Goal: Task Accomplishment & Management: Use online tool/utility

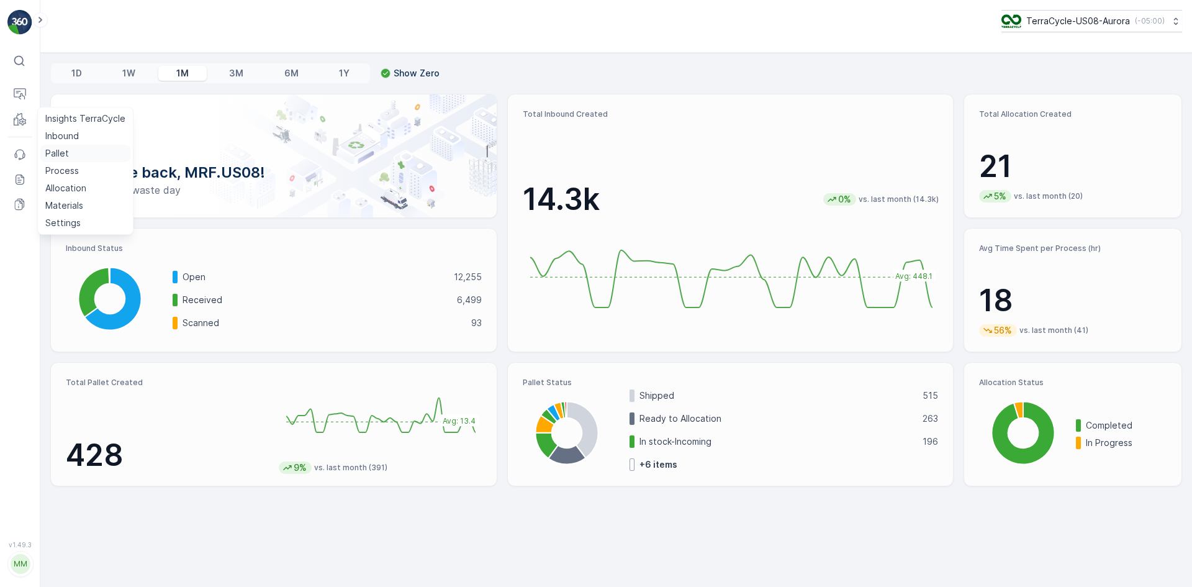
click at [51, 148] on p "Pallet" at bounding box center [57, 153] width 24 height 12
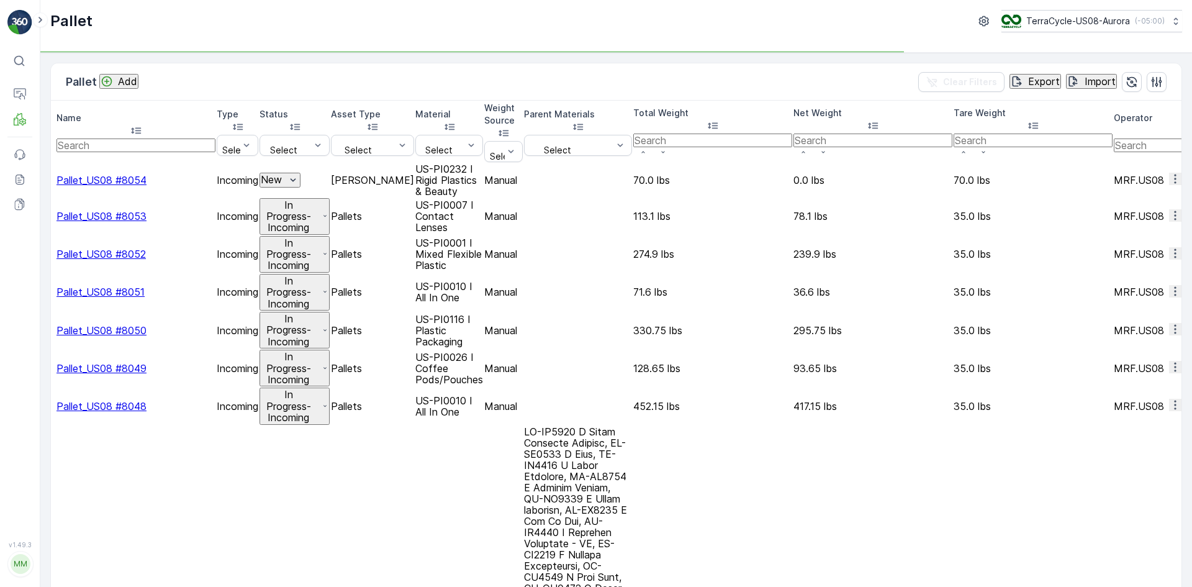
click at [142, 138] on input "text" at bounding box center [136, 145] width 159 height 14
type input "7488"
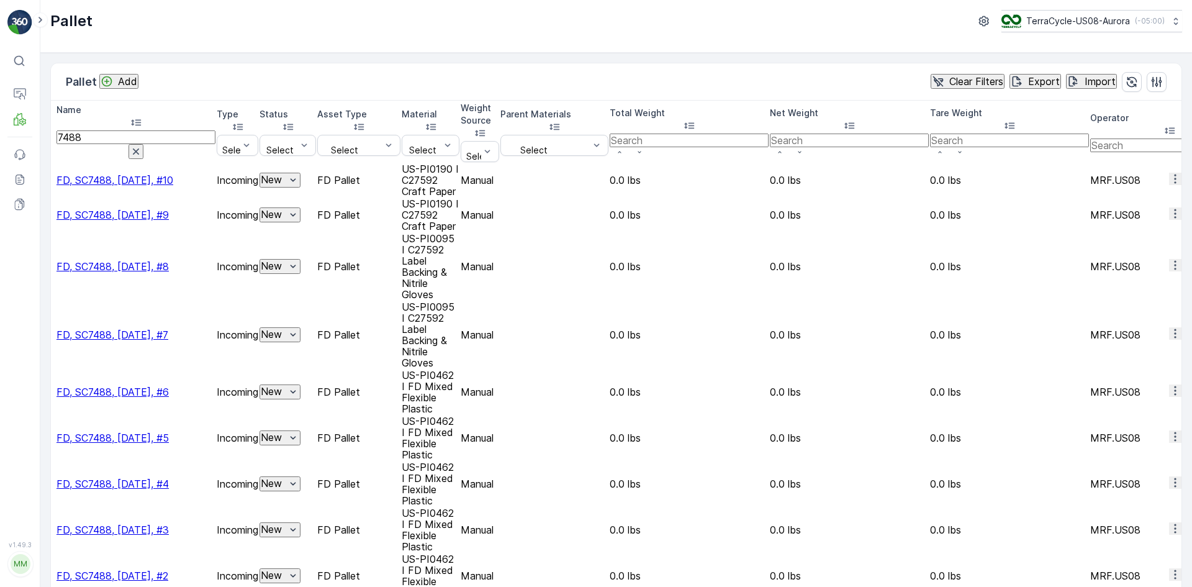
click at [52, 132] on div at bounding box center [52, 132] width 0 height 0
click at [54, 132] on input "checkbox" at bounding box center [54, 132] width 0 height 0
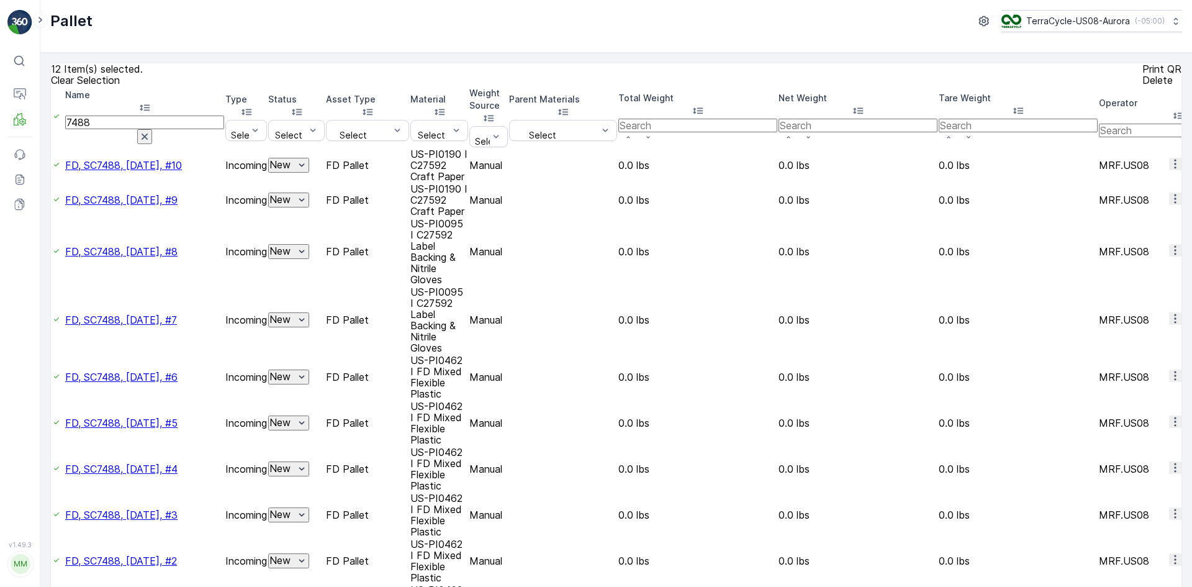
click at [1143, 65] on div "Print QR" at bounding box center [1162, 68] width 39 height 11
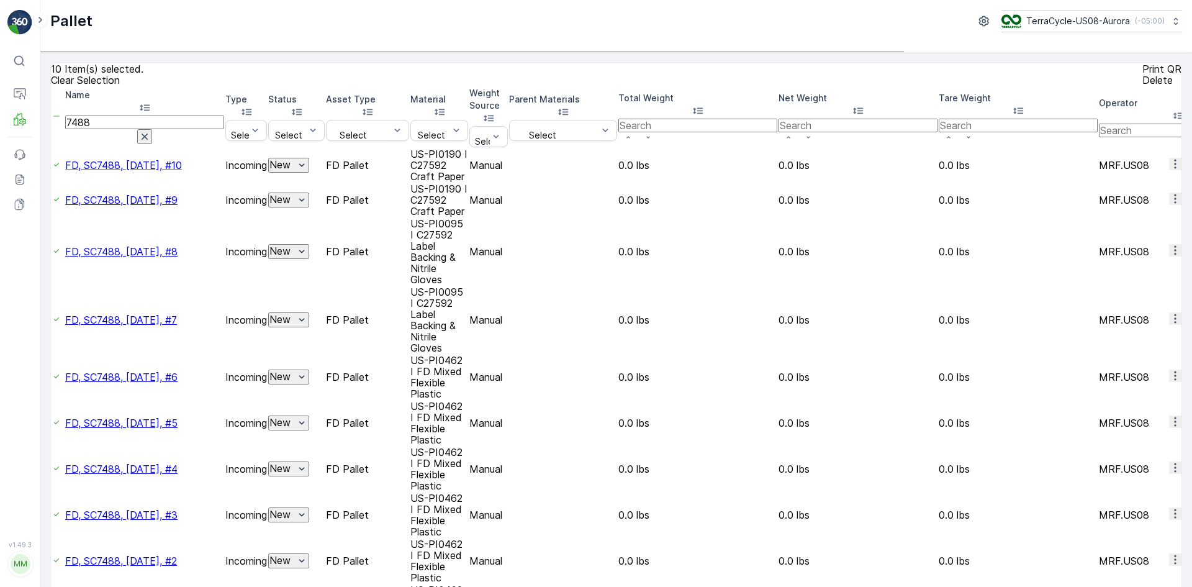
click at [17, 116] on icon at bounding box center [19, 116] width 6 height 6
click at [87, 189] on link "Allocation" at bounding box center [85, 187] width 90 height 17
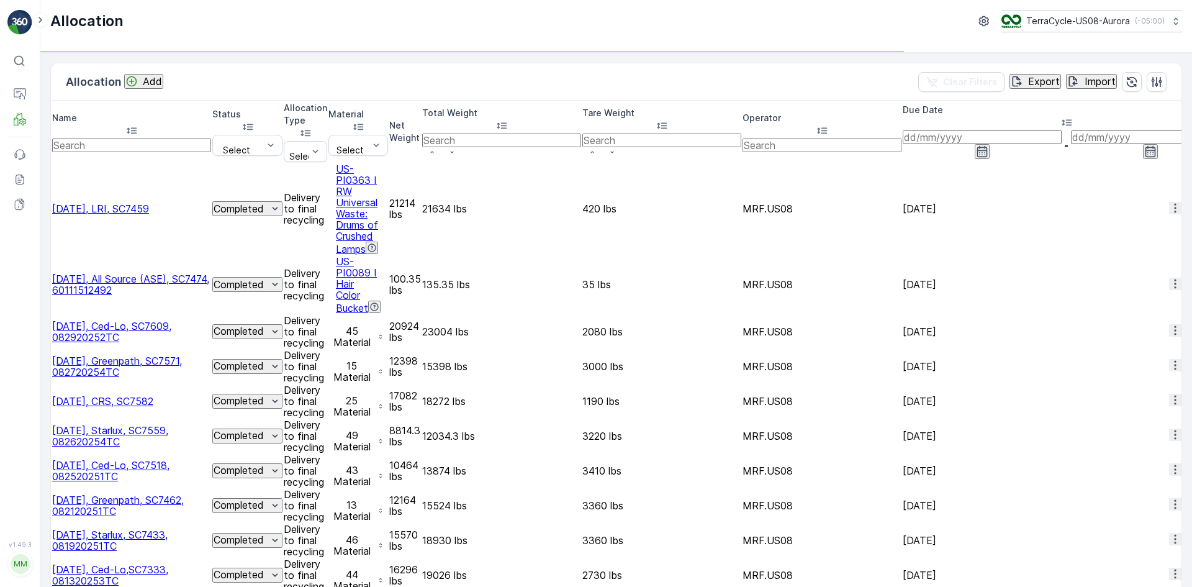
click at [136, 138] on input "text" at bounding box center [131, 145] width 159 height 14
type input "temp"
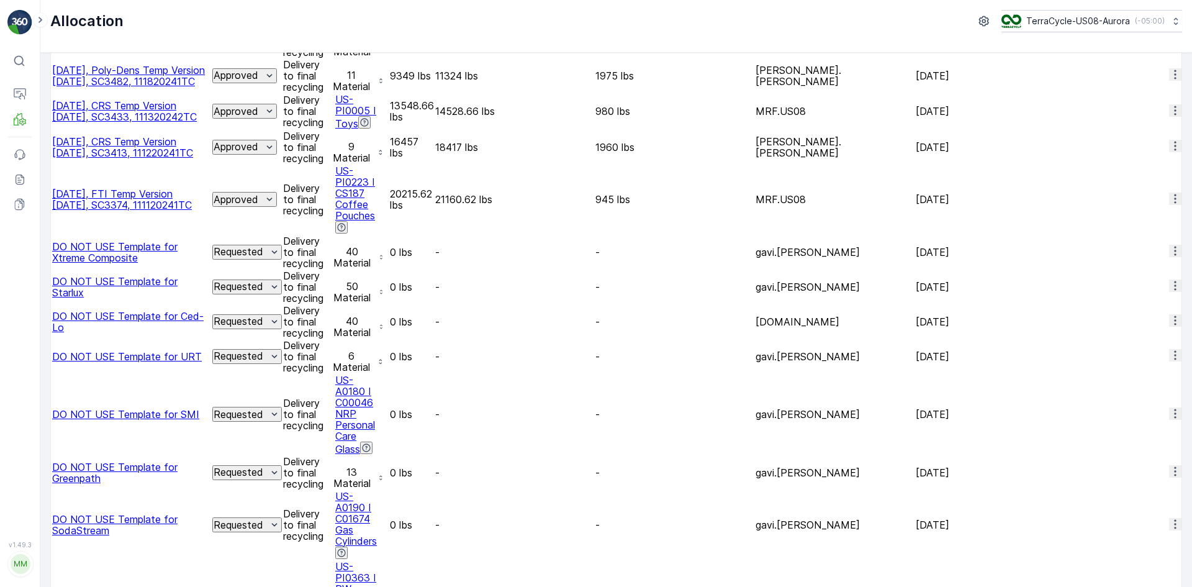
scroll to position [248, 0]
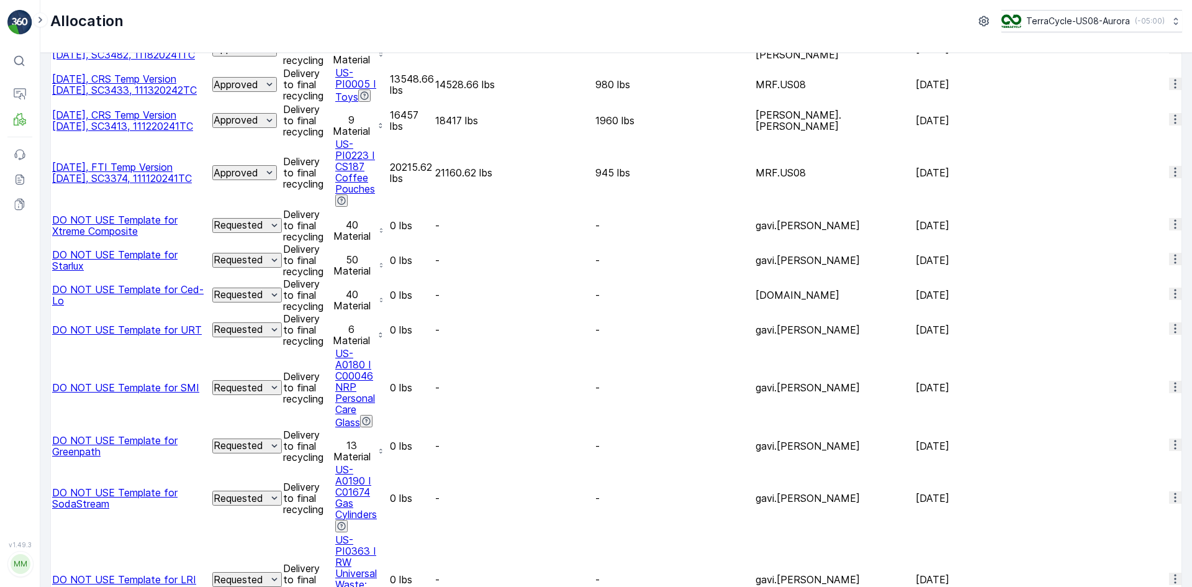
click at [1138, 513] on span "Duplicate Allocation" at bounding box center [1148, 519] width 83 height 12
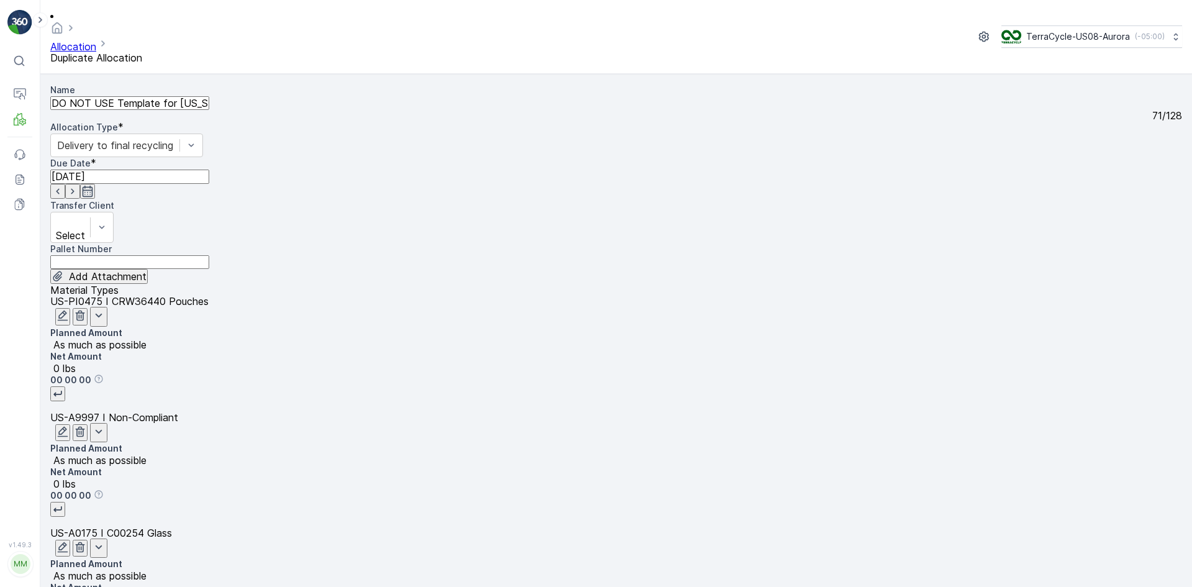
click at [193, 96] on input "DO NOT USE Template for [US_STATE] Product Destruction Copy #1756984724944" at bounding box center [129, 103] width 159 height 14
click at [196, 96] on input "DO NOT USE Template for [US_STATE] Product Destruction Copy #1756984724944" at bounding box center [129, 103] width 159 height 14
drag, startPoint x: 196, startPoint y: 92, endPoint x: 120, endPoint y: 87, distance: 75.3
click at [120, 96] on input "DO NOT USE Template for [US_STATE] Product Destruction Copy #1756984724944" at bounding box center [129, 103] width 159 height 14
click at [195, 96] on input "DO NOT USE Template for [US_STATE] Product Destruction Copy #1756984724944" at bounding box center [129, 103] width 159 height 14
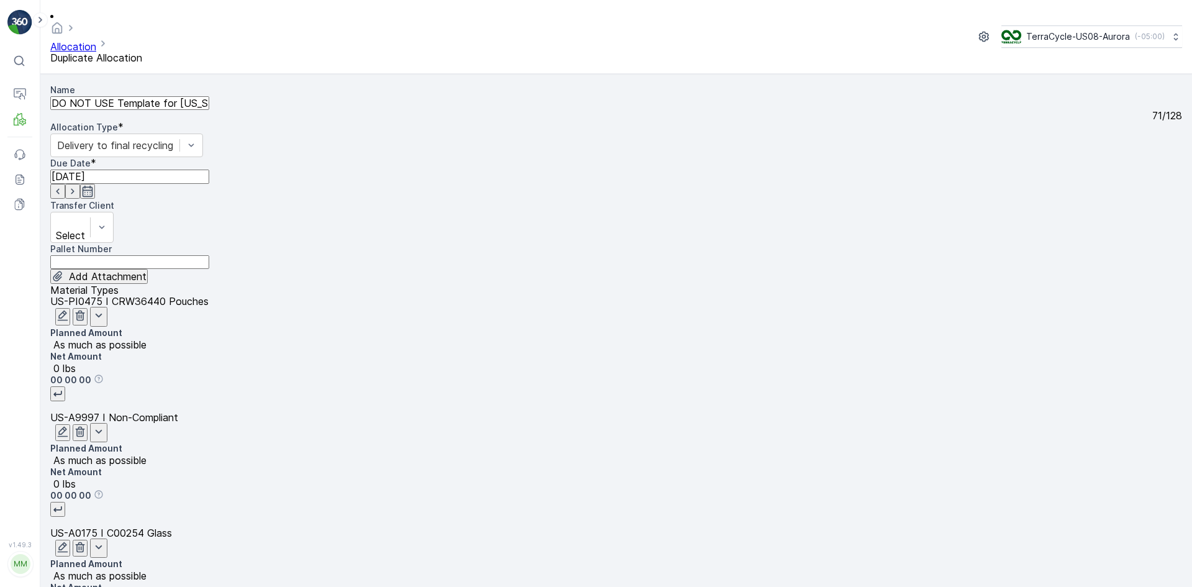
drag, startPoint x: 195, startPoint y: 93, endPoint x: 42, endPoint y: 96, distance: 152.8
click at [42, 96] on form "Name DO NOT USE Template for [US_STATE] Product Destruction Copy #1756984724944…" at bounding box center [616, 330] width 1152 height 513
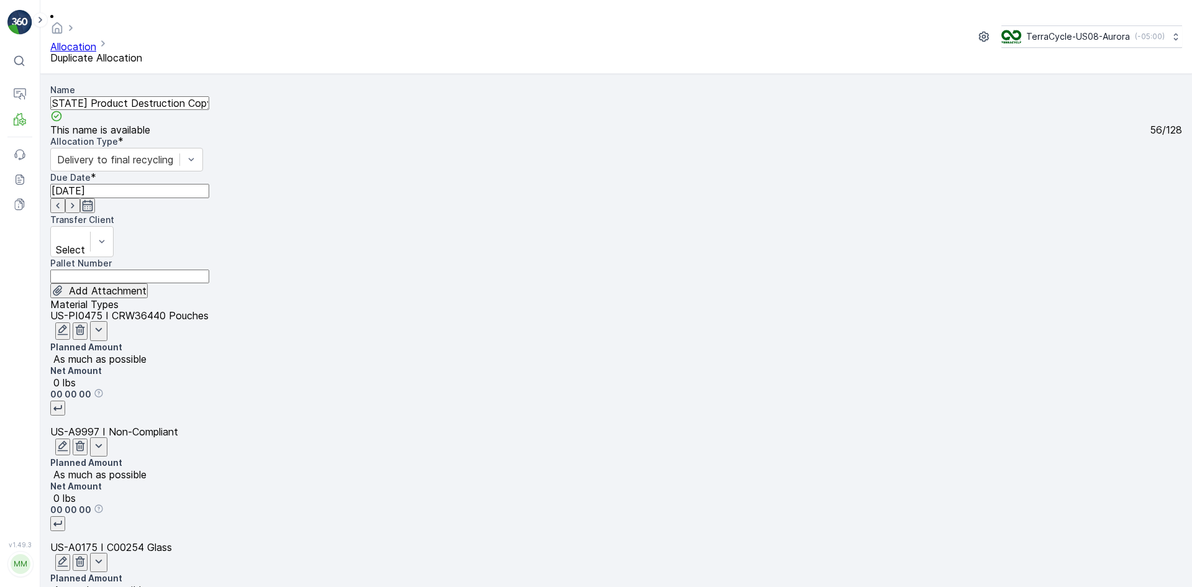
scroll to position [0, 59]
drag, startPoint x: 245, startPoint y: 91, endPoint x: 344, endPoint y: 109, distance: 101.0
click at [344, 109] on div "Name [DATE], [US_STATE] Product Destruction Copy #1756984724944 This name is av…" at bounding box center [616, 191] width 1132 height 215
paste input "SC7645 / Aurora / 090220251TC"
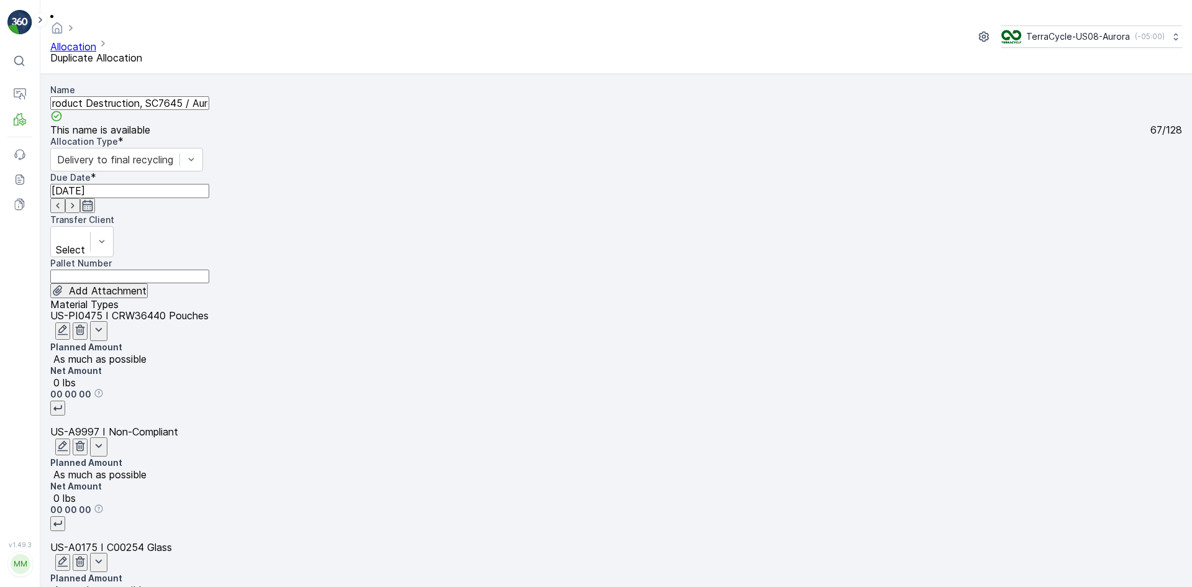
scroll to position [0, 104]
drag, startPoint x: 234, startPoint y: 91, endPoint x: 320, endPoint y: 86, distance: 86.5
click at [209, 96] on input "[DATE], [US_STATE] Product Destruction, SC7645 / Aurora / 090220251TC" at bounding box center [129, 103] width 159 height 14
drag, startPoint x: 230, startPoint y: 89, endPoint x: 182, endPoint y: 87, distance: 47.9
click at [182, 96] on input "[DATE], [US_STATE] Product Destruction, SC7645 / Aurora / 090220251TC" at bounding box center [129, 103] width 159 height 14
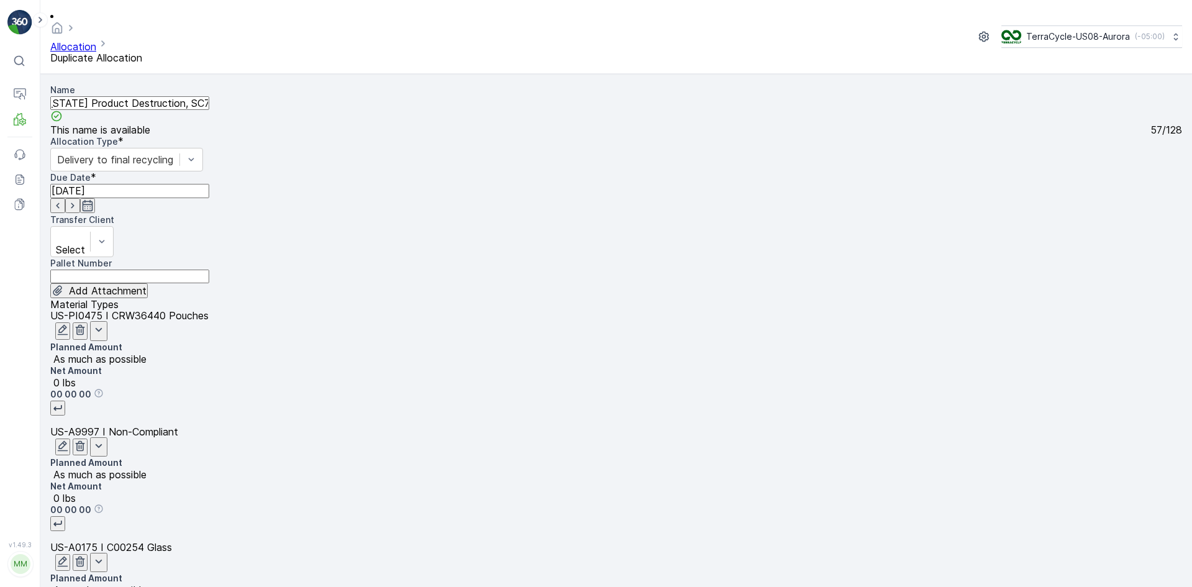
scroll to position [0, 0]
drag, startPoint x: 301, startPoint y: 89, endPoint x: 52, endPoint y: 103, distance: 249.4
click at [52, 103] on div "Name [DATE], [US_STATE] Product Destruction, SC7645, 090220251TC This name is a…" at bounding box center [616, 191] width 1132 height 215
type input "[DATE], [US_STATE] Product Destruction, SC7645, 090220251TC"
click at [207, 84] on div "Name [DATE], [US_STATE] Product Destruction, SC7645, 090220251TC This name is a…" at bounding box center [616, 191] width 1132 height 215
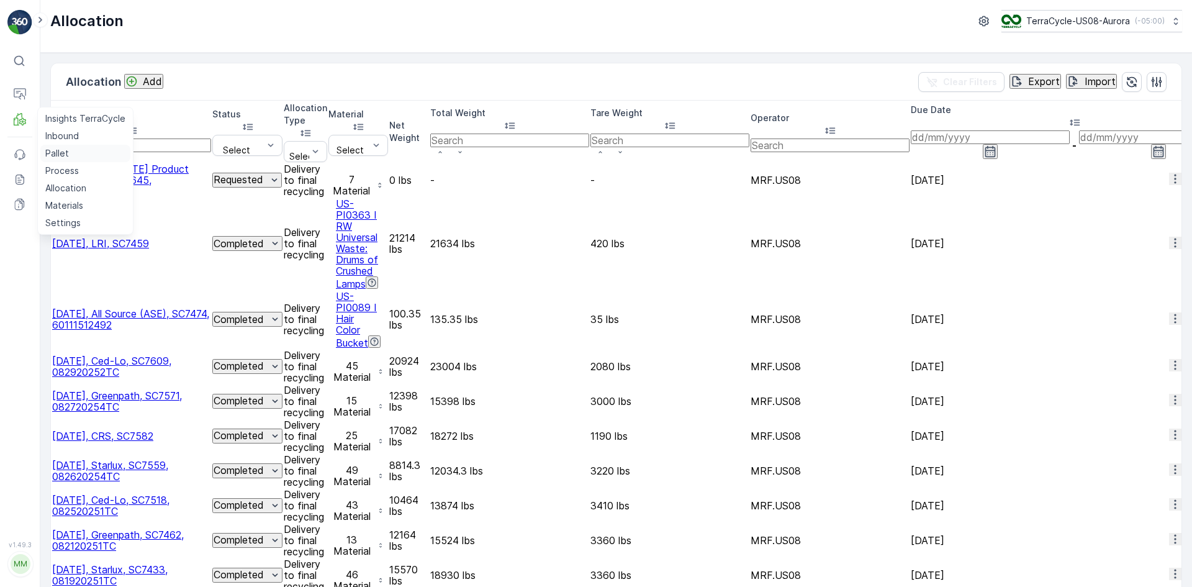
click at [60, 158] on p "Pallet" at bounding box center [57, 153] width 24 height 12
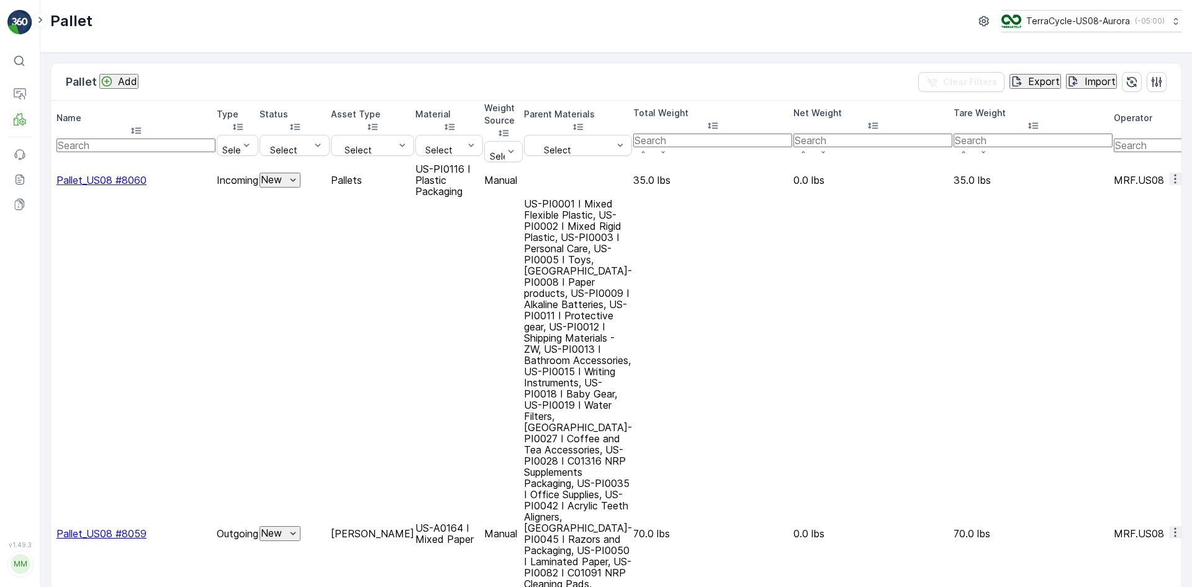
click at [119, 138] on input "text" at bounding box center [136, 145] width 159 height 14
type input "sc7607"
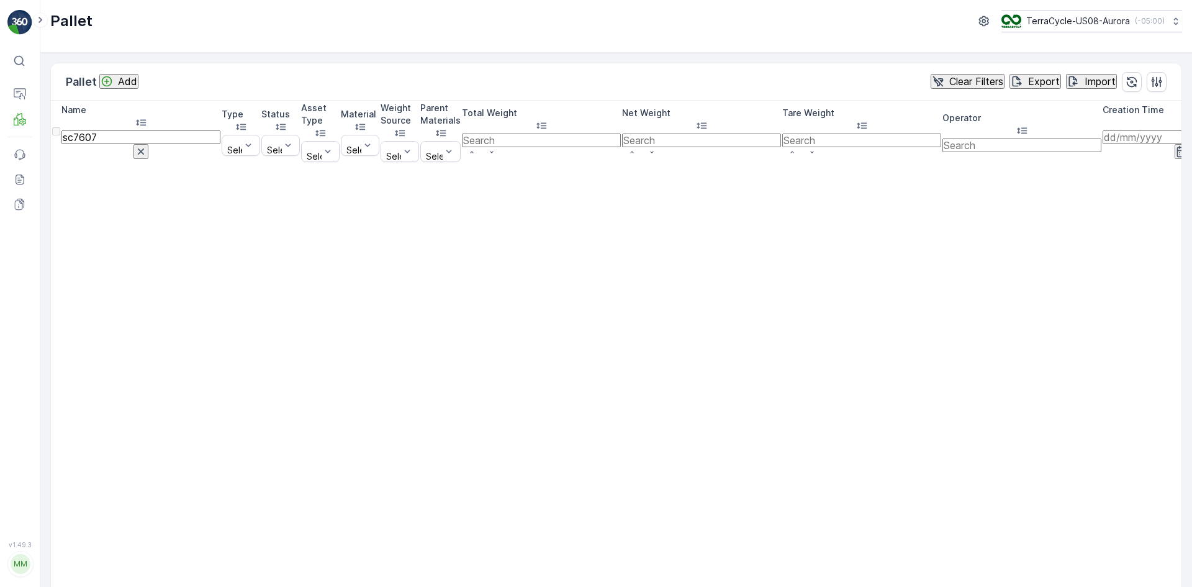
drag, startPoint x: 143, startPoint y: 119, endPoint x: 61, endPoint y: 126, distance: 82.3
type input "240"
click at [124, 130] on input "2405" at bounding box center [140, 137] width 159 height 14
type input "24058"
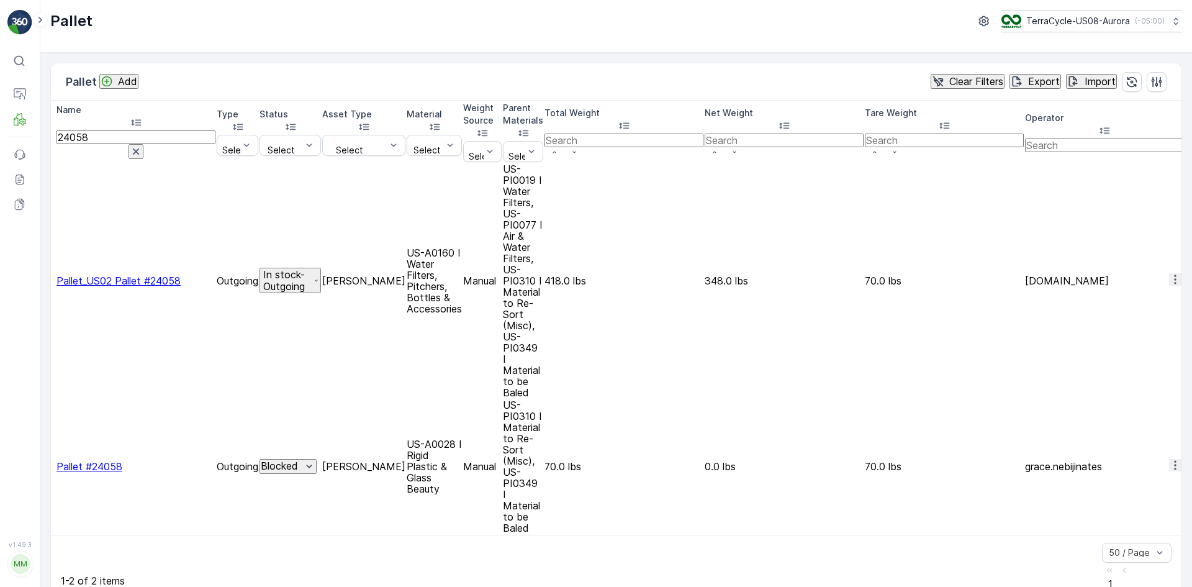
click at [52, 281] on div at bounding box center [52, 281] width 0 height 0
click at [52, 281] on input "checkbox" at bounding box center [52, 281] width 0 height 0
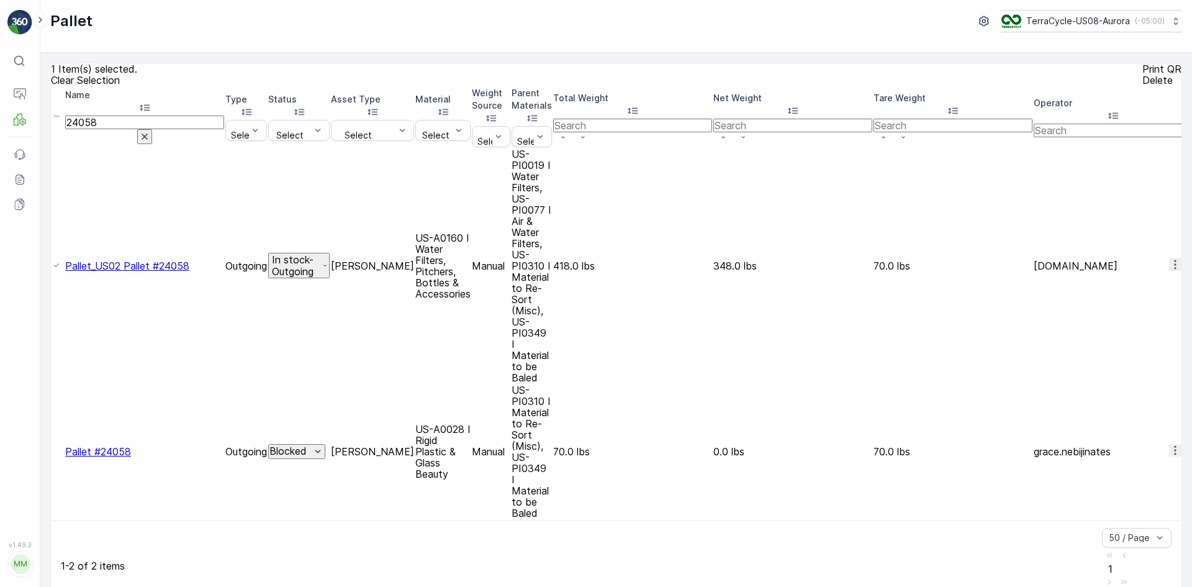
drag, startPoint x: 155, startPoint y: 127, endPoint x: 55, endPoint y: 125, distance: 100.6
type input "836"
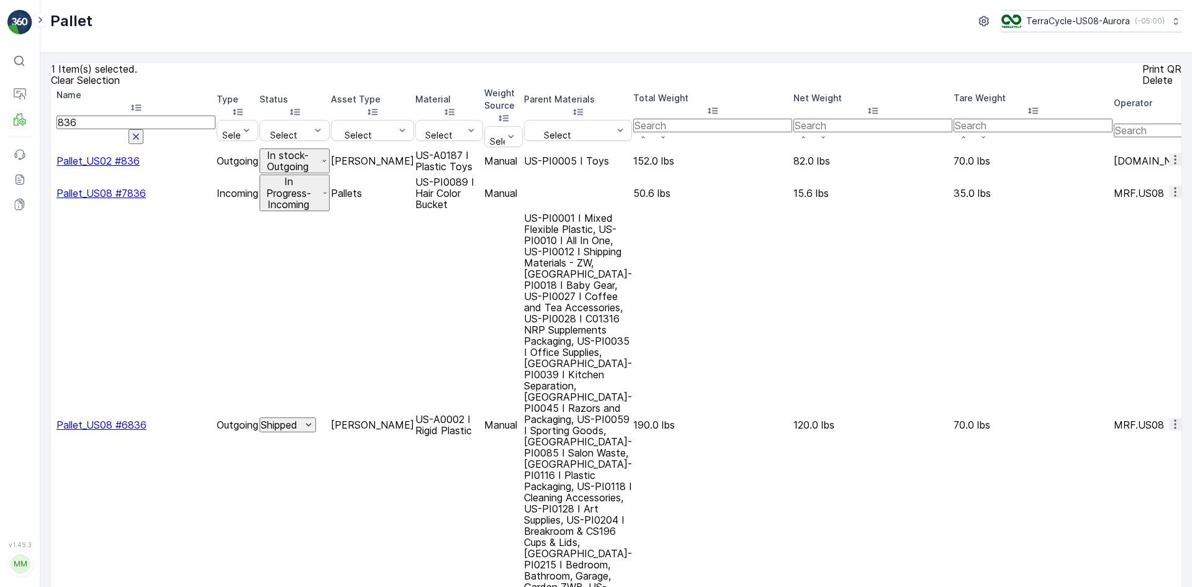
click at [91, 128] on input "836" at bounding box center [136, 123] width 159 height 14
type input "us0836"
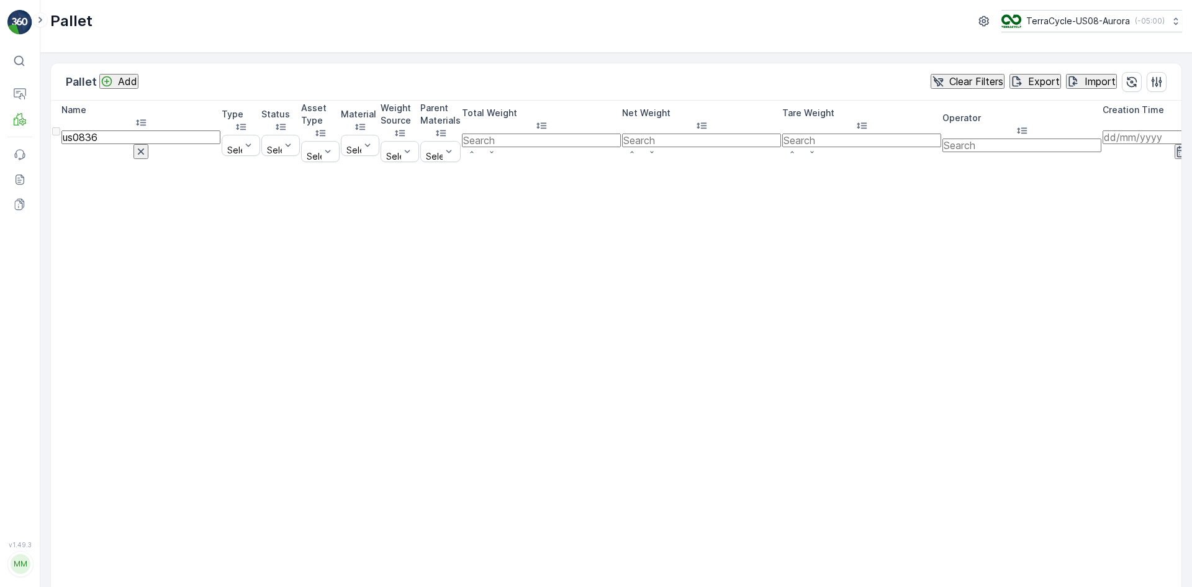
click at [99, 130] on input "us0836" at bounding box center [140, 137] width 159 height 14
type input "us020836"
click at [110, 130] on input "us020836" at bounding box center [140, 137] width 159 height 14
type input "us02_0836"
click at [122, 130] on input "us02_0836" at bounding box center [140, 137] width 159 height 14
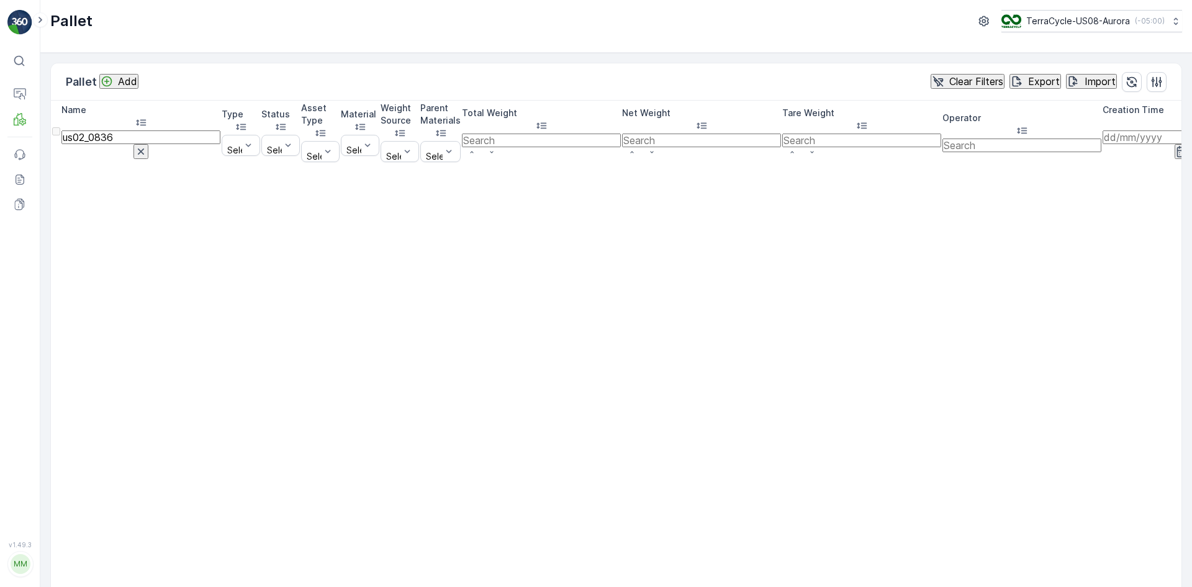
type input "us02_836"
click at [111, 130] on input "us02_836" at bounding box center [140, 137] width 159 height 14
type input "us02#836"
drag, startPoint x: 86, startPoint y: 128, endPoint x: 178, endPoint y: 128, distance: 91.9
click at [178, 130] on div "us02#836" at bounding box center [140, 144] width 159 height 29
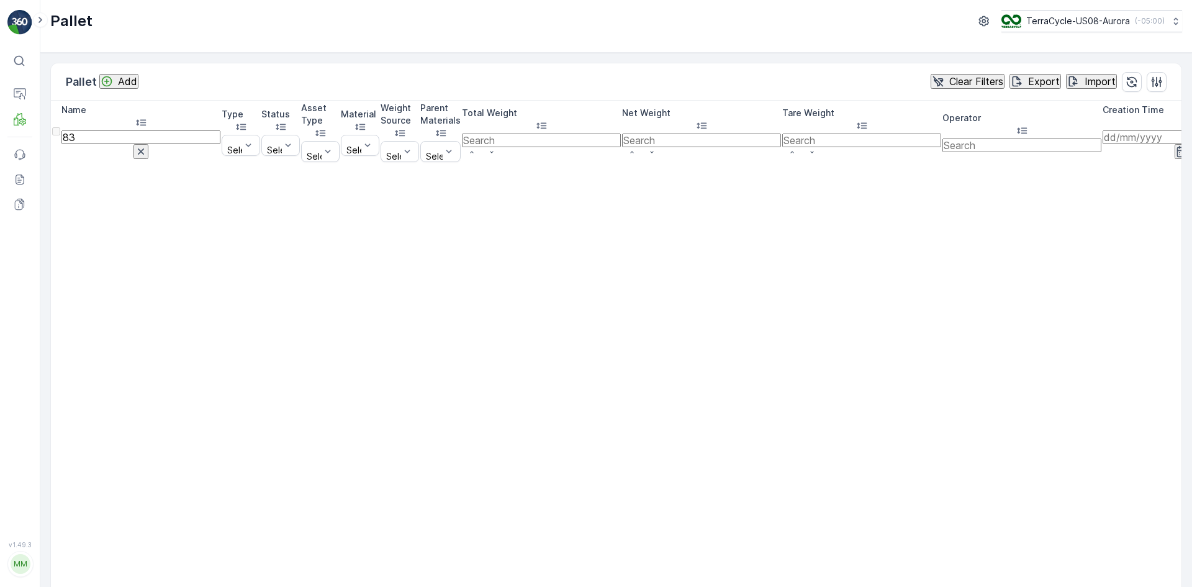
type input "836"
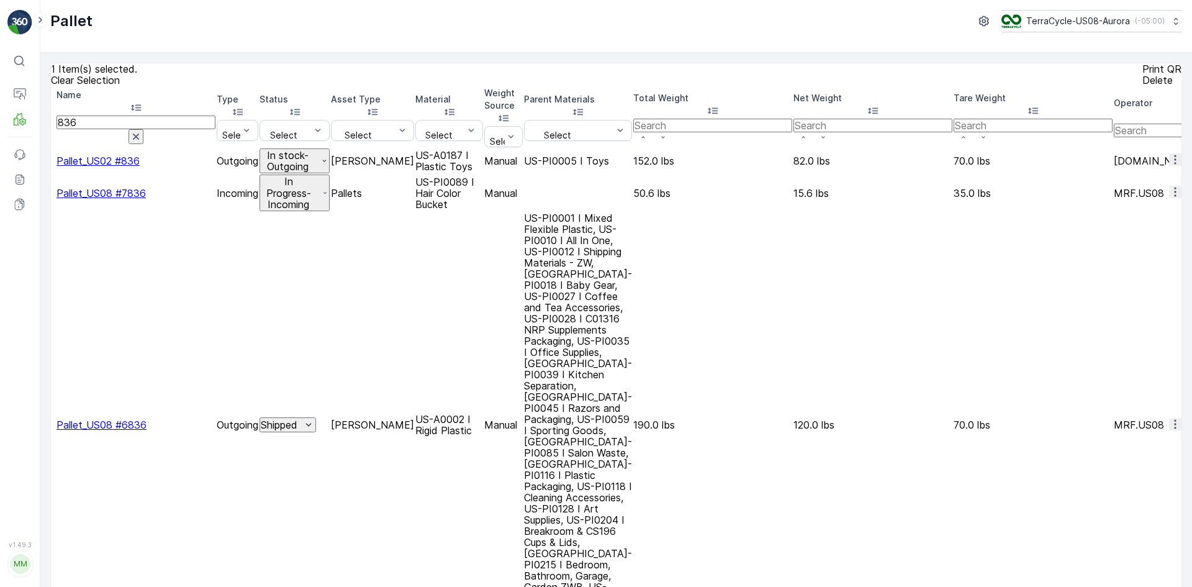
click at [55, 152] on td at bounding box center [53, 160] width 3 height 25
click at [52, 161] on div at bounding box center [52, 161] width 0 height 0
click at [52, 161] on input "checkbox" at bounding box center [52, 161] width 0 height 0
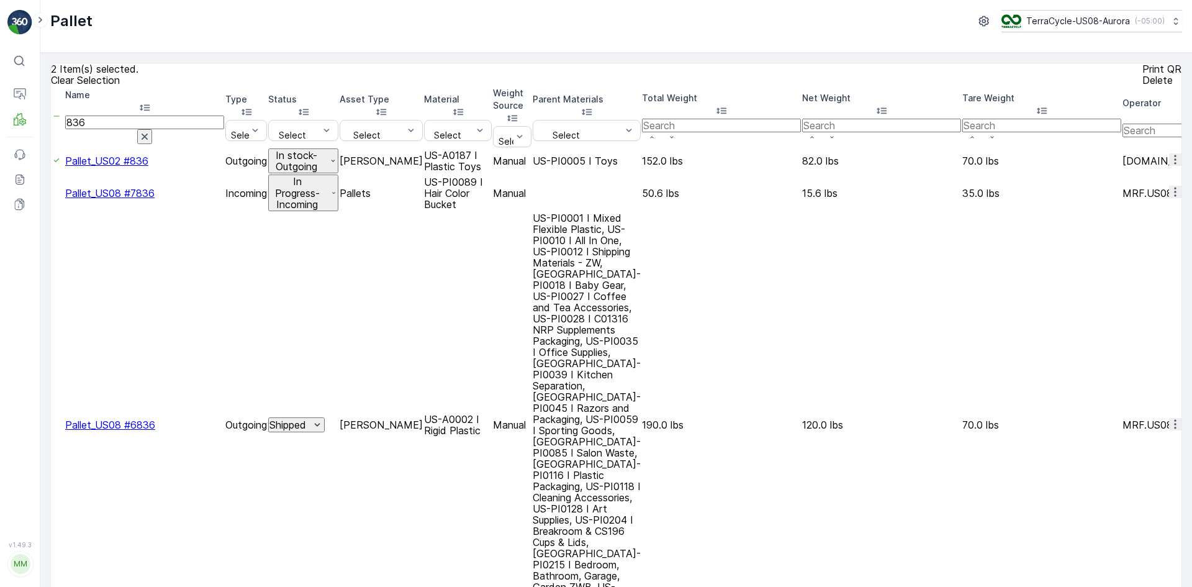
click at [109, 127] on input "836" at bounding box center [144, 123] width 159 height 14
type input "837"
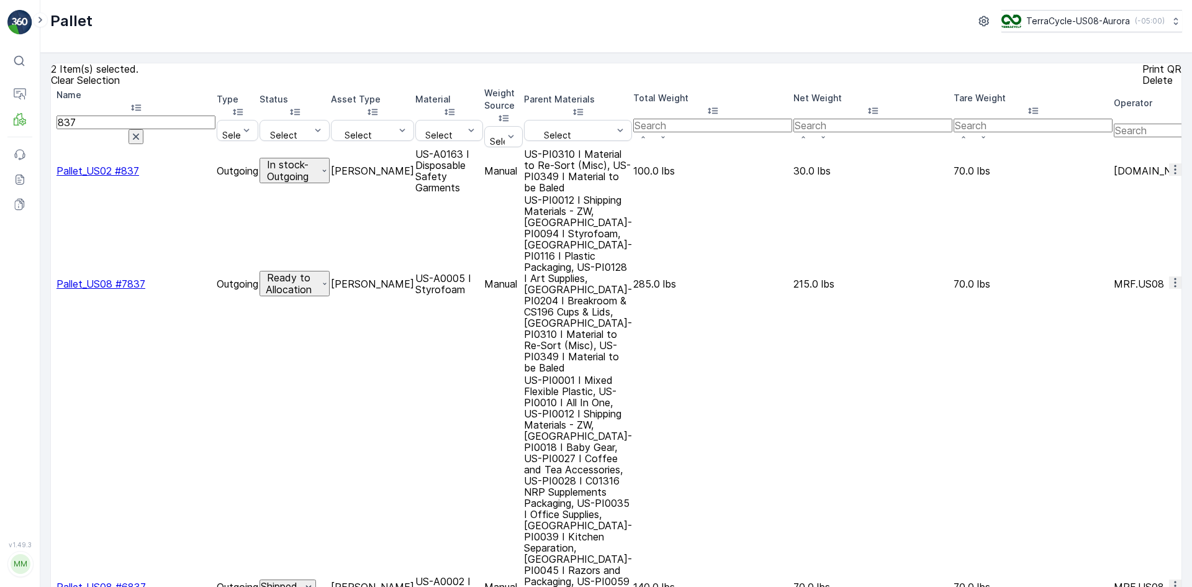
click at [52, 171] on div at bounding box center [52, 171] width 0 height 0
click at [52, 171] on input "checkbox" at bounding box center [52, 171] width 0 height 0
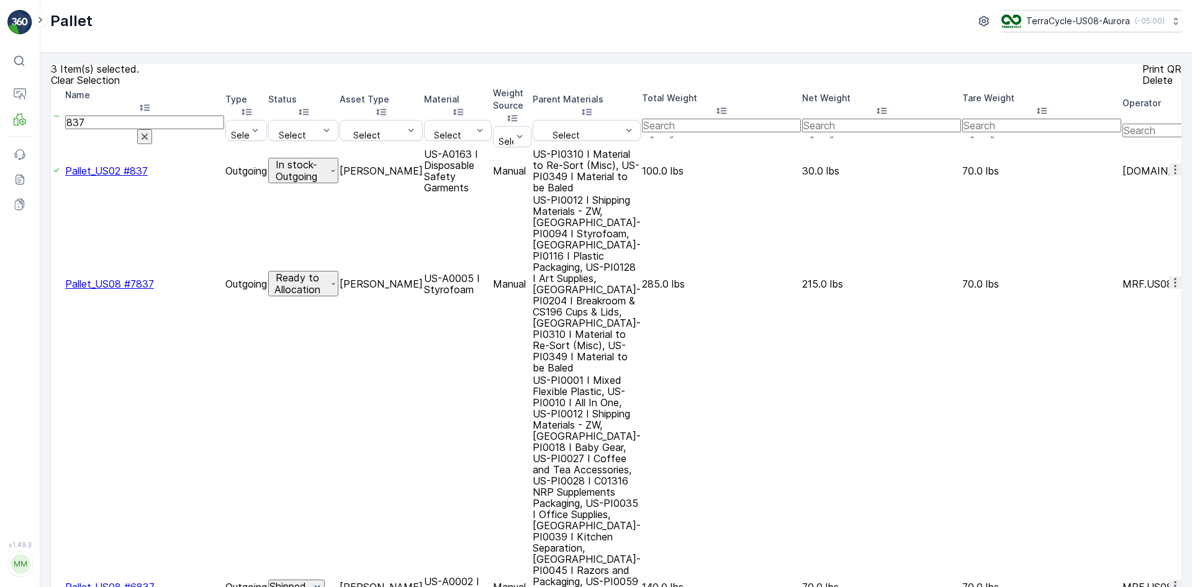
drag, startPoint x: 163, startPoint y: 126, endPoint x: 39, endPoint y: 135, distance: 125.2
click at [39, 135] on div "⌘B Operations MRF Events Reports Documents v 1.49.3 MM MRF.US08 Pallet TerraCyc…" at bounding box center [596, 293] width 1192 height 587
type input "24835"
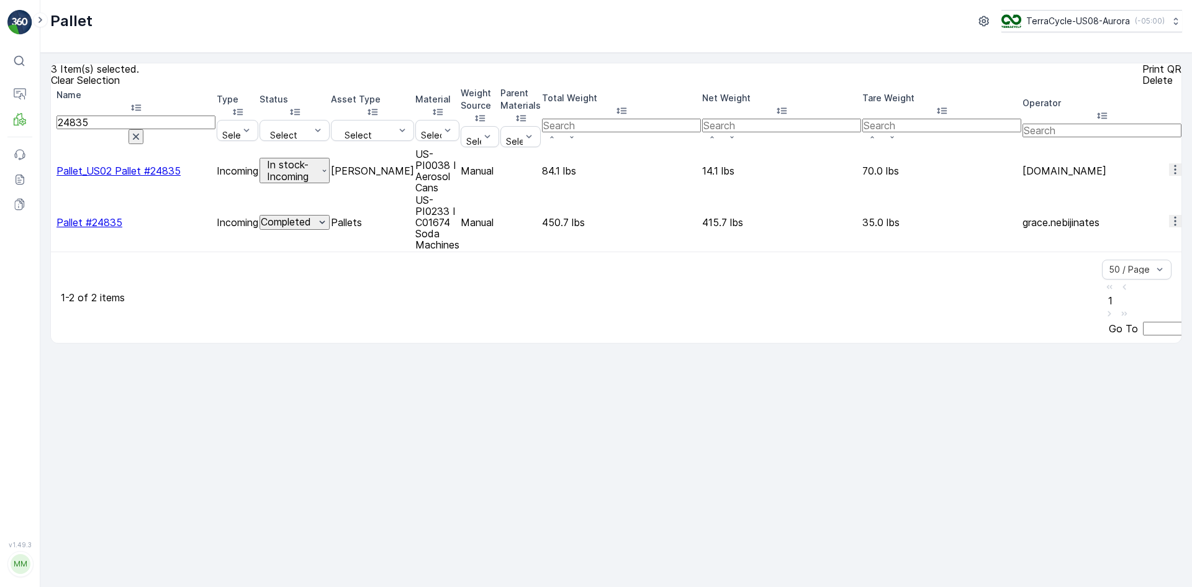
click at [52, 171] on div at bounding box center [52, 171] width 0 height 0
click at [52, 171] on input "checkbox" at bounding box center [52, 171] width 0 height 0
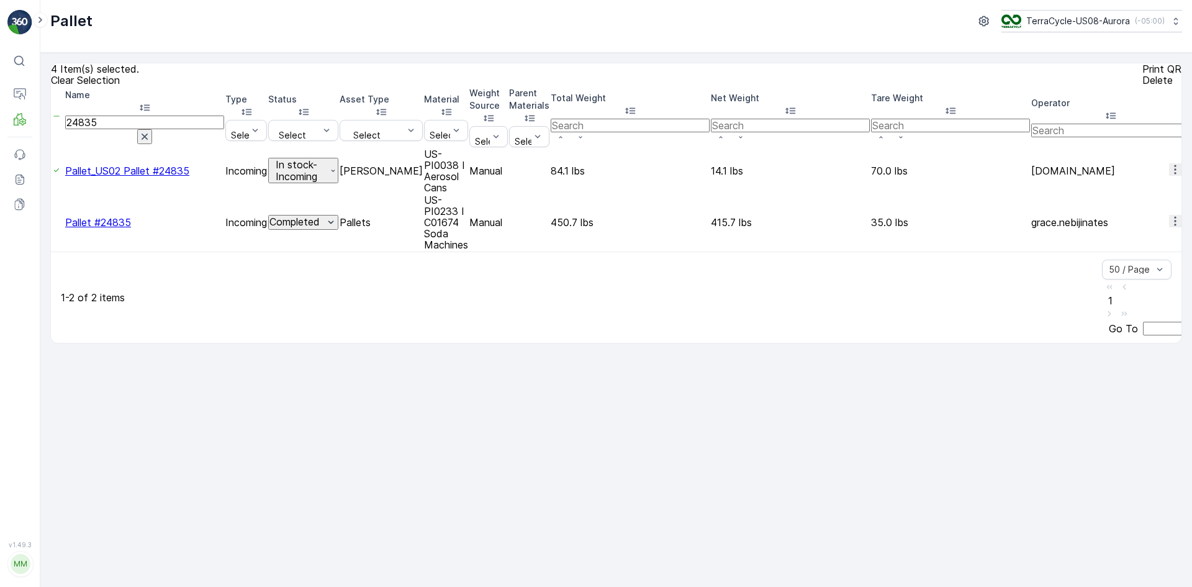
drag, startPoint x: 125, startPoint y: 130, endPoint x: 56, endPoint y: 127, distance: 69.6
type input "832"
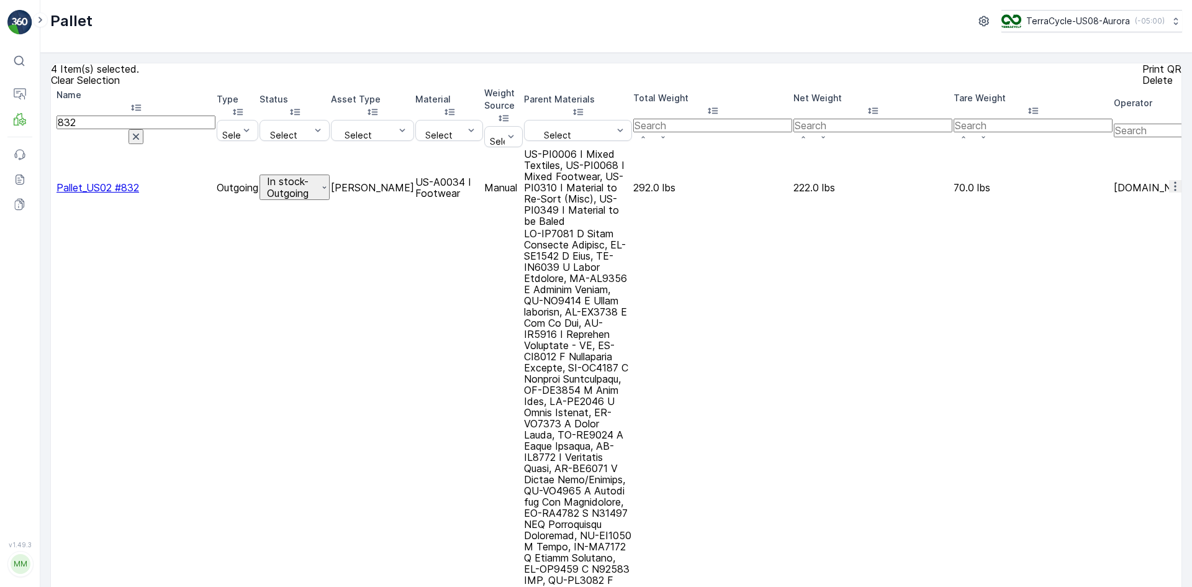
click at [52, 188] on div at bounding box center [52, 188] width 0 height 0
click at [52, 188] on input "checkbox" at bounding box center [52, 188] width 0 height 0
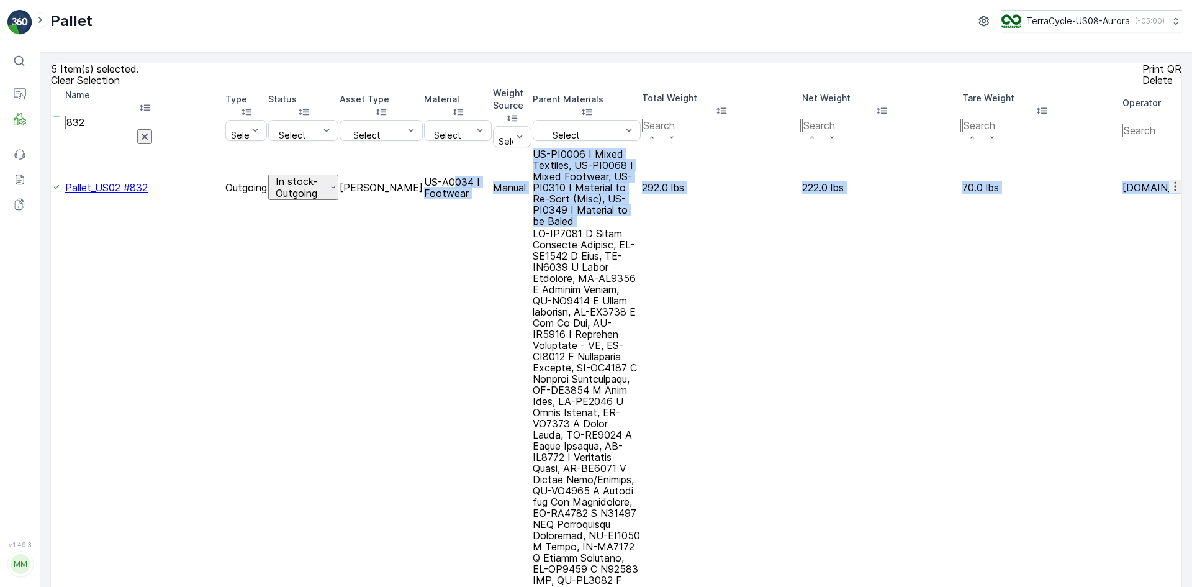
scroll to position [0, 9843]
drag, startPoint x: 624, startPoint y: 156, endPoint x: 383, endPoint y: 154, distance: 241.0
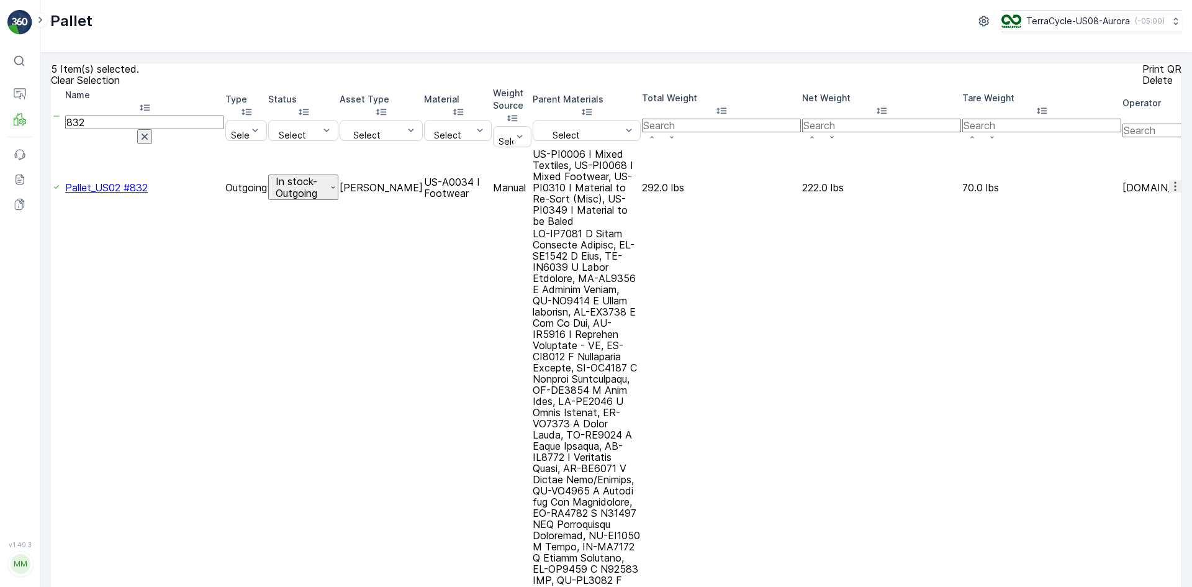
click at [1123, 124] on input "text" at bounding box center [1202, 131] width 159 height 14
type input "t"
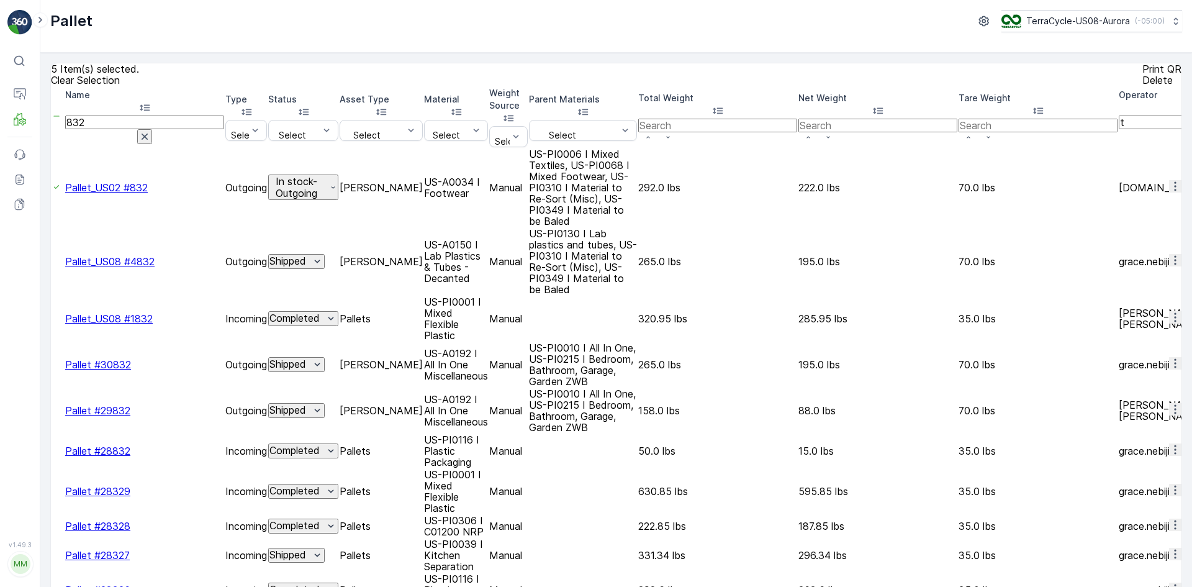
scroll to position [0, 4084]
drag, startPoint x: 542, startPoint y: 176, endPoint x: 1192, endPoint y: 176, distance: 649.6
click at [1192, 176] on div "5 Item(s) selected. Clear Selection Print QR Delete Name 832 Type Select Status…" at bounding box center [616, 320] width 1152 height 534
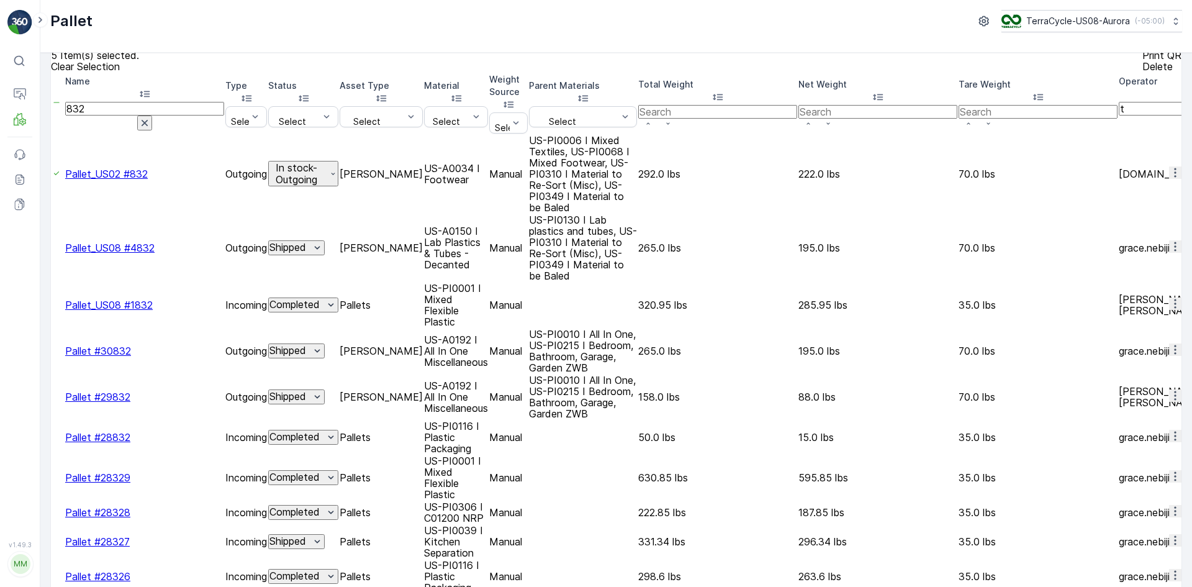
scroll to position [0, 0]
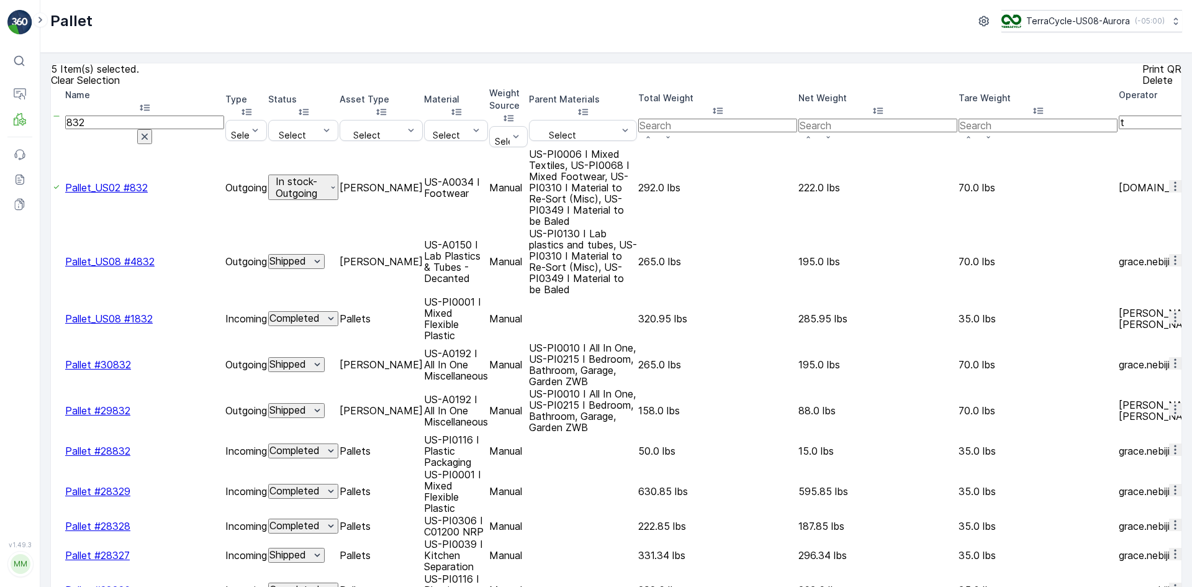
drag, startPoint x: 95, startPoint y: 87, endPoint x: 102, endPoint y: 96, distance: 11.5
click at [95, 86] on p "Clear Selection" at bounding box center [85, 80] width 69 height 11
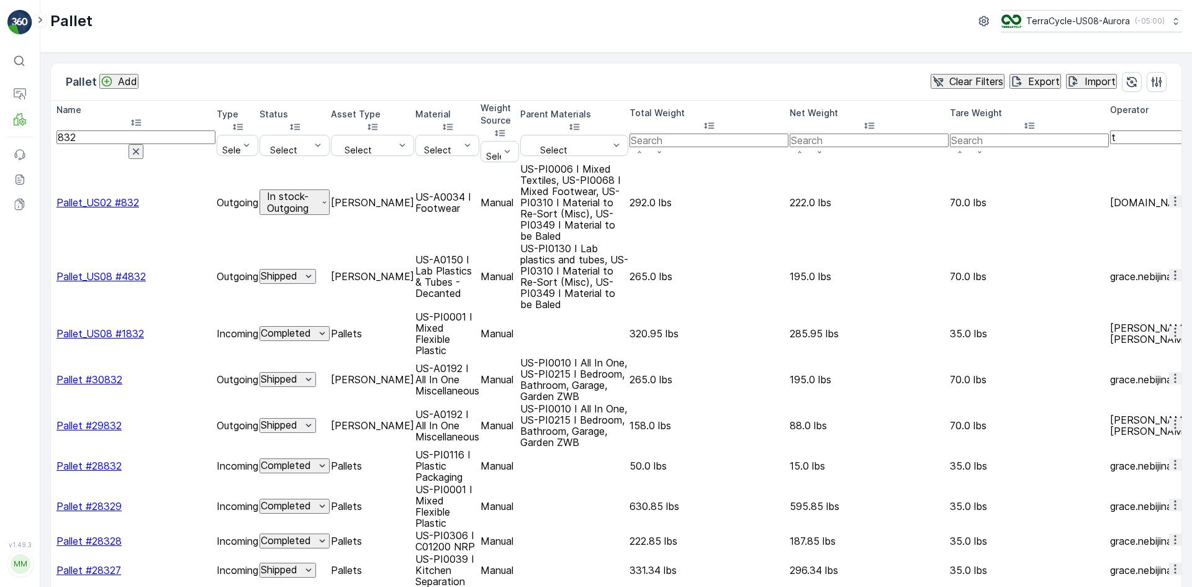
click at [55, 123] on th at bounding box center [53, 132] width 3 height 60
click at [1110, 144] on div at bounding box center [1189, 152] width 159 height 16
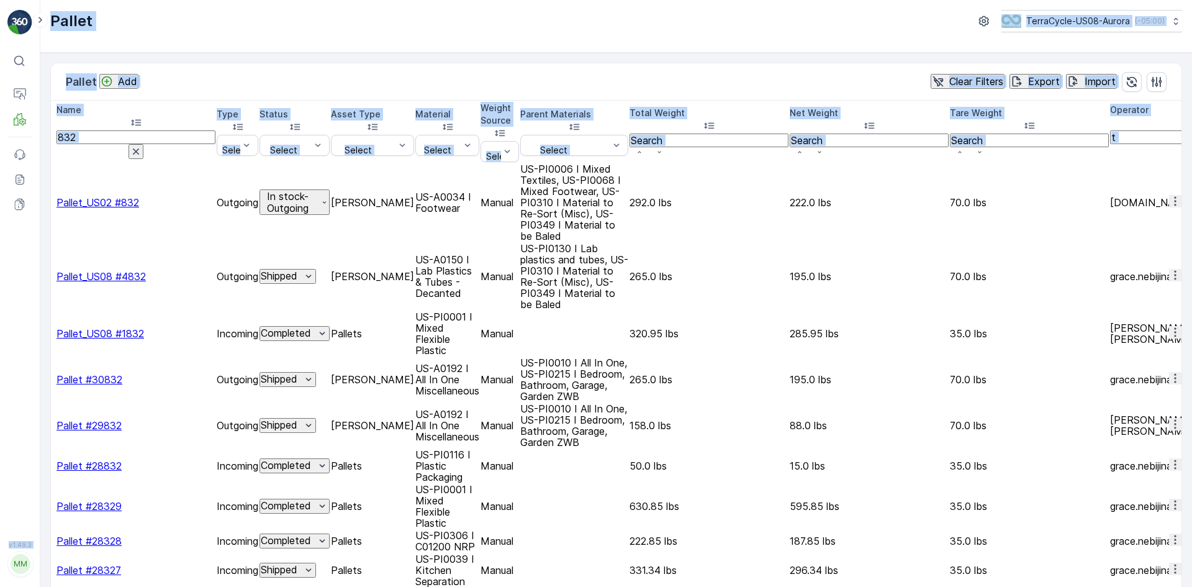
drag, startPoint x: 83, startPoint y: 123, endPoint x: 0, endPoint y: 106, distance: 84.3
click at [0, 106] on div "⌘B Operations MRF Events Reports Documents v 1.49.3 MM MRF.US08 Pallet TerraCyc…" at bounding box center [596, 293] width 1192 height 587
drag, startPoint x: 239, startPoint y: 71, endPoint x: 232, endPoint y: 75, distance: 8.6
click at [239, 71] on div "Pallet Add Clear Filters Export Import" at bounding box center [616, 81] width 1131 height 37
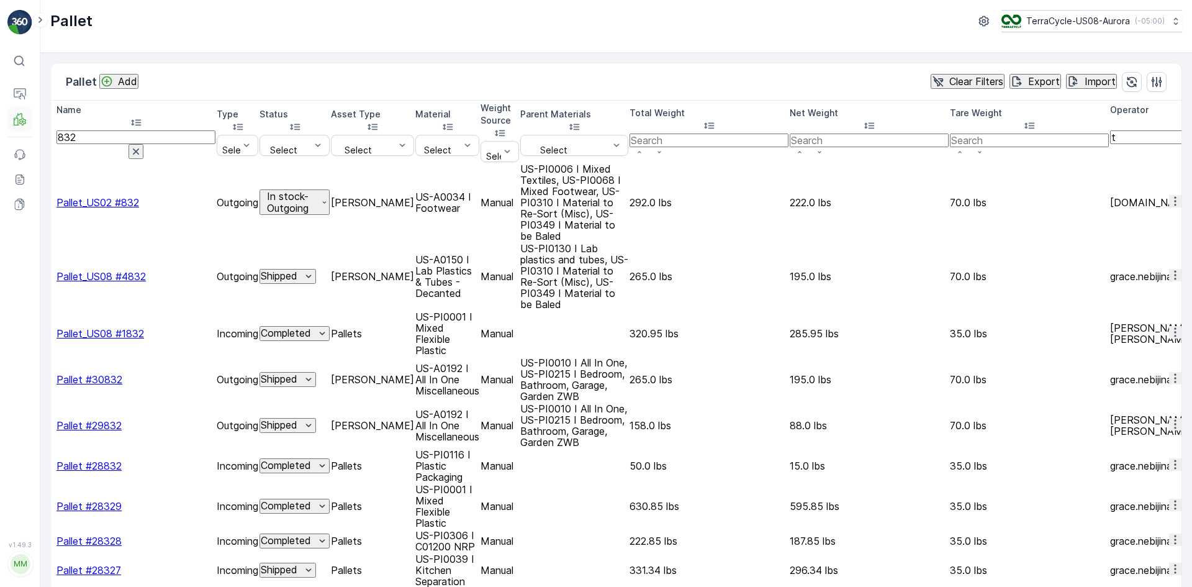
drag, startPoint x: 152, startPoint y: 122, endPoint x: 12, endPoint y: 117, distance: 139.8
click at [12, 117] on div "⌘B Operations MRF Events Reports Documents v 1.49.3 MM MRF.US08 Pallet TerraCyc…" at bounding box center [596, 293] width 1192 height 587
drag, startPoint x: 86, startPoint y: 151, endPoint x: 135, endPoint y: 153, distance: 49.1
click at [135, 163] on td "Pallet_US02 #832" at bounding box center [136, 202] width 159 height 78
copy span "Pallet_US02"
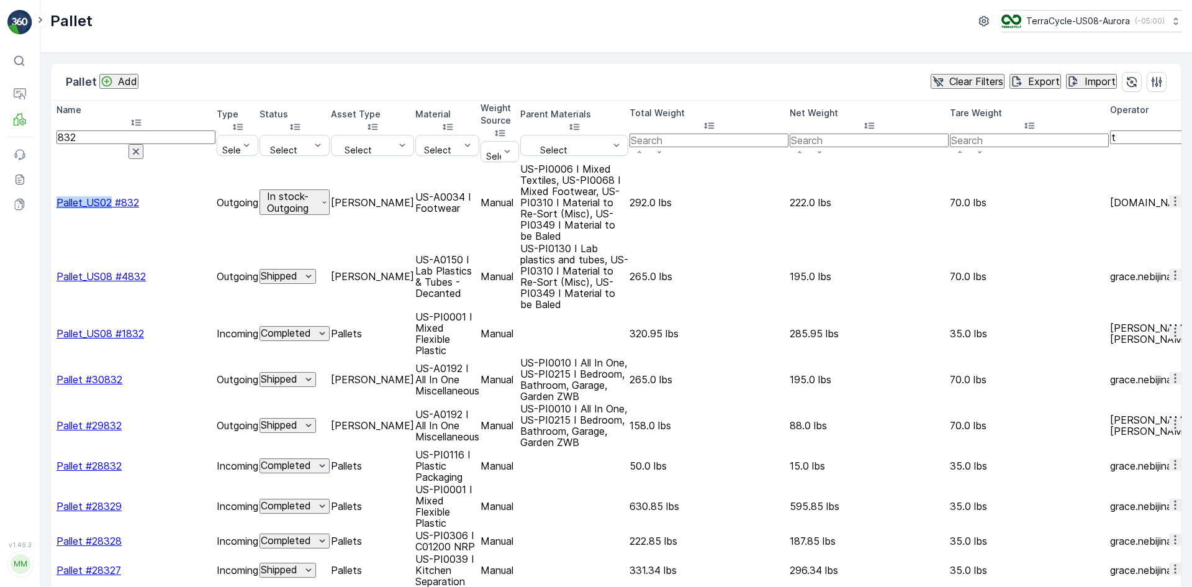
click at [142, 145] on icon "button" at bounding box center [136, 151] width 12 height 12
click at [173, 138] on input "text" at bounding box center [136, 145] width 159 height 14
drag, startPoint x: 171, startPoint y: 124, endPoint x: 110, endPoint y: 121, distance: 60.9
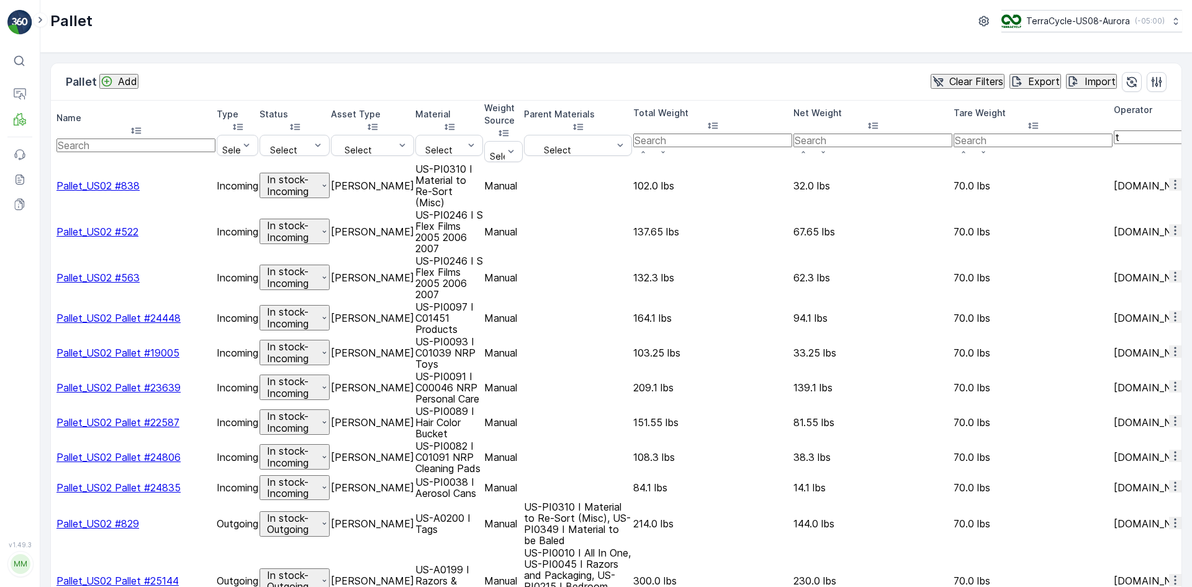
paste input "Pallet_US02"
type input "Pallet_US02"
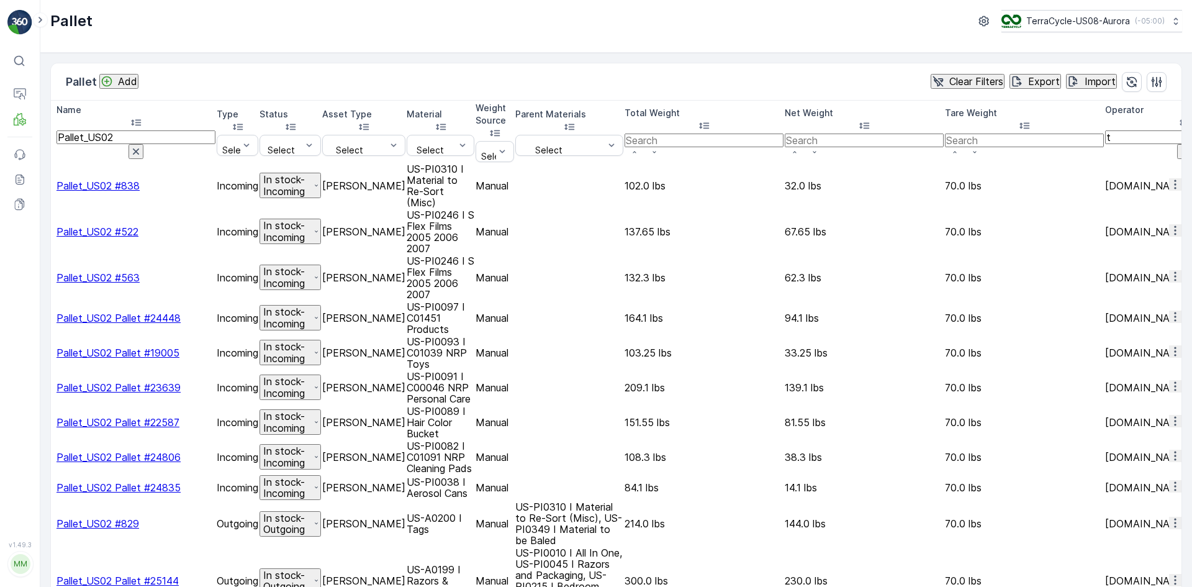
click at [52, 186] on div at bounding box center [52, 186] width 0 height 0
click at [52, 186] on input "checkbox" at bounding box center [52, 186] width 0 height 0
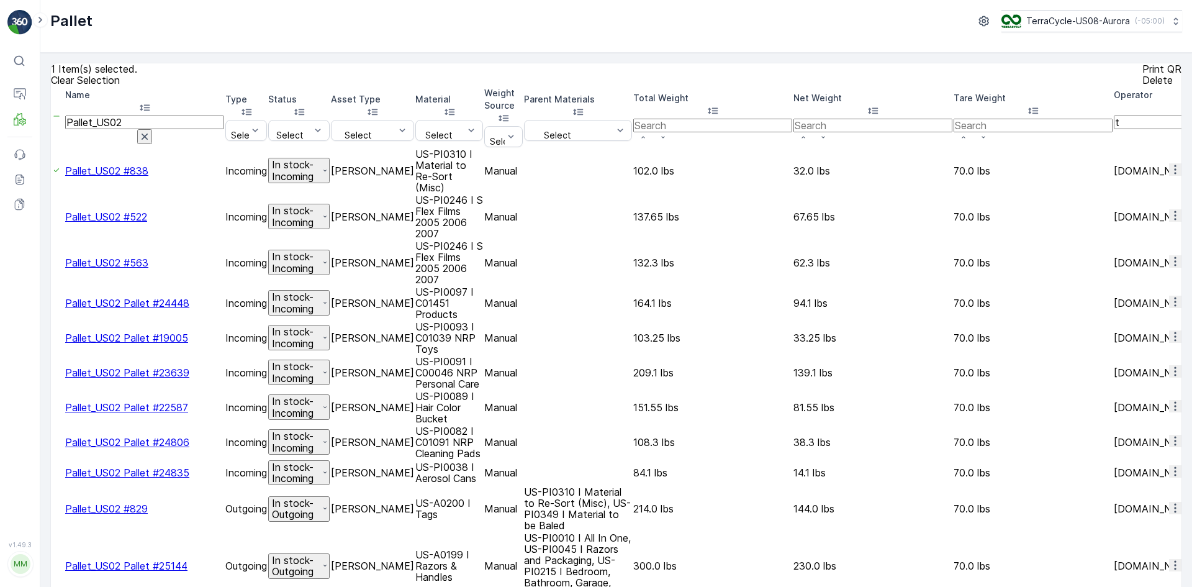
click at [52, 217] on div at bounding box center [52, 217] width 0 height 0
click at [52, 217] on input "checkbox" at bounding box center [52, 217] width 0 height 0
click at [52, 263] on div at bounding box center [52, 263] width 0 height 0
click at [52, 263] on input "checkbox" at bounding box center [52, 263] width 0 height 0
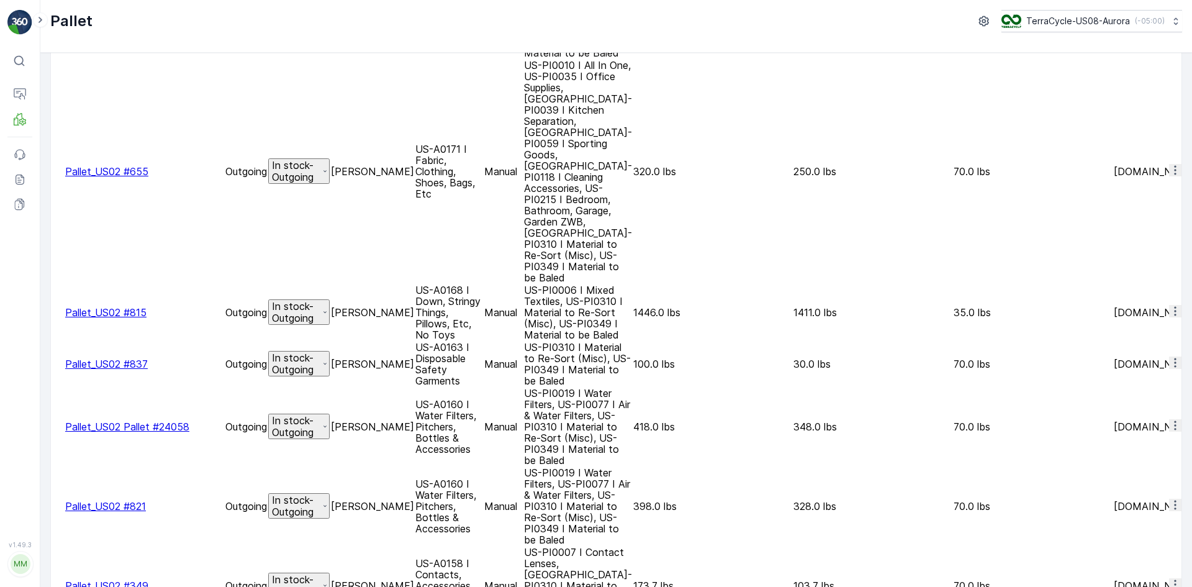
scroll to position [1032, 0]
drag, startPoint x: 65, startPoint y: 281, endPoint x: 61, endPoint y: 269, distance: 12.8
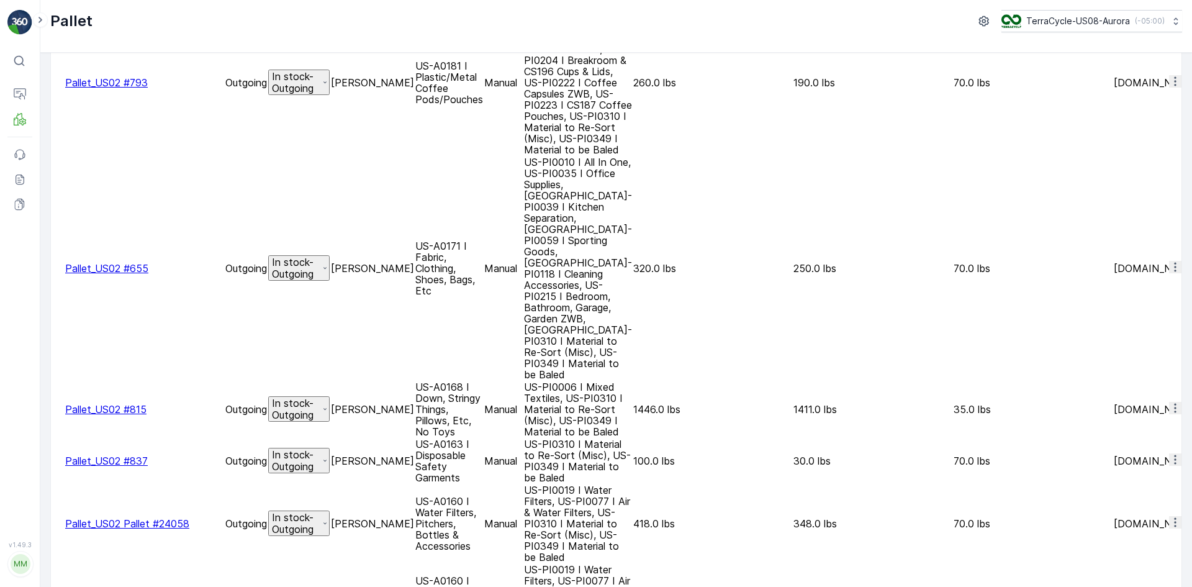
scroll to position [908, 0]
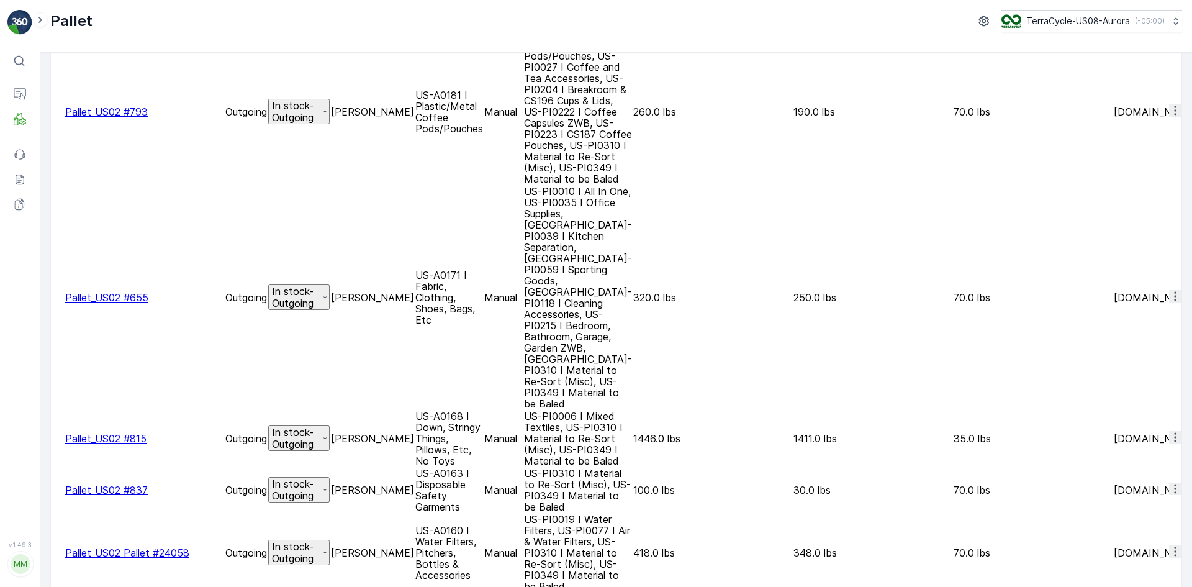
drag, startPoint x: 63, startPoint y: 139, endPoint x: 67, endPoint y: 112, distance: 27.1
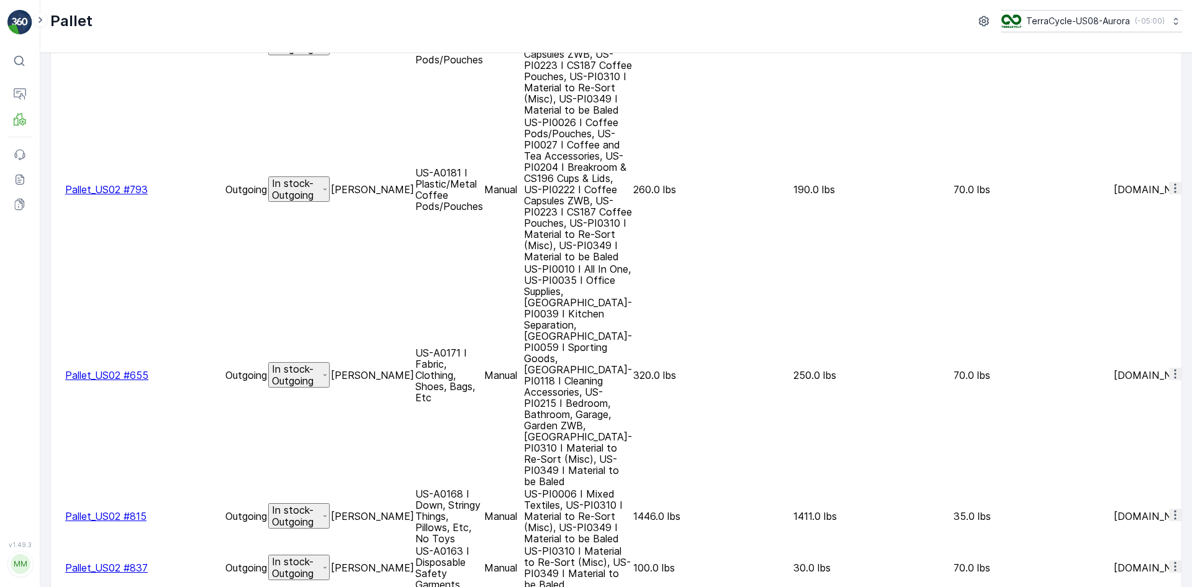
scroll to position [784, 0]
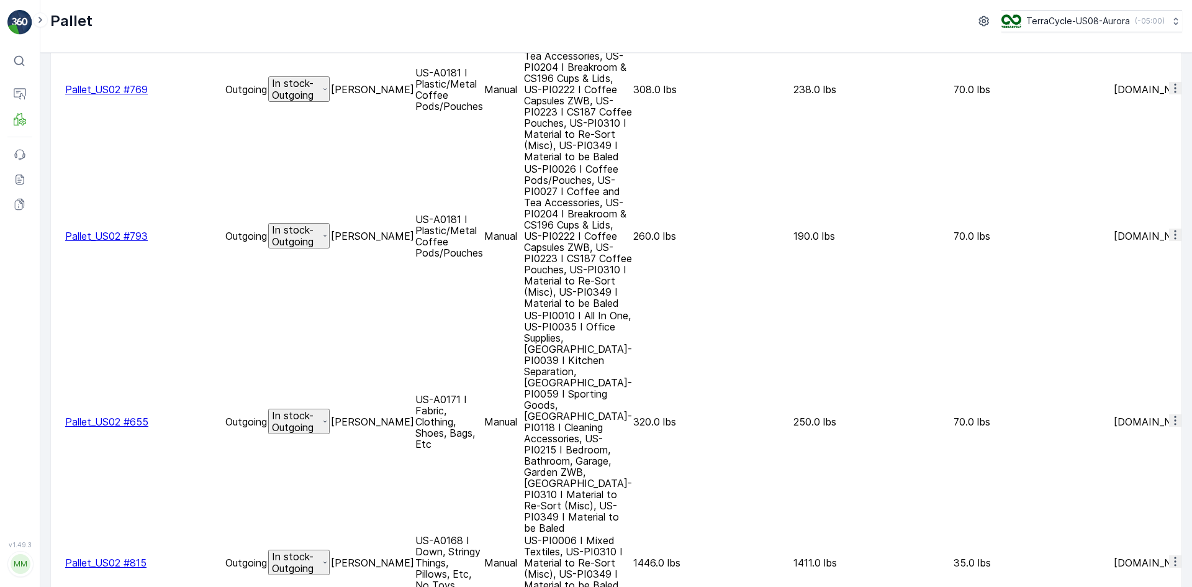
drag, startPoint x: 65, startPoint y: 173, endPoint x: 66, endPoint y: 150, distance: 23.1
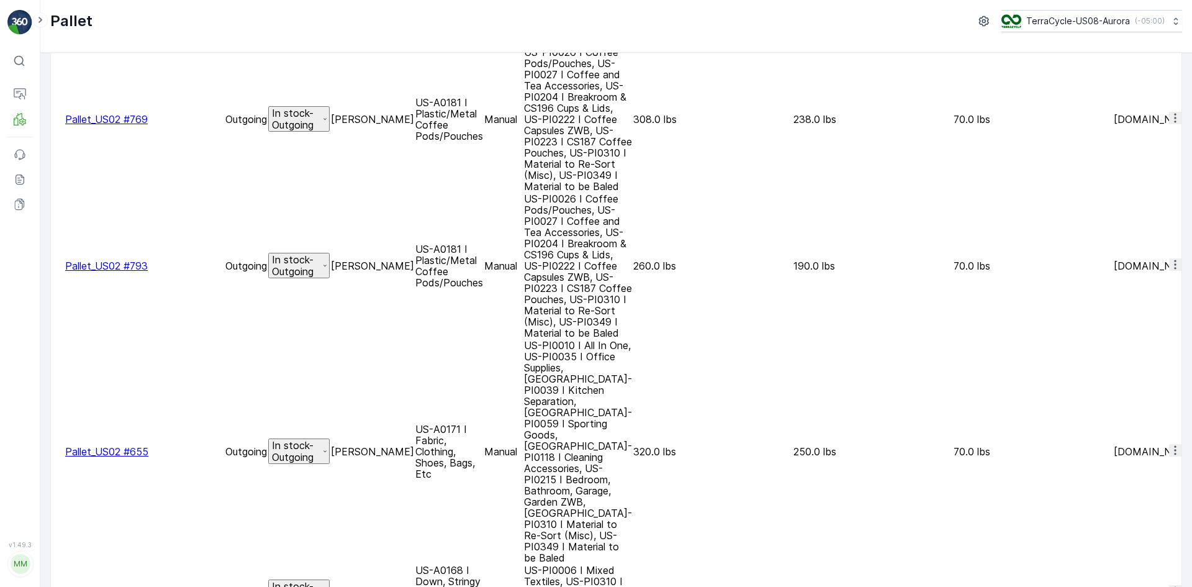
scroll to position [722, 0]
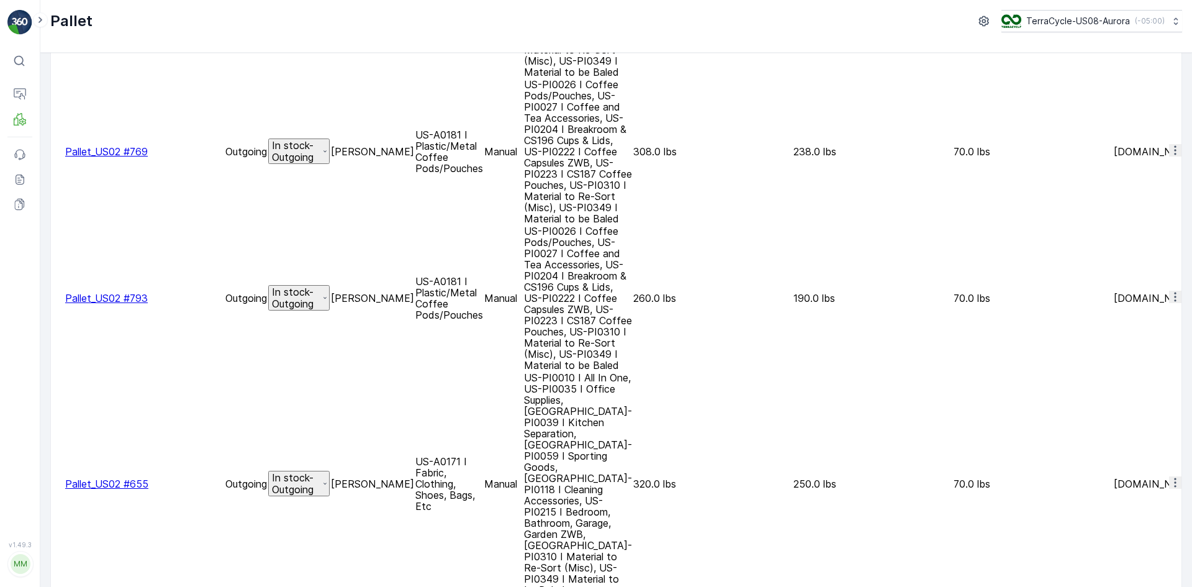
drag, startPoint x: 68, startPoint y: 117, endPoint x: 63, endPoint y: 99, distance: 18.5
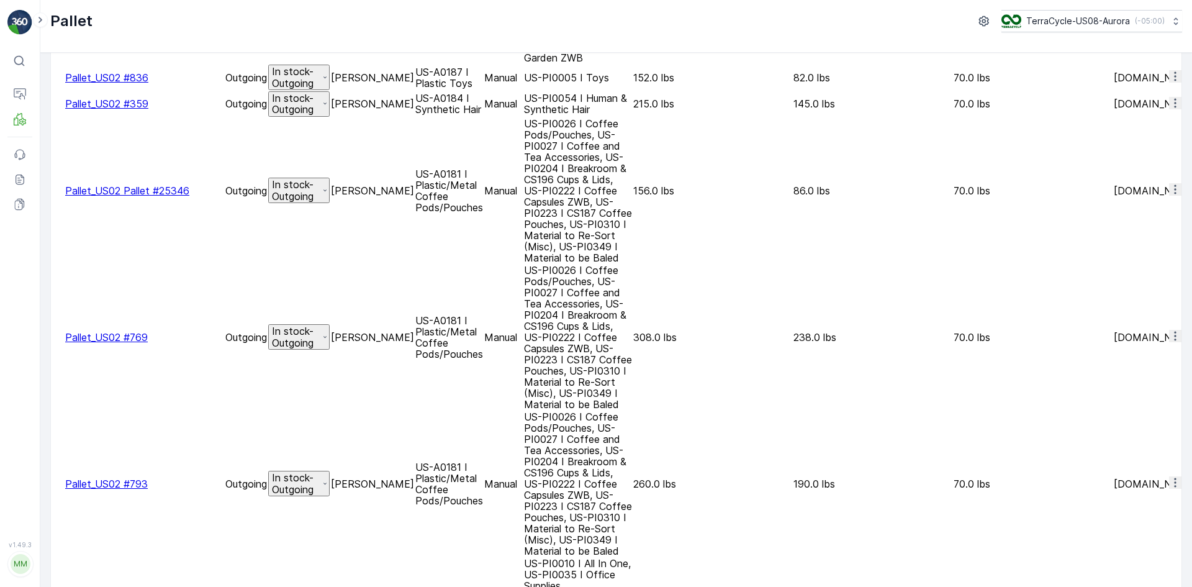
scroll to position [535, 0]
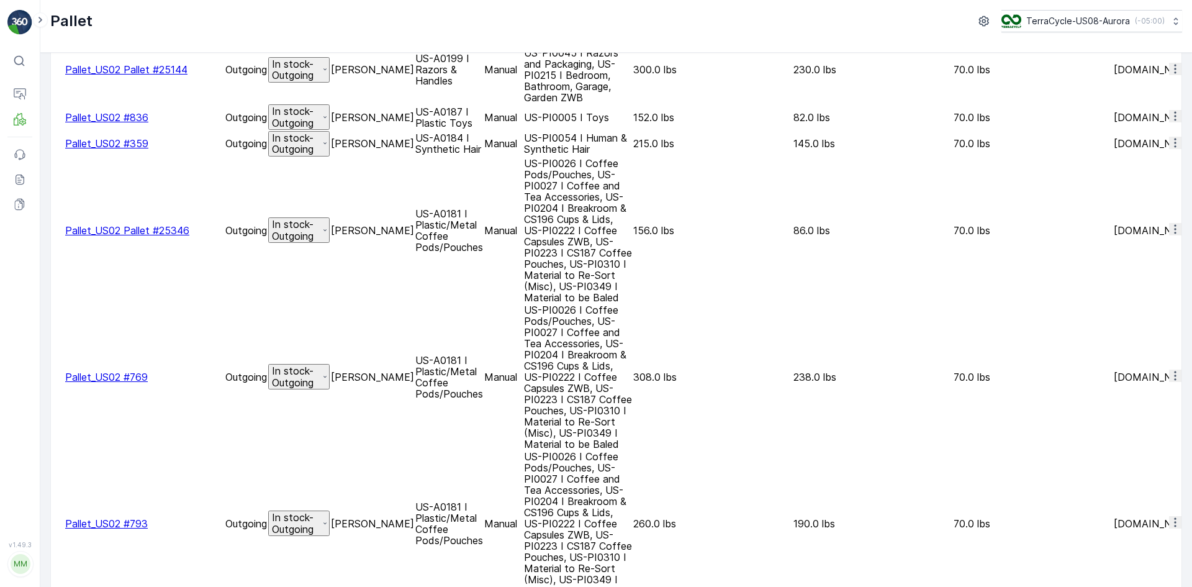
scroll to position [473, 0]
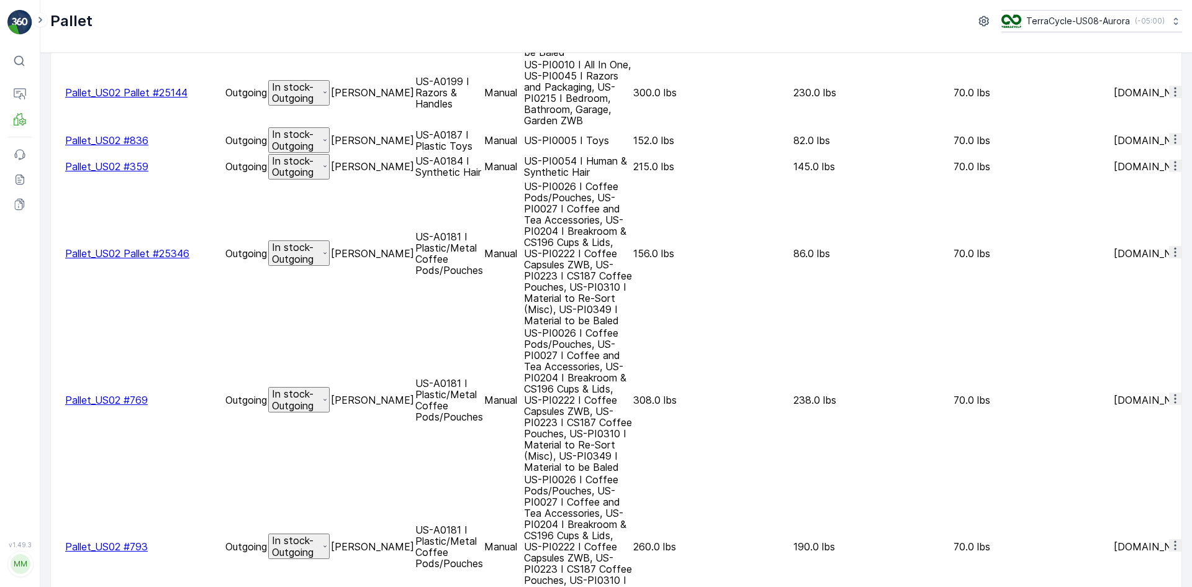
click at [52, 547] on div at bounding box center [52, 547] width 0 height 0
click at [52, 547] on input "checkbox" at bounding box center [52, 547] width 0 height 0
click at [52, 400] on div at bounding box center [52, 400] width 0 height 0
click at [52, 400] on input "checkbox" at bounding box center [52, 400] width 0 height 0
click at [52, 253] on div at bounding box center [52, 253] width 0 height 0
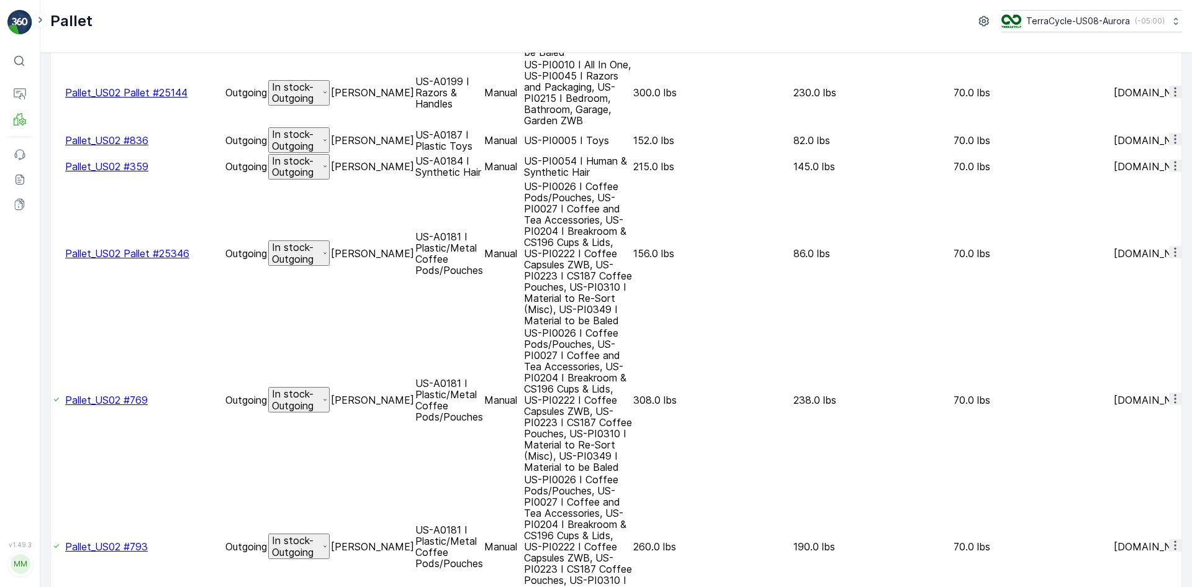
click at [52, 253] on input "checkbox" at bounding box center [52, 253] width 0 height 0
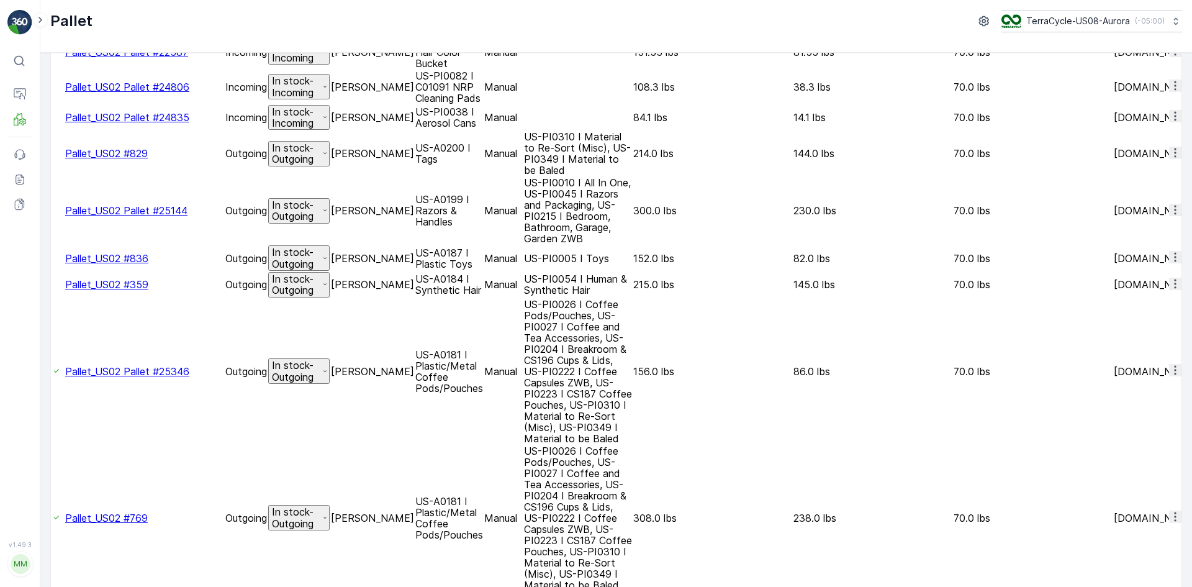
scroll to position [349, 0]
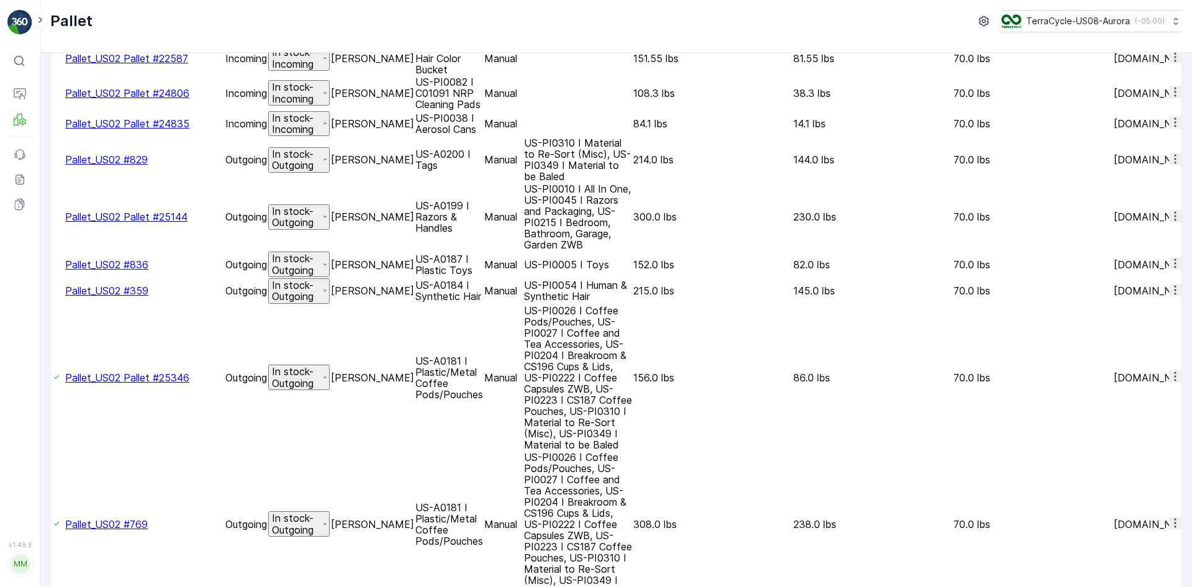
click at [52, 291] on div at bounding box center [52, 291] width 0 height 0
click at [52, 291] on input "checkbox" at bounding box center [52, 291] width 0 height 0
click at [52, 265] on div at bounding box center [52, 265] width 0 height 0
click at [52, 265] on input "checkbox" at bounding box center [52, 265] width 0 height 0
click at [52, 217] on div at bounding box center [52, 217] width 0 height 0
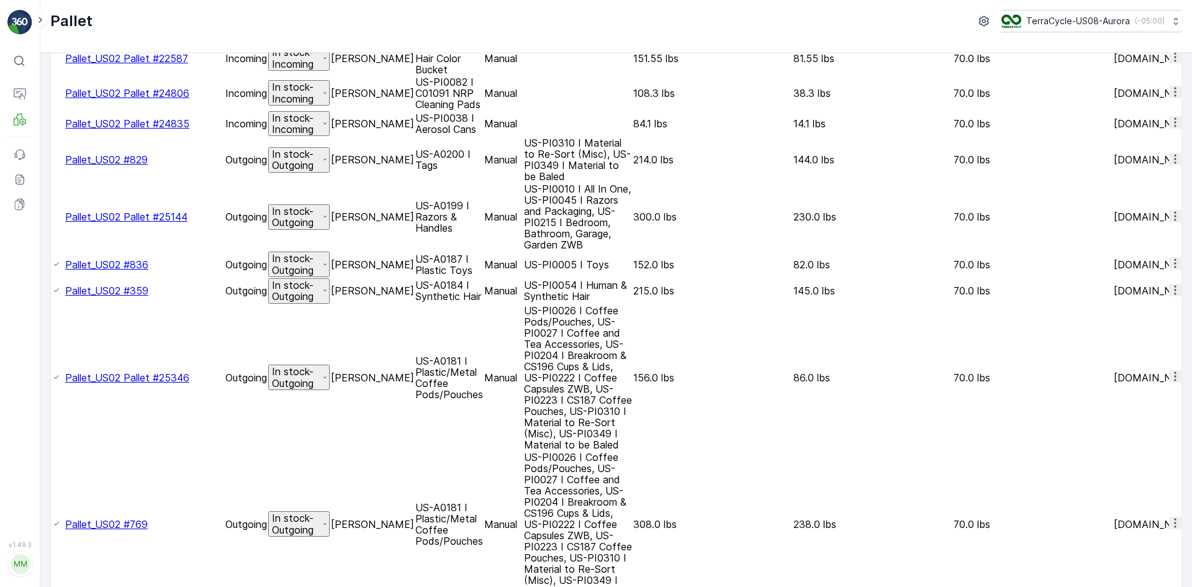
click at [52, 217] on input "checkbox" at bounding box center [52, 217] width 0 height 0
click at [52, 160] on div at bounding box center [52, 160] width 0 height 0
click at [52, 160] on input "checkbox" at bounding box center [52, 160] width 0 height 0
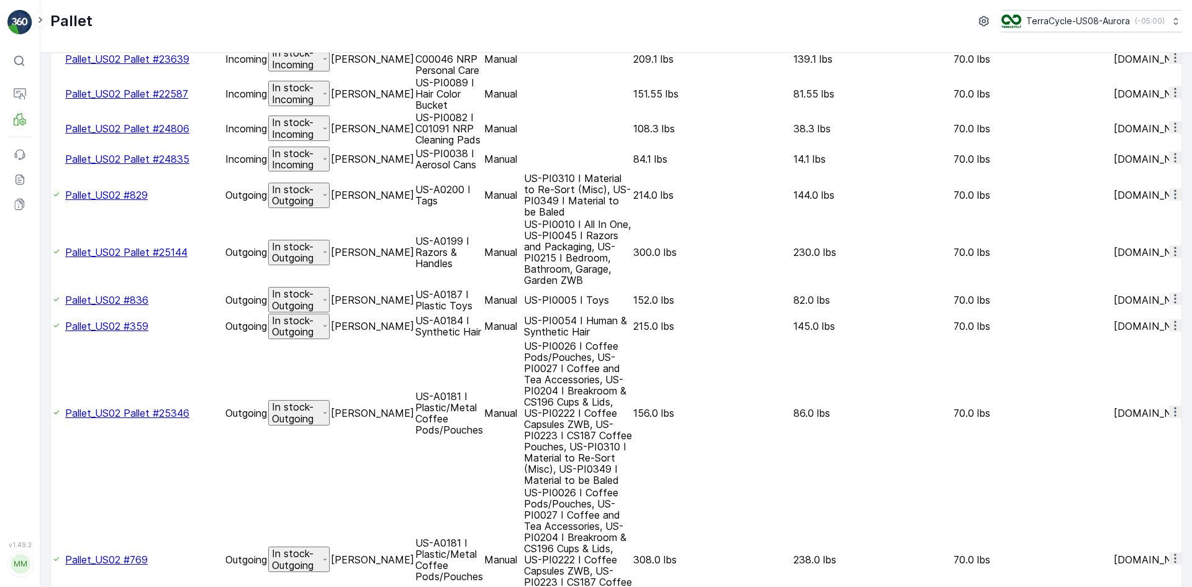
scroll to position [287, 0]
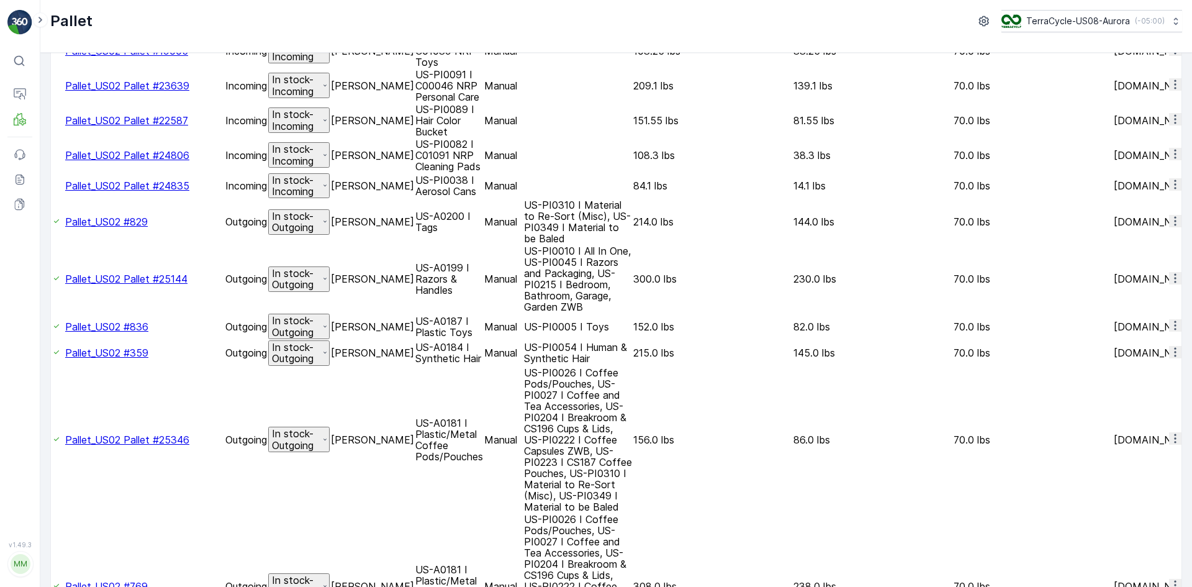
click at [52, 186] on div at bounding box center [52, 186] width 0 height 0
click at [52, 186] on input "checkbox" at bounding box center [52, 186] width 0 height 0
drag, startPoint x: 65, startPoint y: 77, endPoint x: 63, endPoint y: 95, distance: 18.1
click at [52, 155] on div at bounding box center [52, 155] width 0 height 0
click at [52, 155] on input "checkbox" at bounding box center [52, 155] width 0 height 0
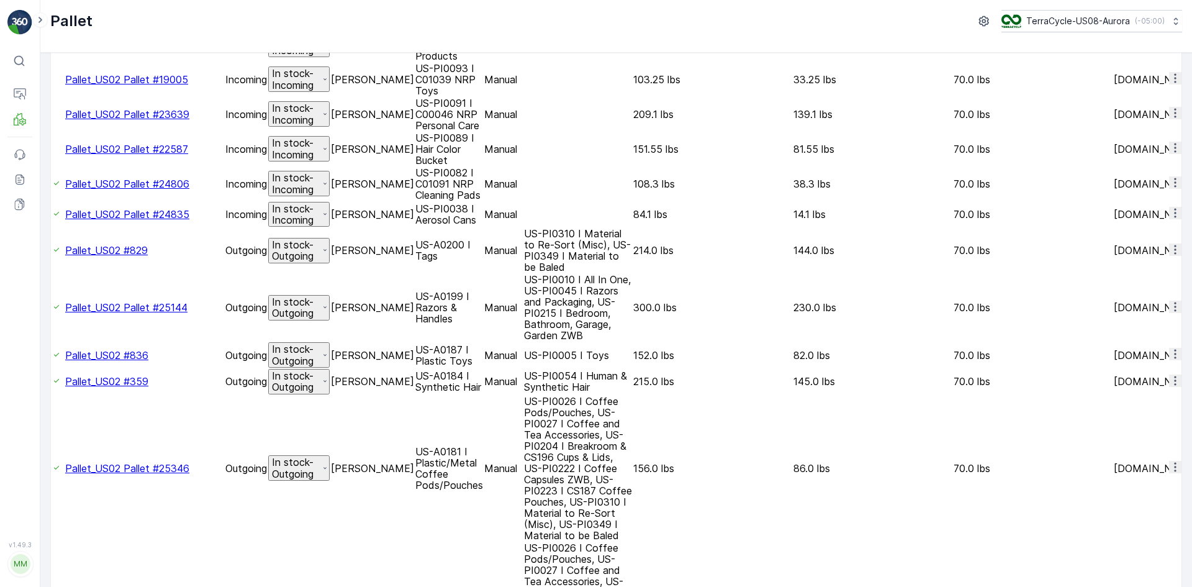
scroll to position [225, 0]
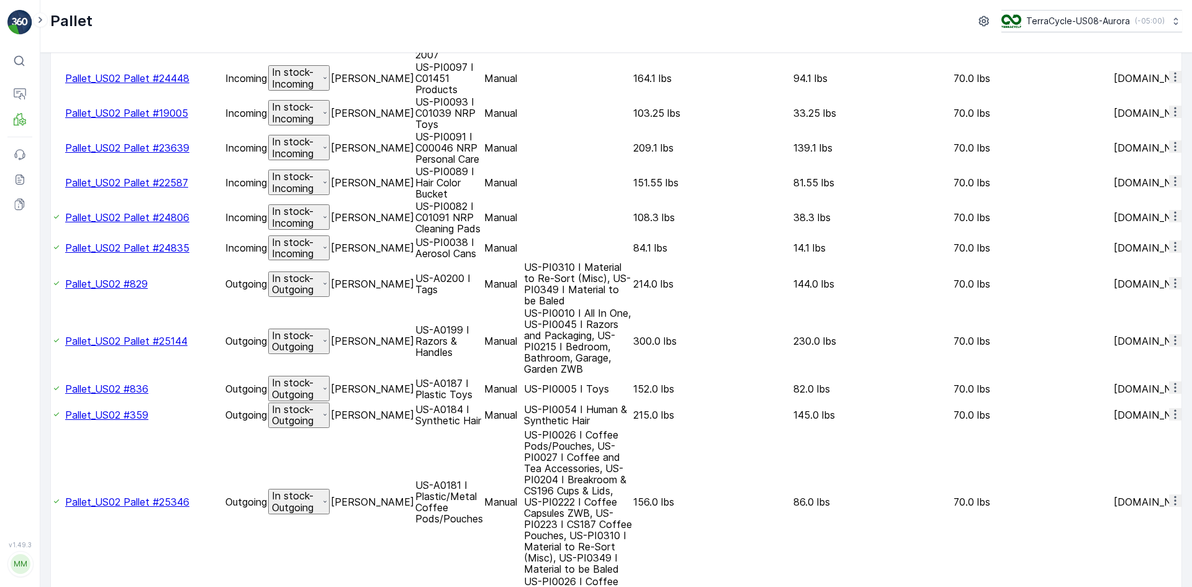
click at [52, 183] on div at bounding box center [52, 183] width 0 height 0
click at [52, 183] on input "checkbox" at bounding box center [52, 183] width 0 height 0
click at [52, 148] on div at bounding box center [52, 148] width 0 height 0
click at [52, 148] on input "checkbox" at bounding box center [52, 148] width 0 height 0
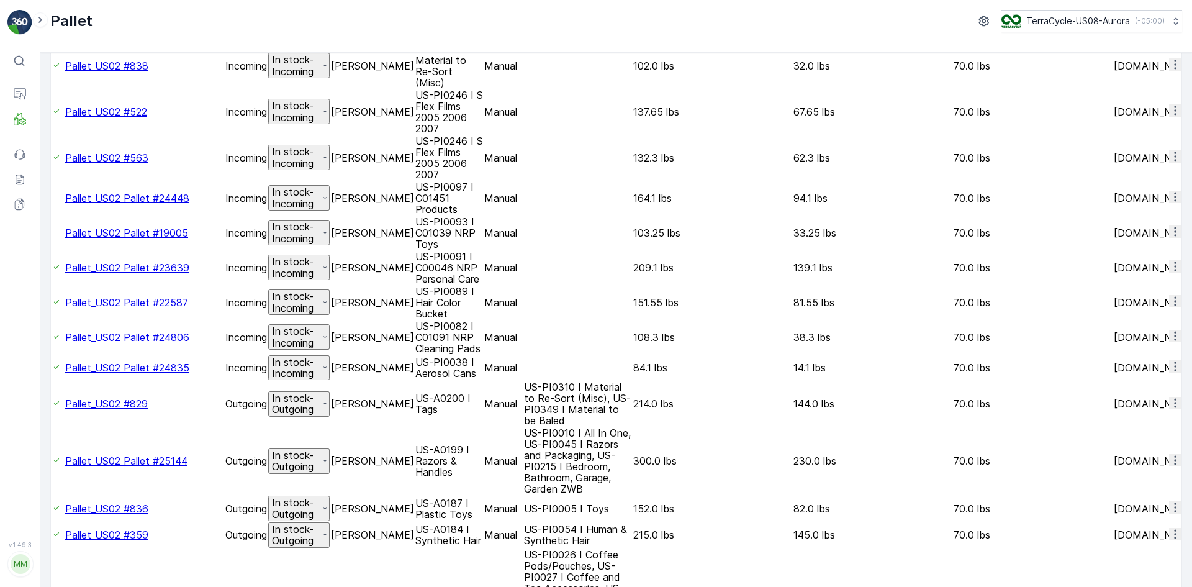
scroll to position [101, 0]
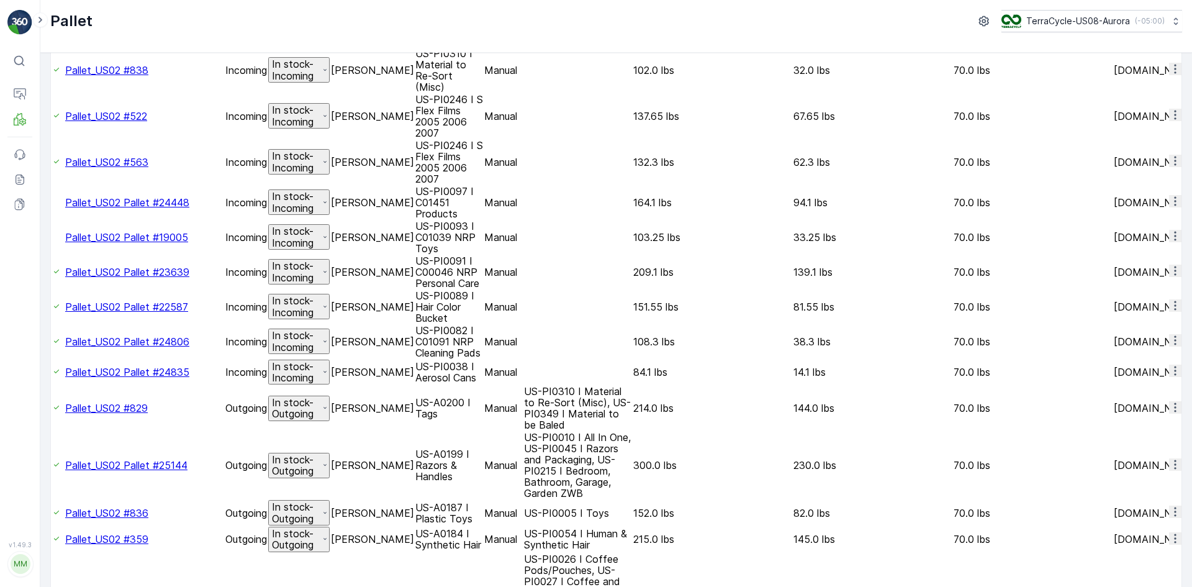
click at [52, 237] on div at bounding box center [52, 237] width 0 height 0
click at [52, 237] on input "checkbox" at bounding box center [52, 237] width 0 height 0
drag, startPoint x: 67, startPoint y: 142, endPoint x: 65, endPoint y: 160, distance: 18.1
click at [52, 202] on div at bounding box center [52, 202] width 0 height 0
click at [52, 202] on input "checkbox" at bounding box center [52, 202] width 0 height 0
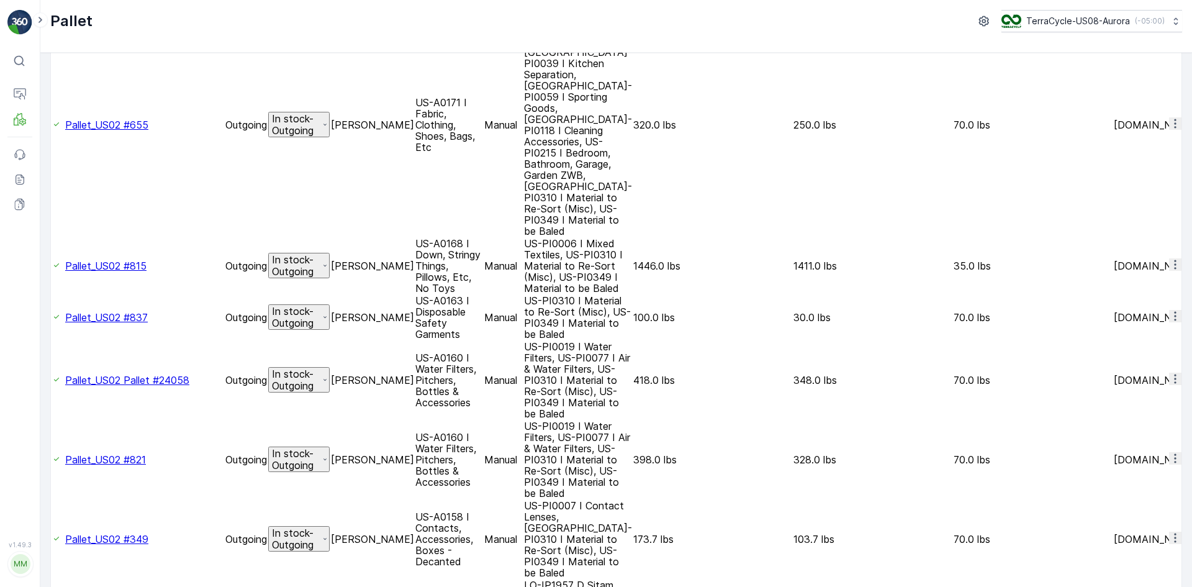
scroll to position [1094, 0]
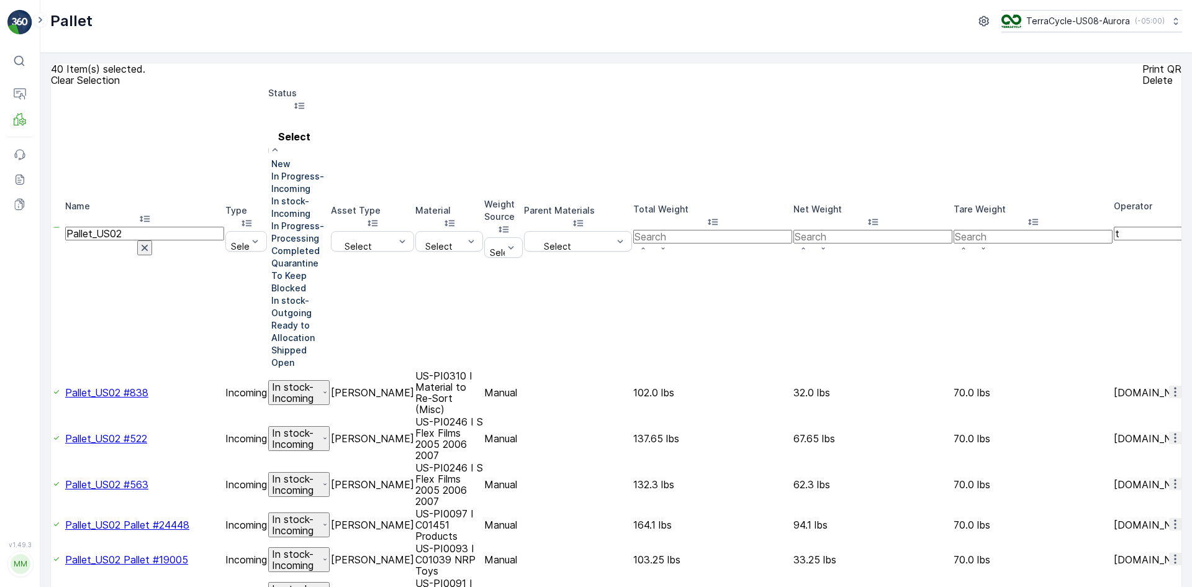
scroll to position [112, 0]
click at [268, 307] on div at bounding box center [268, 307] width 0 height 0
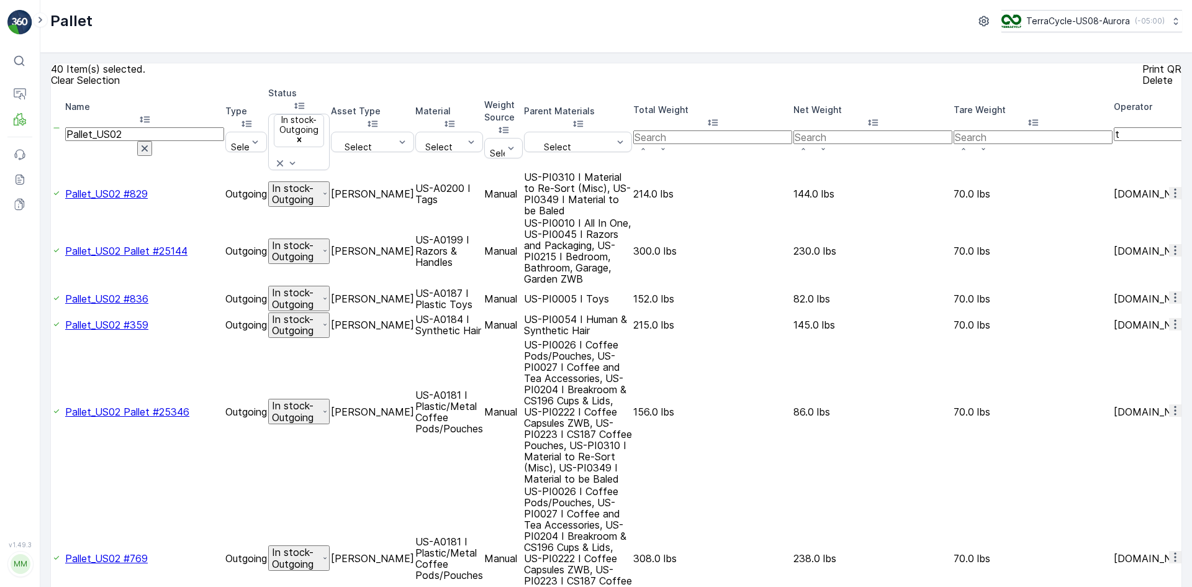
click at [101, 86] on p "Clear Selection" at bounding box center [85, 80] width 69 height 11
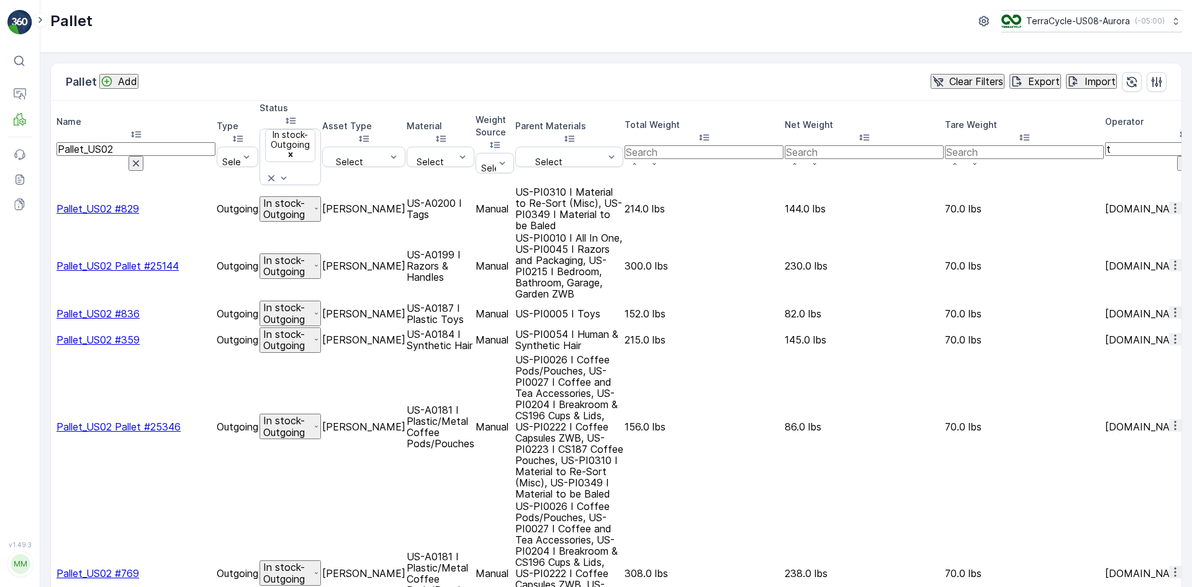
click at [150, 142] on input "Pallet_US02" at bounding box center [136, 149] width 159 height 14
type input "Pallet_US02 836"
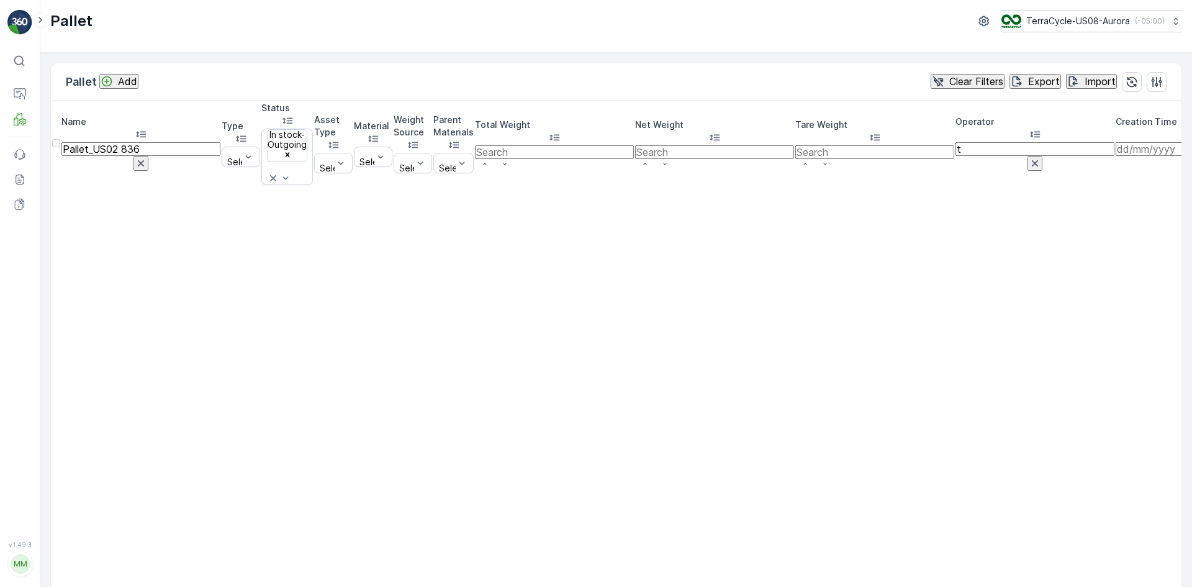
drag, startPoint x: 169, startPoint y: 130, endPoint x: 142, endPoint y: 131, distance: 27.3
click at [142, 142] on input "Pallet_US02 836" at bounding box center [140, 149] width 159 height 14
type input "Pallet_US02"
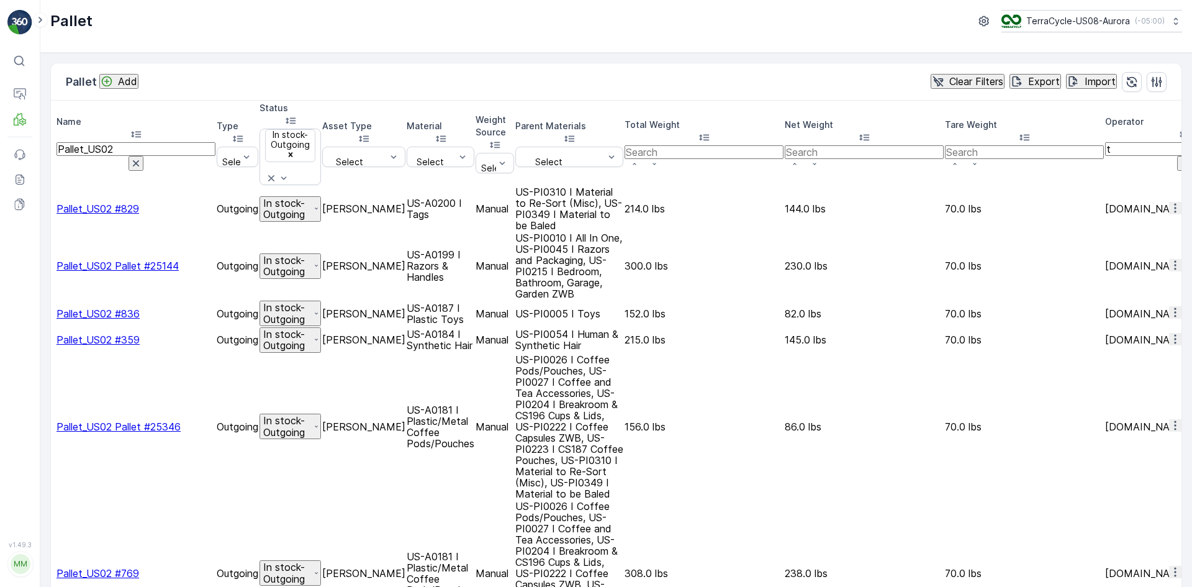
click at [142, 142] on input "Pallet_US02" at bounding box center [136, 149] width 159 height 14
type input "Pallet_US02 #"
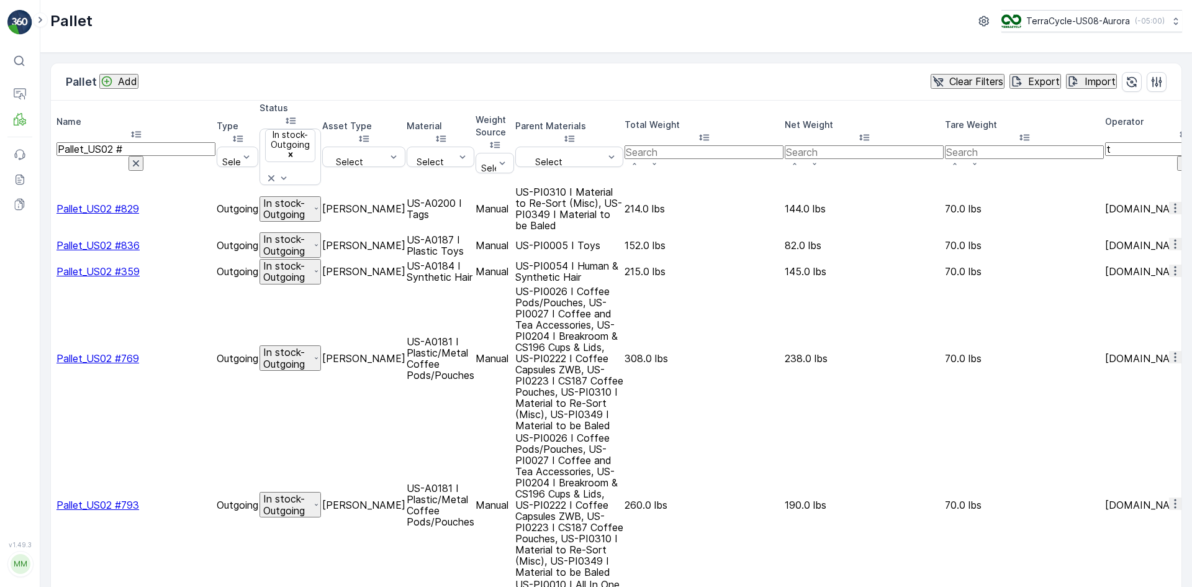
click at [155, 142] on input "Pallet_US02 #" at bounding box center [136, 149] width 159 height 14
type input "Pallet_US02 #836"
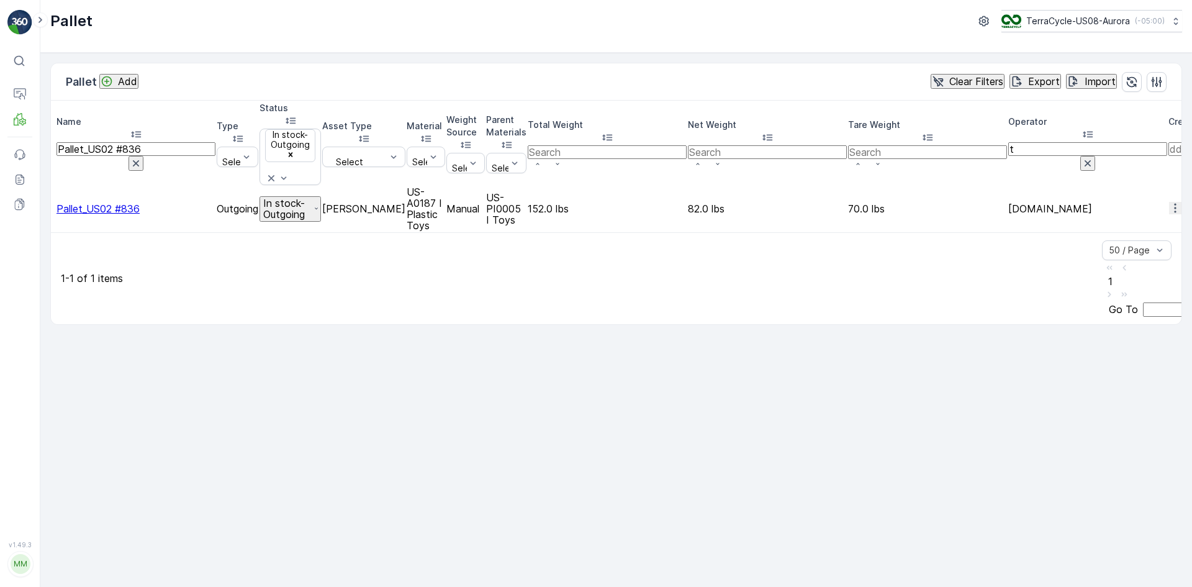
click at [52, 209] on div at bounding box center [52, 209] width 0 height 0
click at [52, 209] on input "checkbox" at bounding box center [52, 209] width 0 height 0
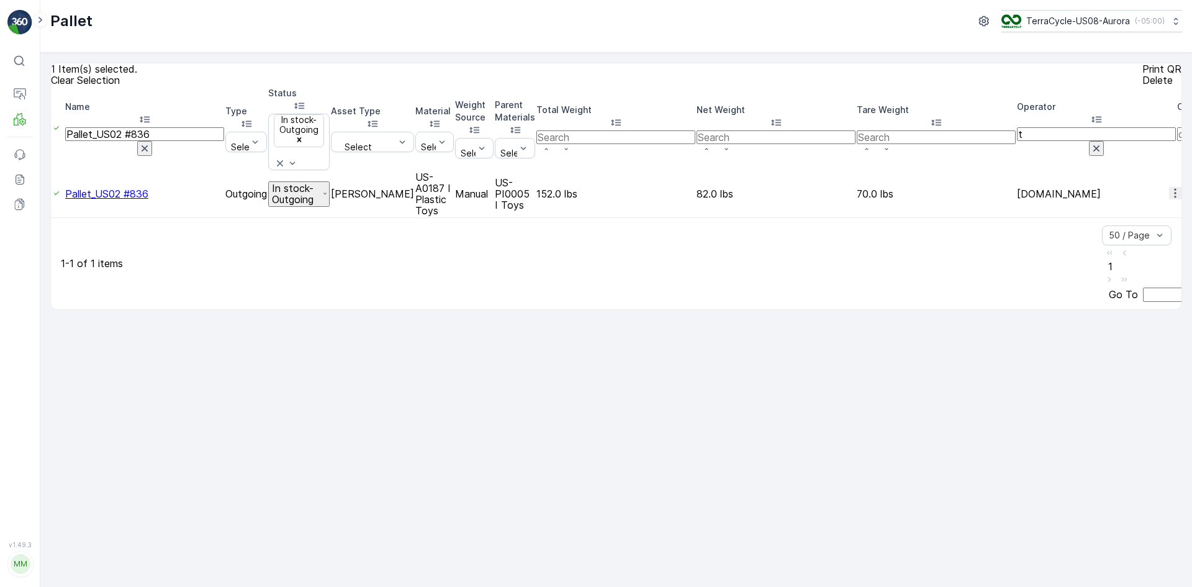
drag, startPoint x: 166, startPoint y: 127, endPoint x: 150, endPoint y: 126, distance: 16.8
click at [150, 127] on input "Pallet_US02 #836" at bounding box center [144, 134] width 159 height 14
type input "Pallet_US02 #24058"
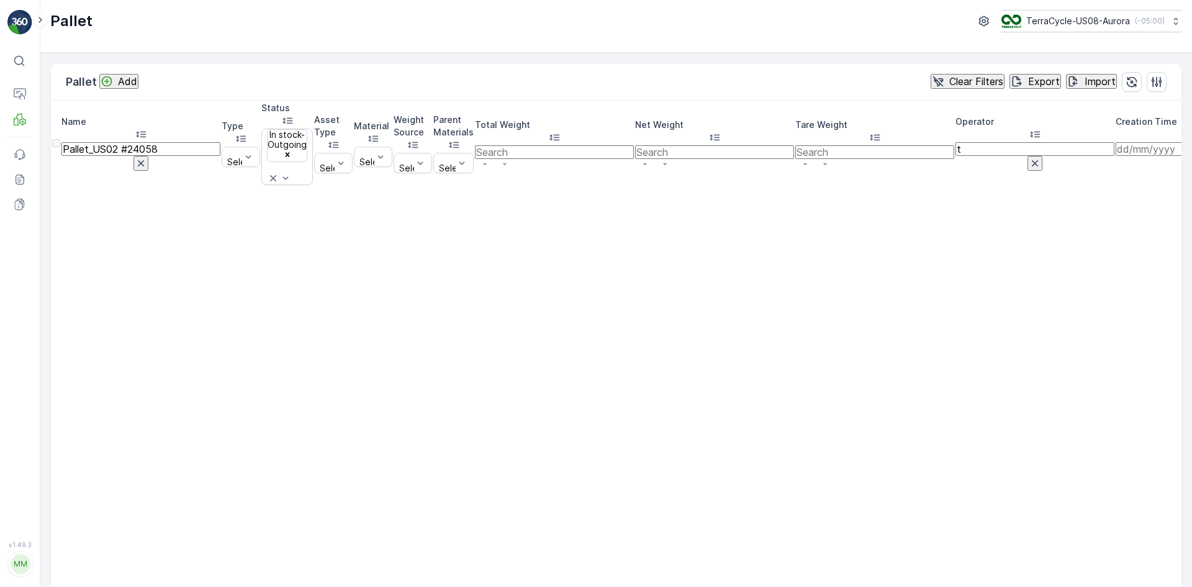
drag, startPoint x: 143, startPoint y: 131, endPoint x: 98, endPoint y: 127, distance: 45.5
click at [98, 142] on input "Pallet_US02 #24058" at bounding box center [140, 149] width 159 height 14
drag, startPoint x: 149, startPoint y: 132, endPoint x: 84, endPoint y: 132, distance: 64.6
click at [84, 132] on th "Name Pallet_US02 #24058" at bounding box center [140, 143] width 159 height 83
type input "24058"
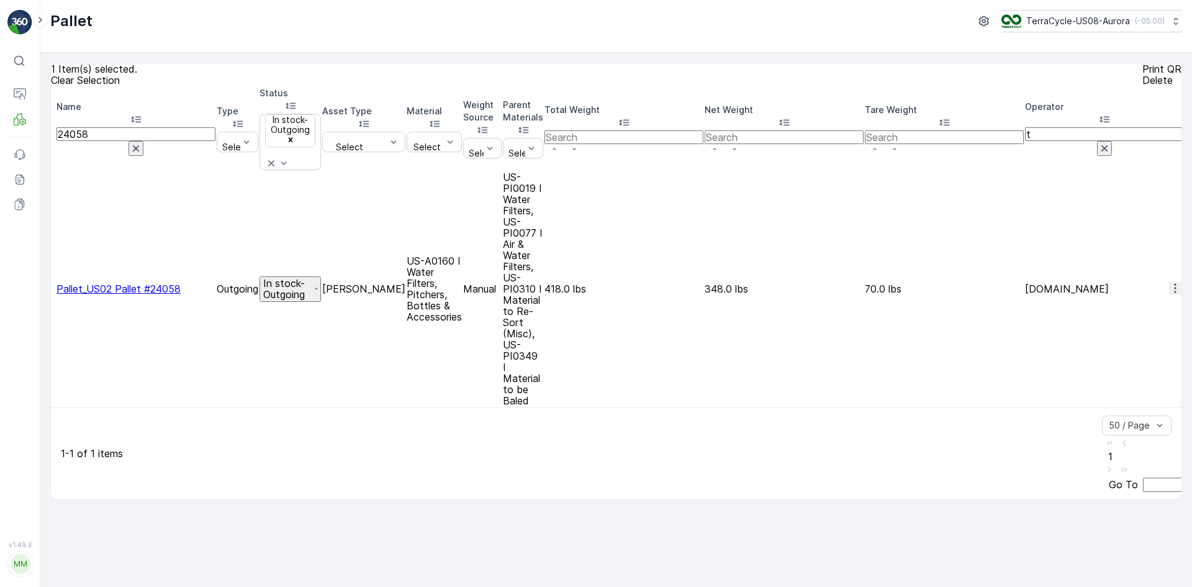
click at [52, 289] on div at bounding box center [52, 289] width 0 height 0
click at [52, 289] on input "checkbox" at bounding box center [52, 289] width 0 height 0
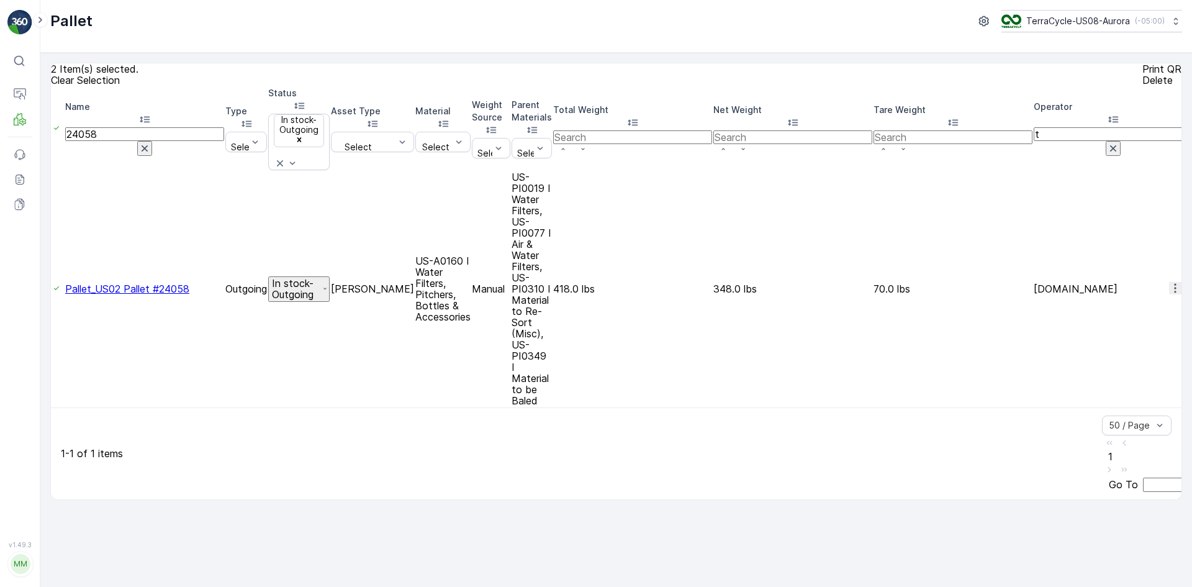
drag, startPoint x: 150, startPoint y: 127, endPoint x: 75, endPoint y: 135, distance: 74.9
type input "837"
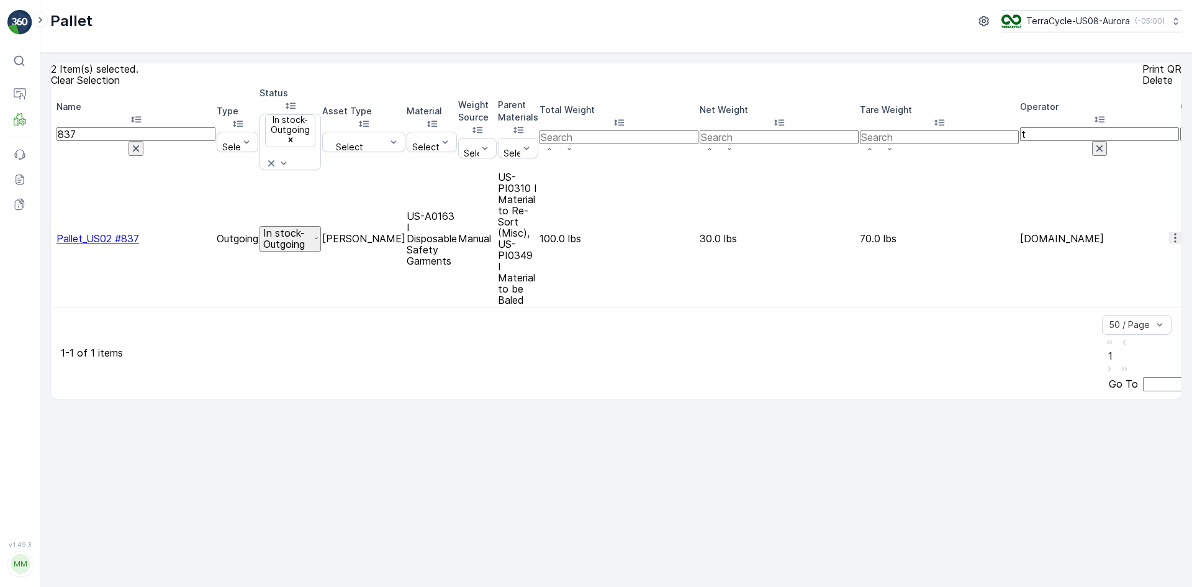
click at [52, 238] on div at bounding box center [52, 238] width 0 height 0
click at [52, 238] on input "checkbox" at bounding box center [52, 238] width 0 height 0
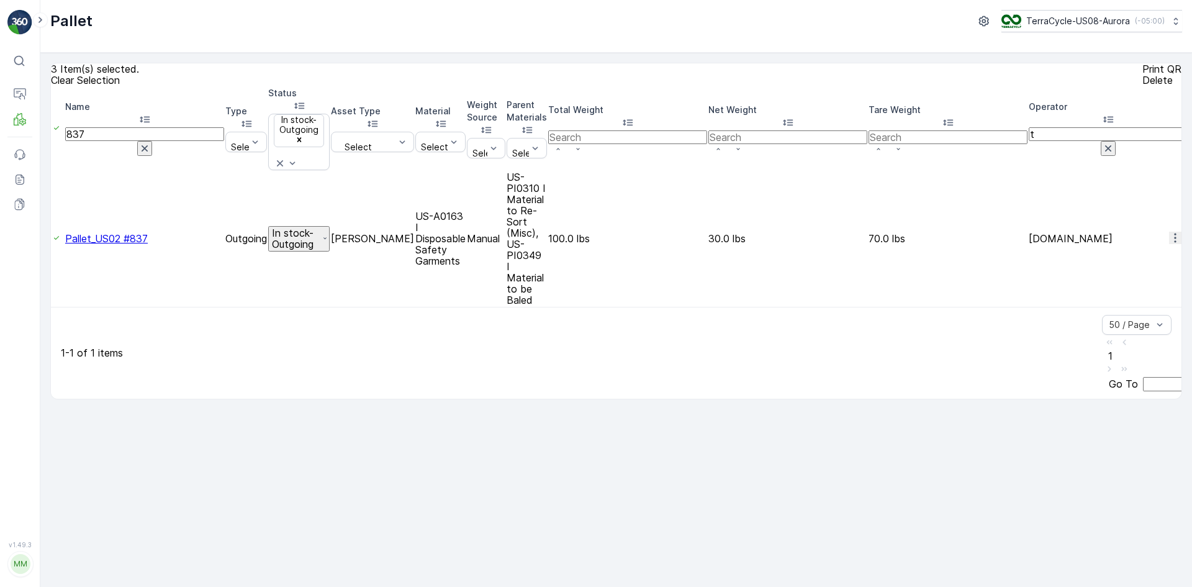
drag, startPoint x: 124, startPoint y: 126, endPoint x: 35, endPoint y: 134, distance: 89.8
click at [35, 134] on div "⌘B Operations MRF Events Reports Documents v 1.49.3 MM MRF.US08 Pallet TerraCyc…" at bounding box center [596, 293] width 1192 height 587
type input "24835"
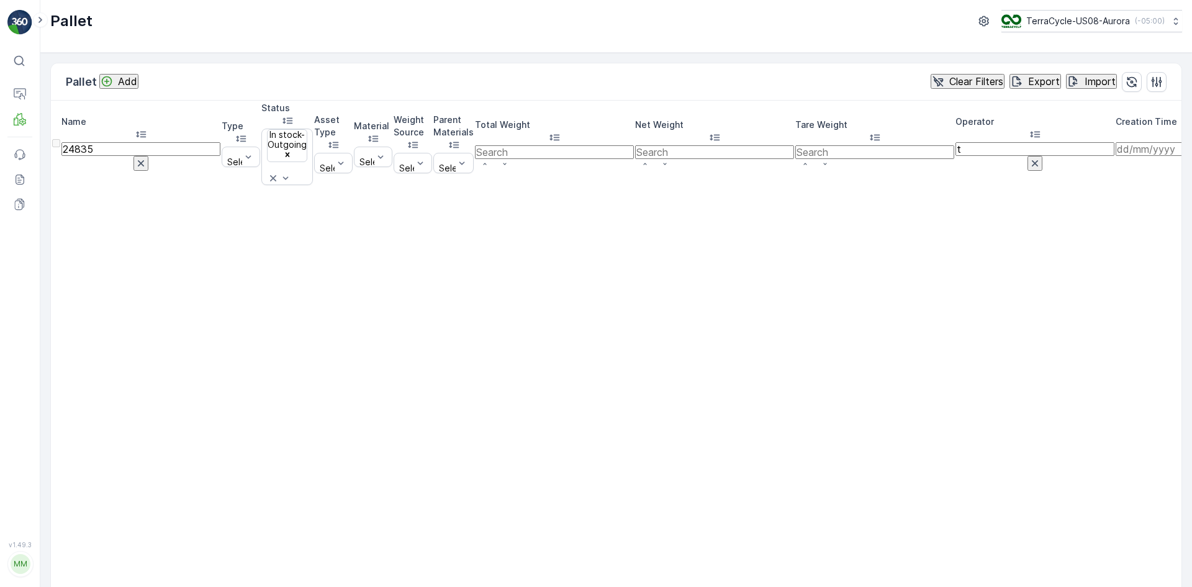
drag, startPoint x: 125, startPoint y: 132, endPoint x: 0, endPoint y: 135, distance: 125.5
click at [0, 135] on div "⌘B Operations MRF Events Reports Documents v 1.49.3 MM MRF.US08 Pallet TerraCyc…" at bounding box center [596, 293] width 1192 height 587
type input "24835"
click at [276, 175] on icon at bounding box center [273, 178] width 6 height 6
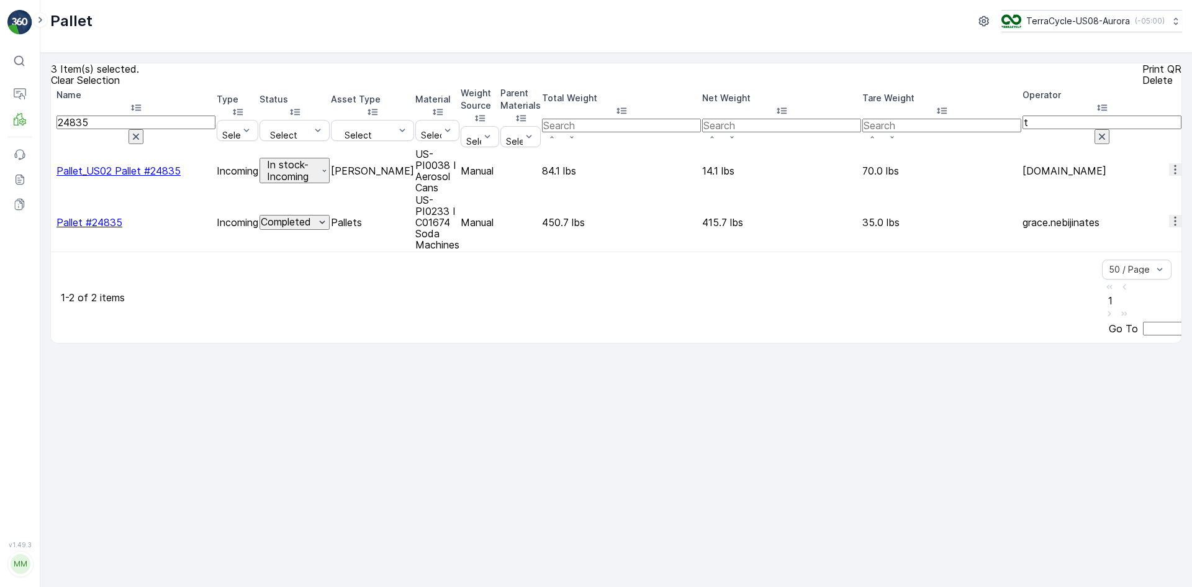
click at [52, 171] on div at bounding box center [52, 171] width 0 height 0
click at [52, 171] on input "checkbox" at bounding box center [52, 171] width 0 height 0
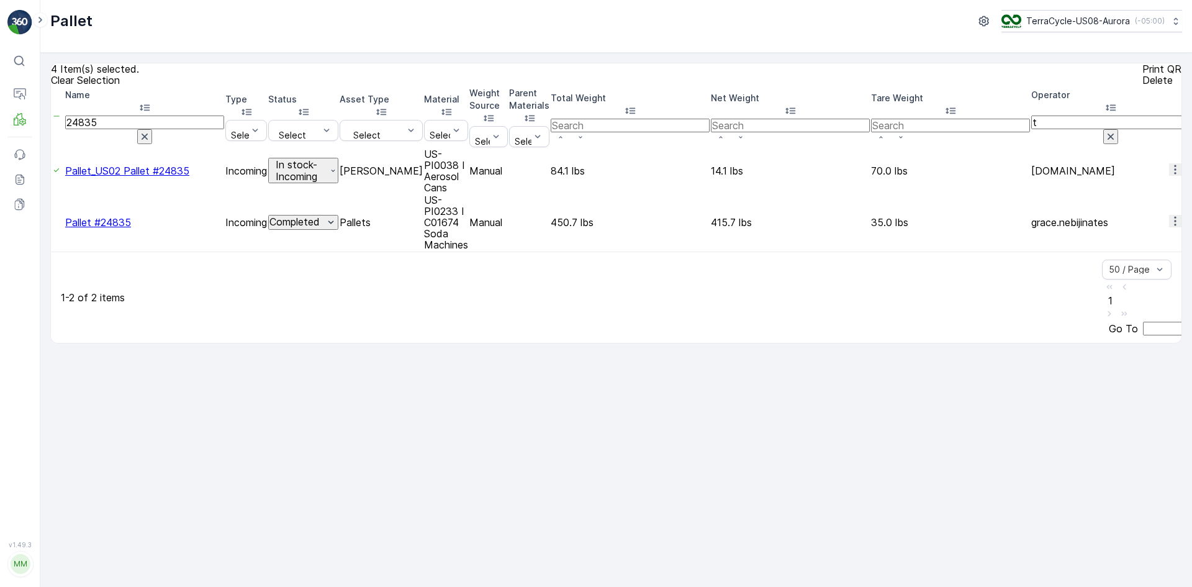
drag, startPoint x: 137, startPoint y: 130, endPoint x: 71, endPoint y: 126, distance: 65.9
type input "832"
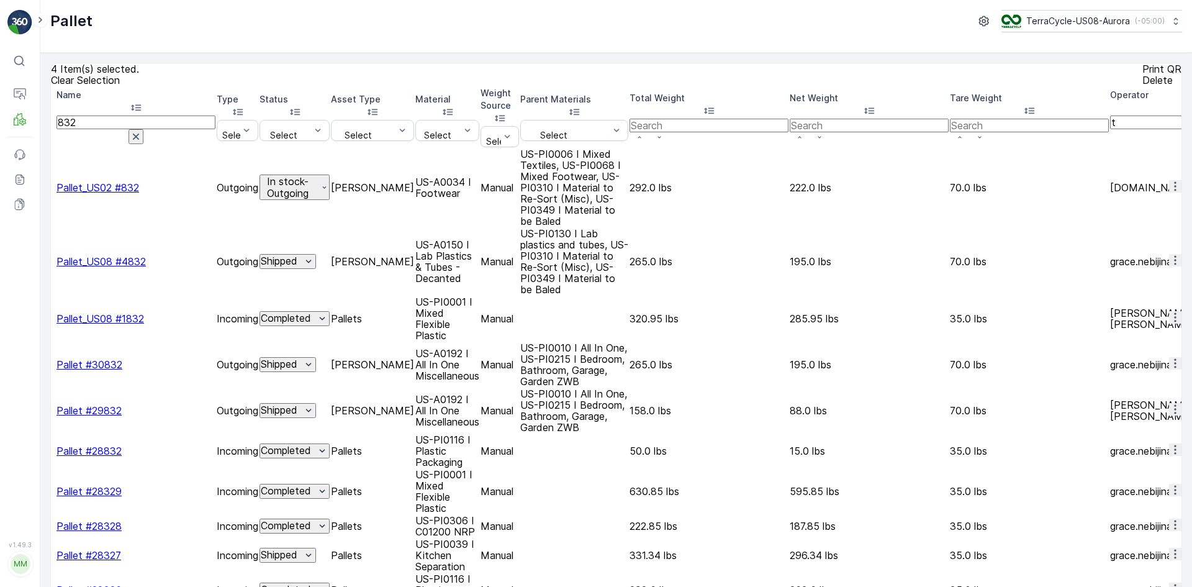
click at [52, 188] on div at bounding box center [52, 188] width 0 height 0
click at [52, 188] on input "checkbox" at bounding box center [52, 188] width 0 height 0
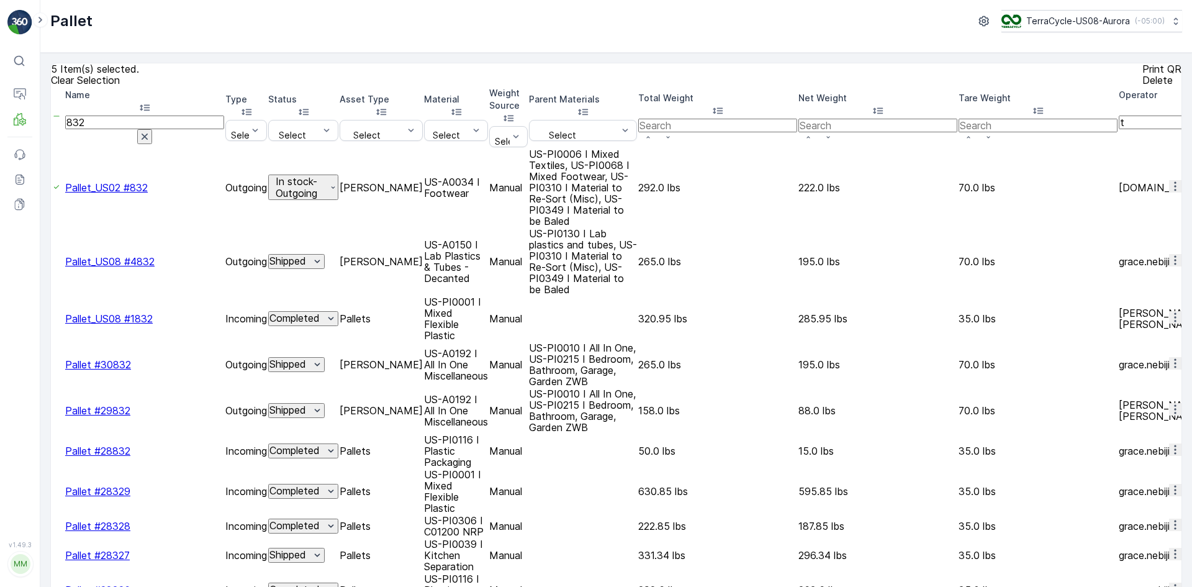
drag, startPoint x: 140, startPoint y: 126, endPoint x: 81, endPoint y: 125, distance: 59.6
click at [89, 125] on input "832" at bounding box center [144, 123] width 159 height 14
type input "804"
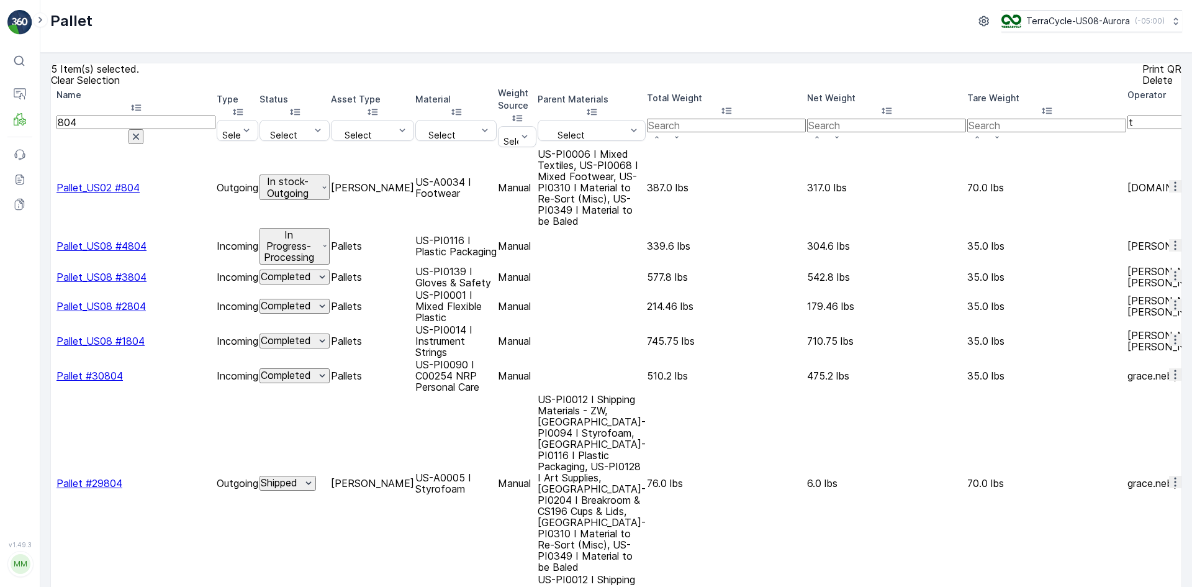
click at [52, 188] on div at bounding box center [52, 188] width 0 height 0
click at [52, 188] on input "checkbox" at bounding box center [52, 188] width 0 height 0
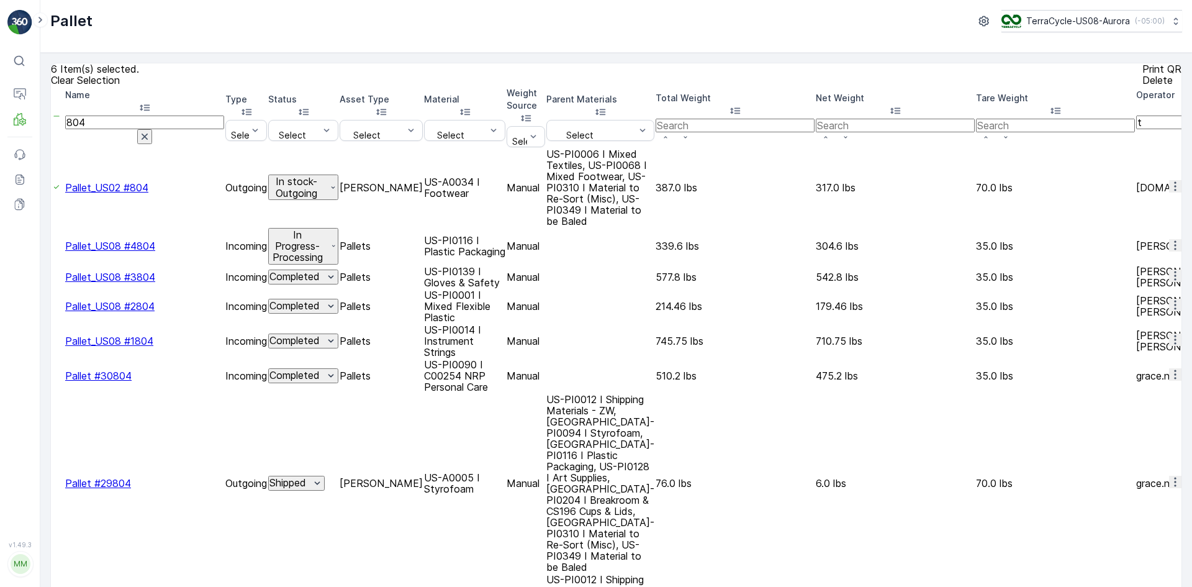
drag, startPoint x: 135, startPoint y: 124, endPoint x: 79, endPoint y: 116, distance: 55.9
type input "775"
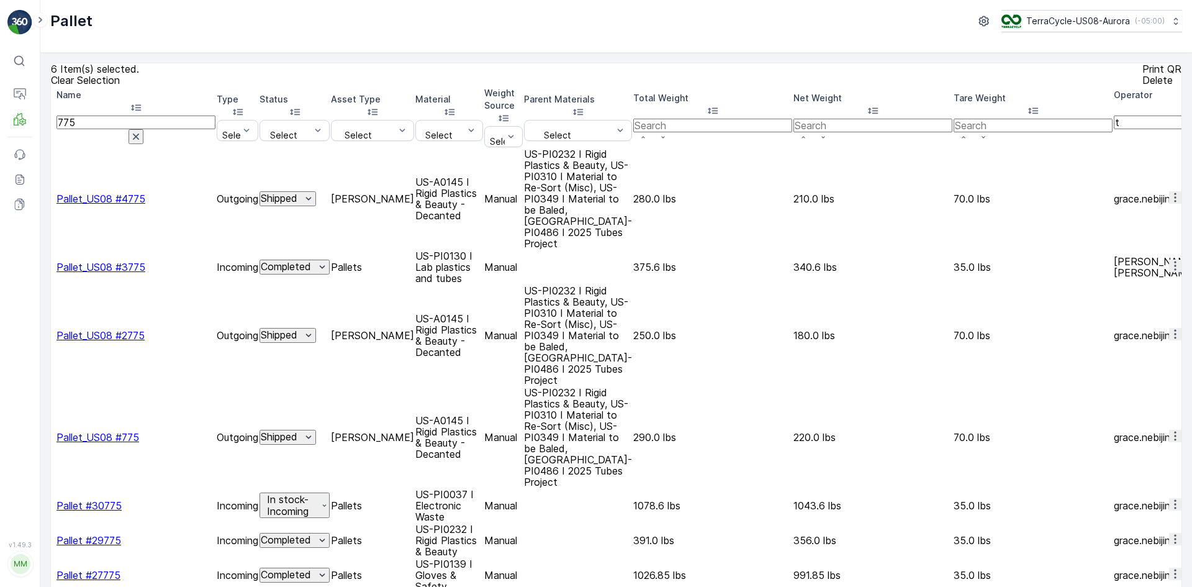
drag, startPoint x: 115, startPoint y: 125, endPoint x: 67, endPoint y: 134, distance: 48.6
paste input "Pallet_US02 #"
type input "Pallet_US02 #"
click at [160, 124] on input "Pallet_US02 #" at bounding box center [136, 123] width 159 height 14
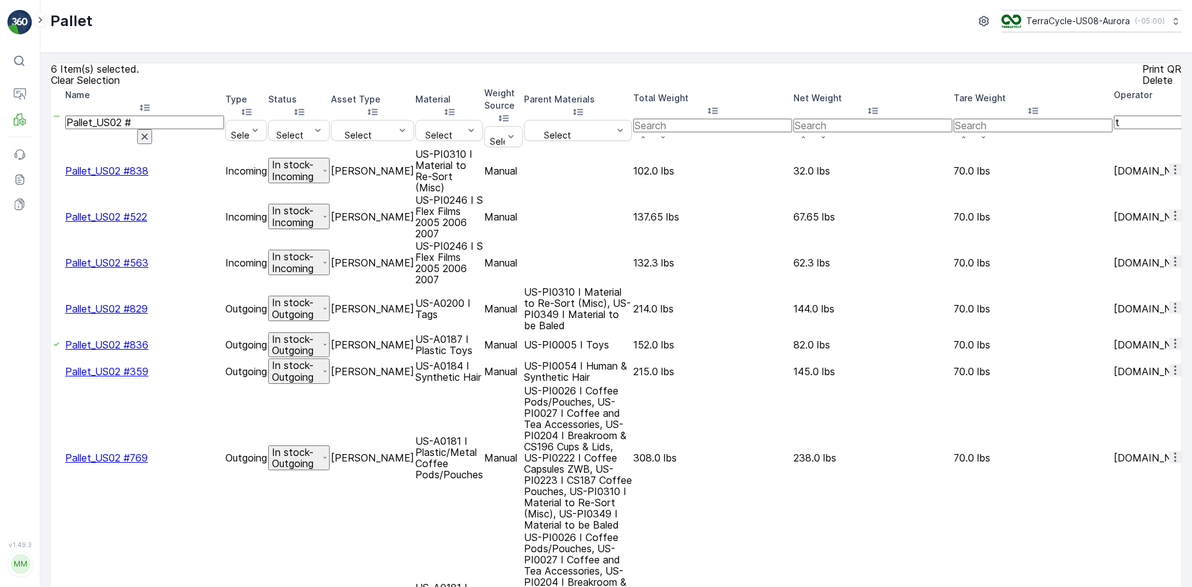
click at [159, 125] on input "Pallet_US02 #" at bounding box center [144, 123] width 159 height 14
type input "Pallet_US02 #775"
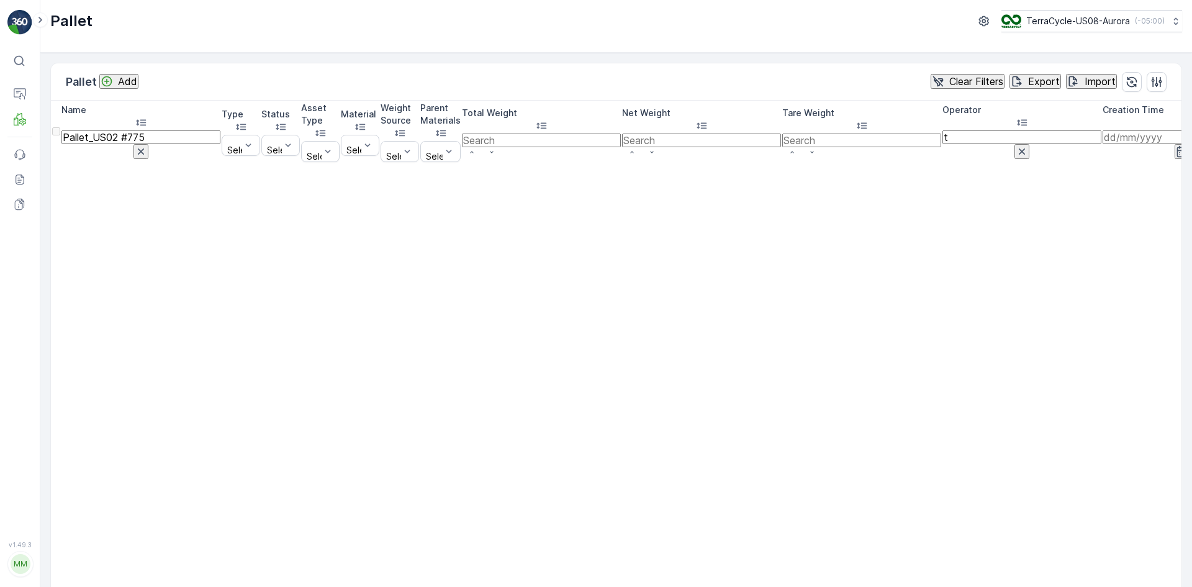
click at [143, 130] on input "Pallet_US02 #775" at bounding box center [140, 137] width 159 height 14
type input "Pallet_US02#775"
drag, startPoint x: 163, startPoint y: 126, endPoint x: 7, endPoint y: 124, distance: 155.3
click at [7, 124] on div "⌘B Operations MRF Insights TerraCycle Inbound Pallet Process Allocation Materia…" at bounding box center [596, 293] width 1192 height 587
type input "838"
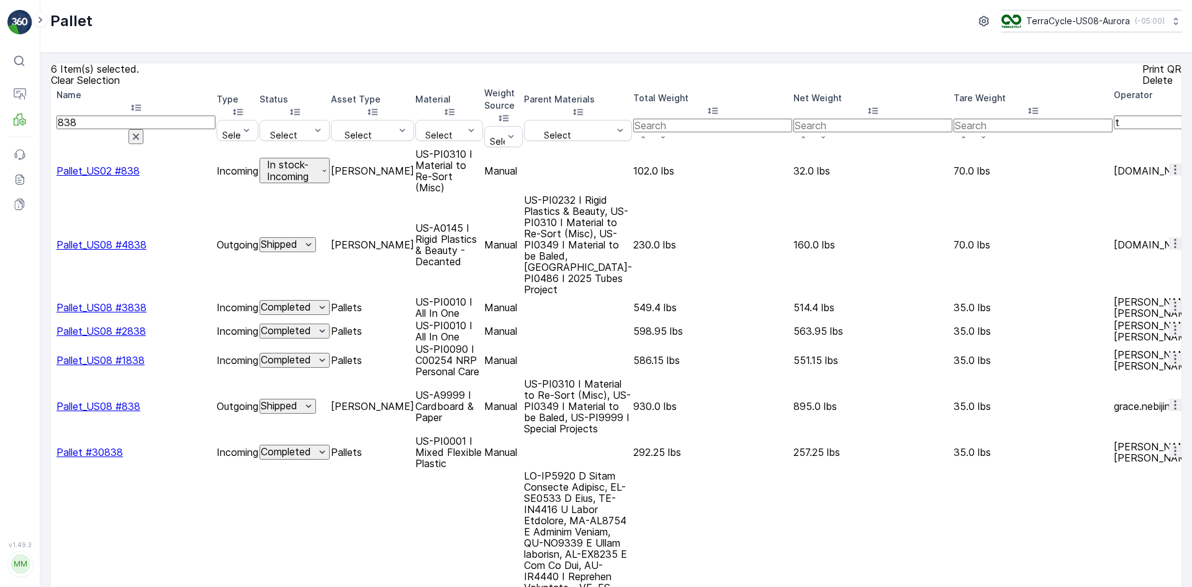
click at [52, 171] on div at bounding box center [52, 171] width 0 height 0
click at [52, 171] on input "checkbox" at bounding box center [52, 171] width 0 height 0
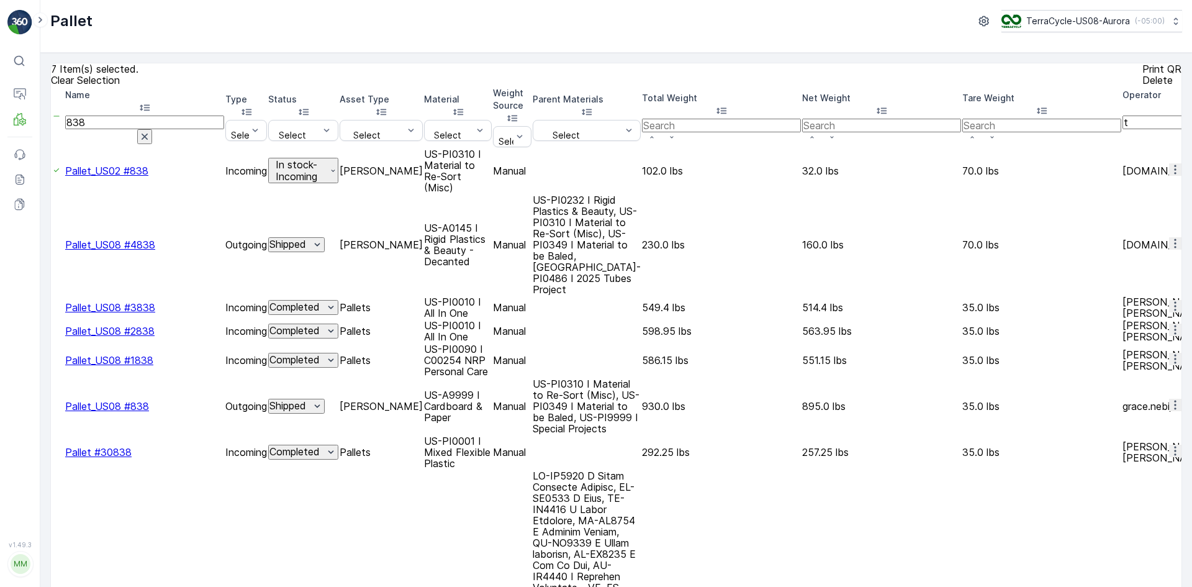
drag, startPoint x: 140, startPoint y: 128, endPoint x: 52, endPoint y: 106, distance: 91.4
type input "25144"
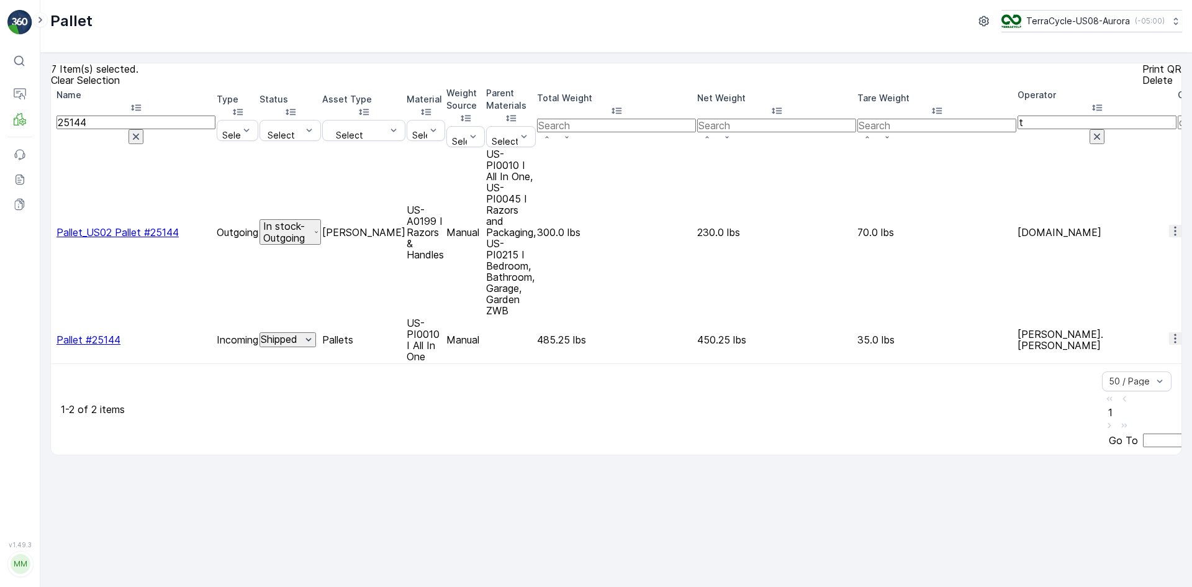
click at [52, 232] on div at bounding box center [52, 232] width 0 height 0
click at [52, 232] on input "checkbox" at bounding box center [52, 232] width 0 height 0
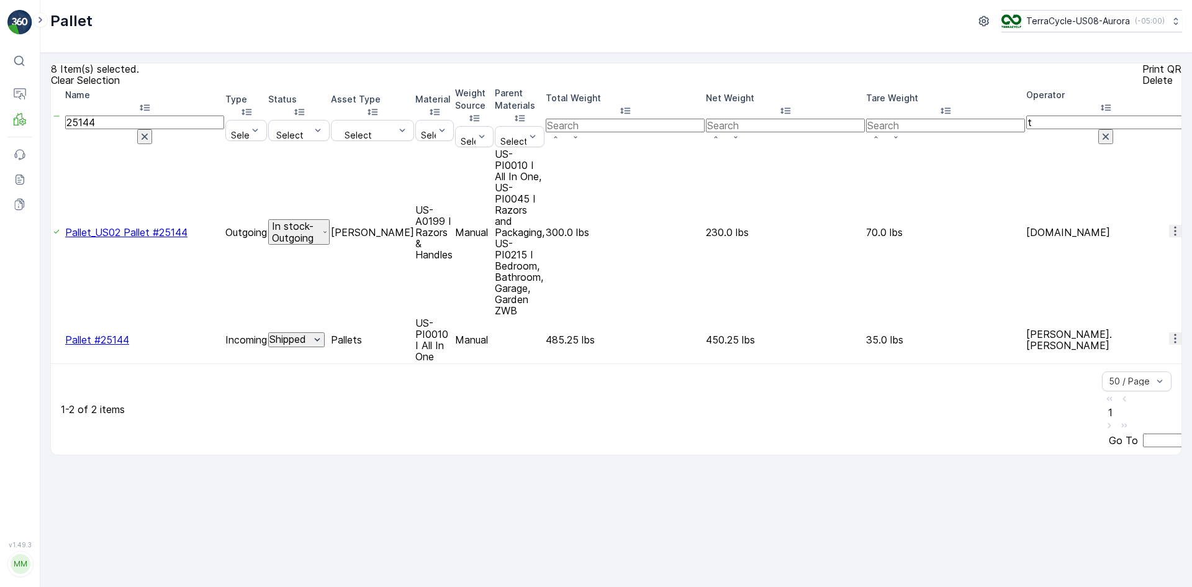
drag, startPoint x: 132, startPoint y: 125, endPoint x: 42, endPoint y: 116, distance: 90.5
click at [42, 116] on div "8 Item(s) selected. Clear Selection Print QR Delete Name 25144 Type Select Stat…" at bounding box center [616, 320] width 1152 height 534
type input "670"
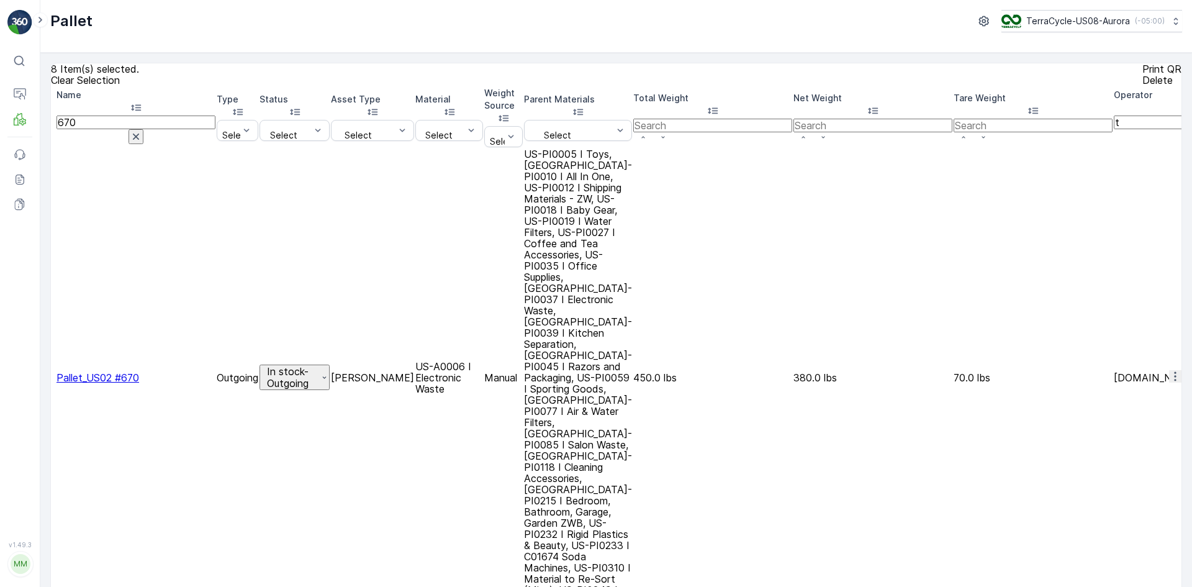
click at [52, 378] on div at bounding box center [52, 378] width 0 height 0
click at [52, 378] on input "checkbox" at bounding box center [52, 378] width 0 height 0
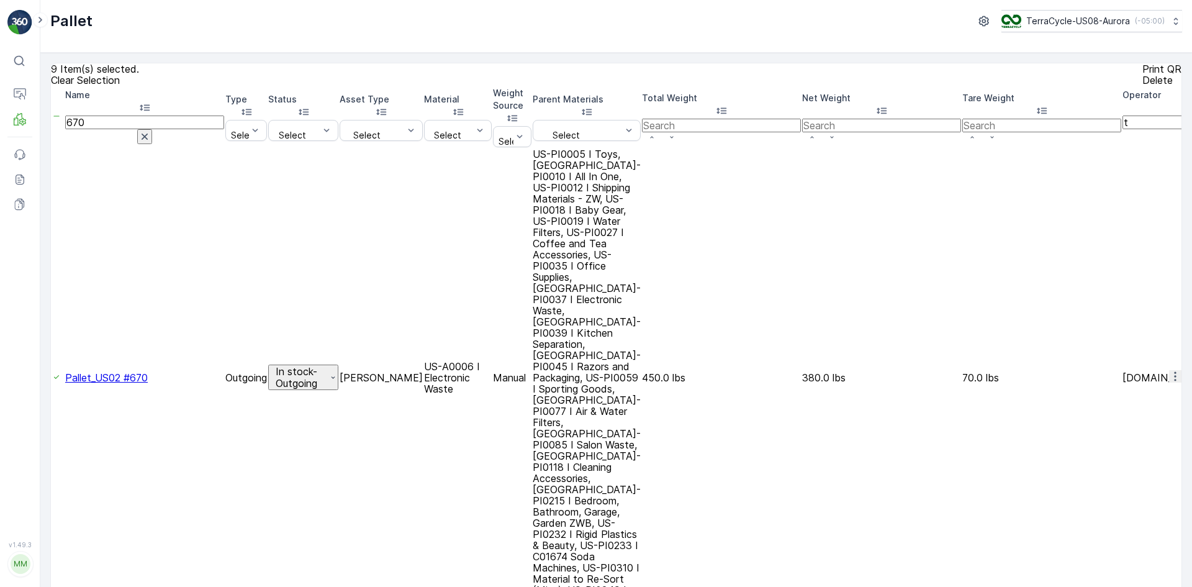
drag, startPoint x: 129, startPoint y: 129, endPoint x: 106, endPoint y: 120, distance: 24.4
click at [105, 120] on input "670" at bounding box center [144, 123] width 159 height 14
drag, startPoint x: 117, startPoint y: 127, endPoint x: 66, endPoint y: 127, distance: 51.6
type input "24917"
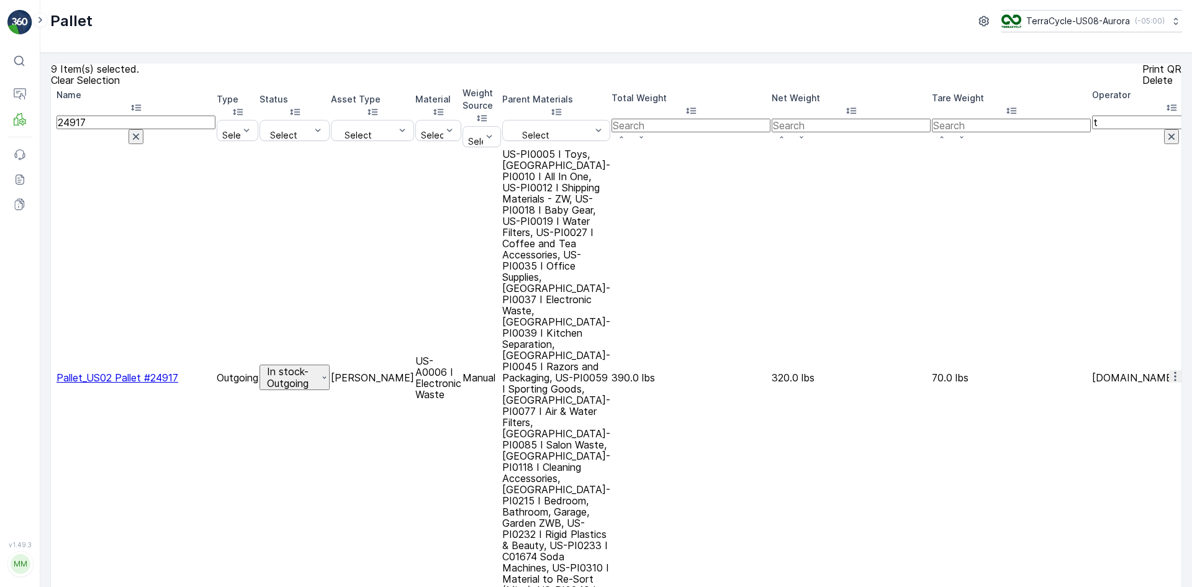
click at [52, 378] on div at bounding box center [52, 378] width 0 height 0
click at [52, 378] on input "checkbox" at bounding box center [52, 378] width 0 height 0
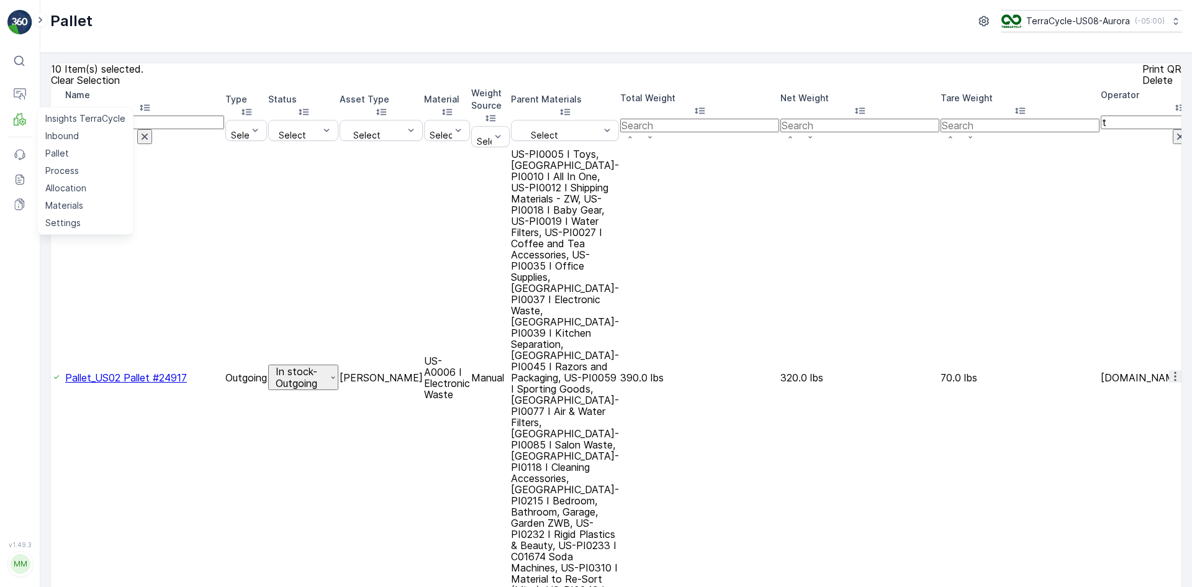
drag, startPoint x: 137, startPoint y: 127, endPoint x: 7, endPoint y: 117, distance: 130.2
click at [10, 117] on div "⌘B Operations MRF Insights TerraCycle Inbound Pallet Process Allocation Materia…" at bounding box center [596, 293] width 1192 height 587
type input "25"
click at [111, 128] on input "25" at bounding box center [144, 123] width 159 height 14
type input "2520"
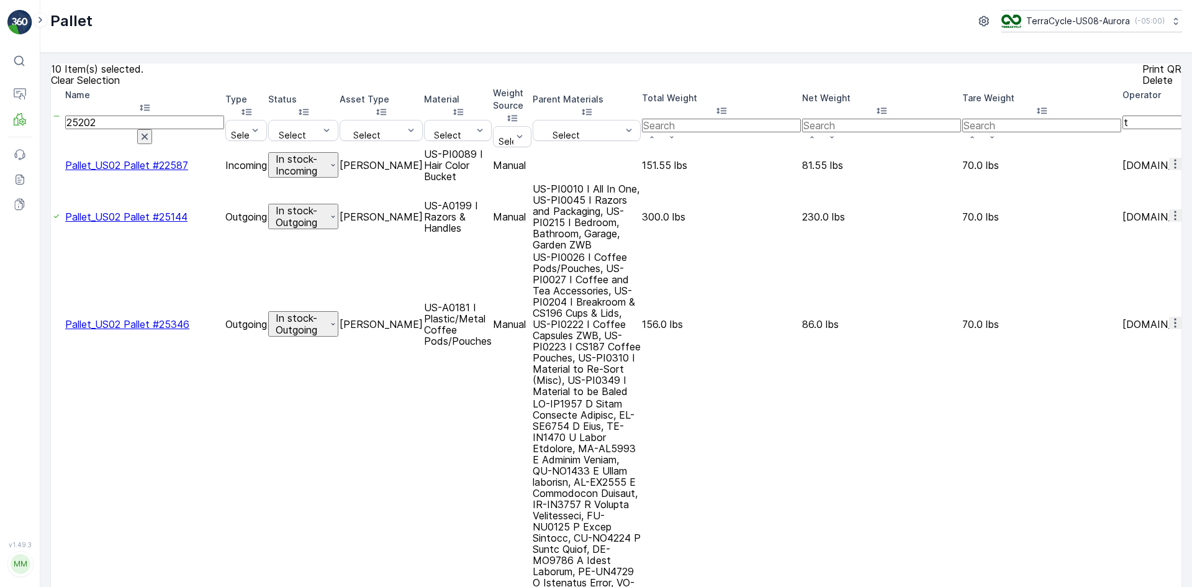
type input "25"
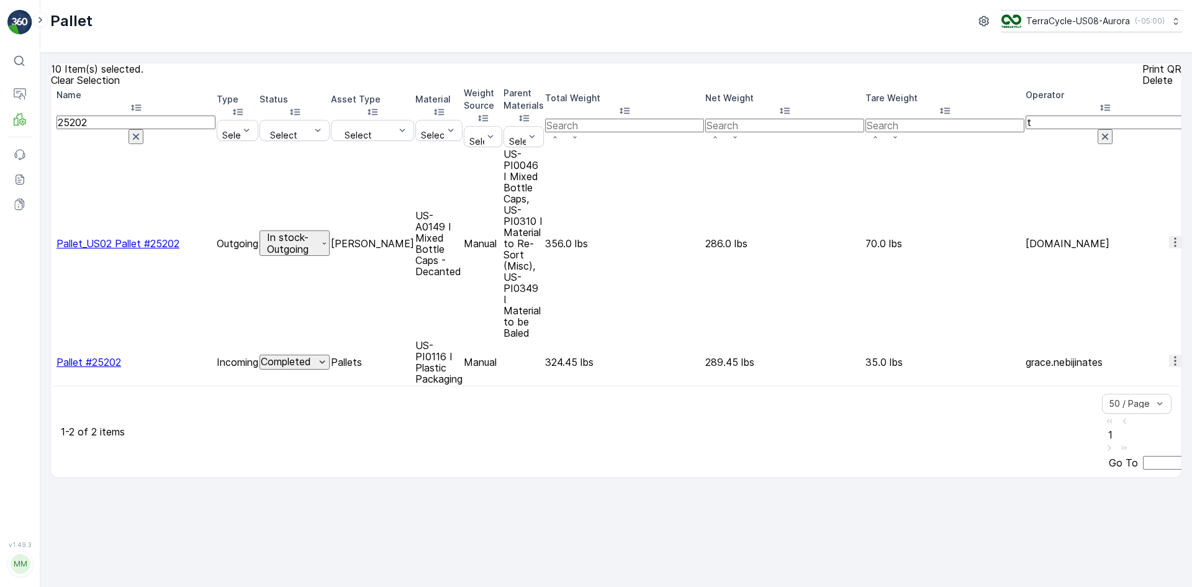
click at [52, 243] on div at bounding box center [52, 243] width 0 height 0
click at [52, 243] on input "checkbox" at bounding box center [52, 243] width 0 height 0
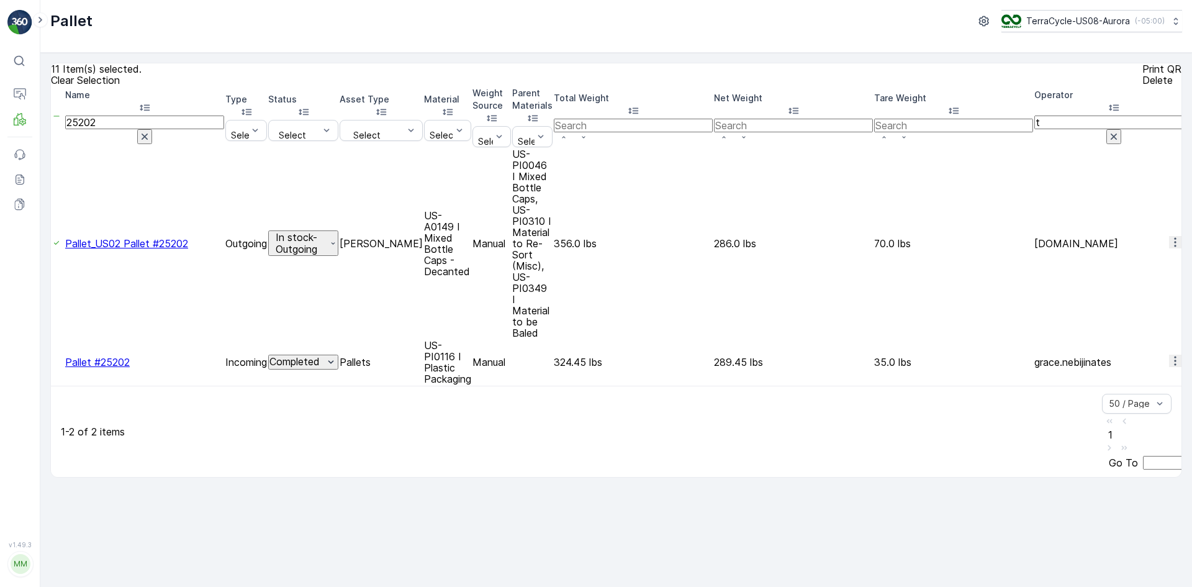
drag, startPoint x: 143, startPoint y: 123, endPoint x: 75, endPoint y: 121, distance: 69.0
type input "23639"
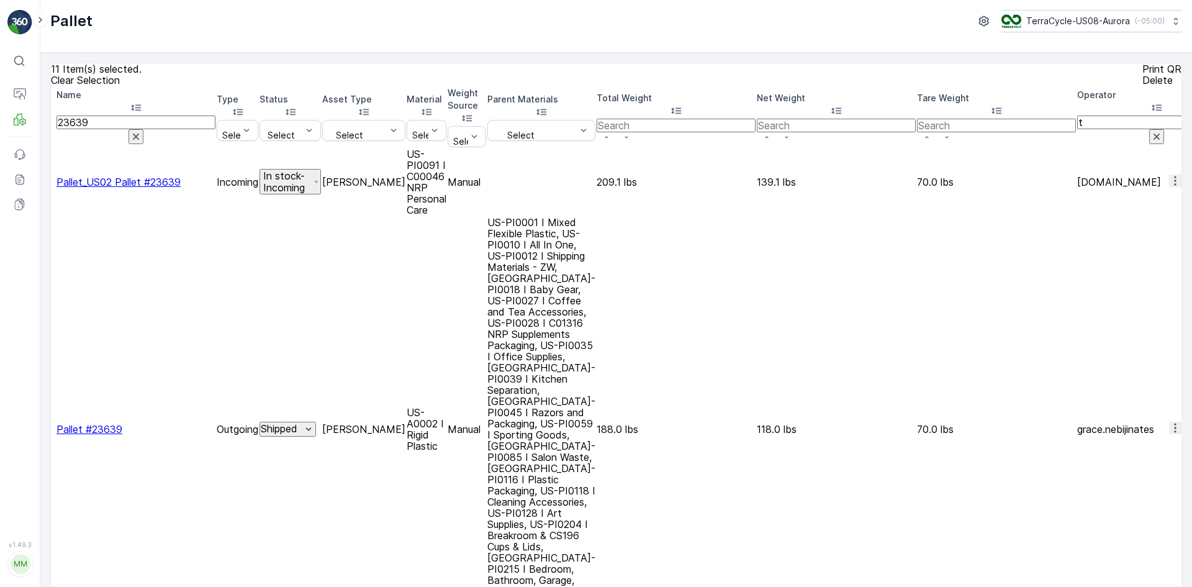
click at [52, 182] on div at bounding box center [52, 182] width 0 height 0
click at [52, 182] on input "checkbox" at bounding box center [52, 182] width 0 height 0
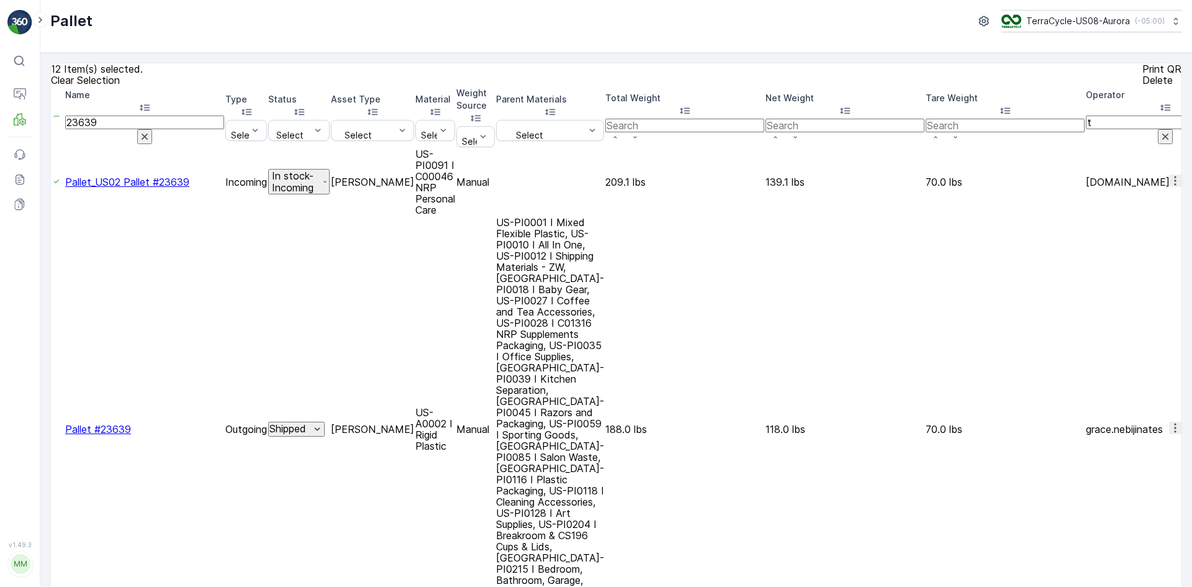
drag, startPoint x: 127, startPoint y: 127, endPoint x: 0, endPoint y: 125, distance: 127.3
click at [0, 125] on div "⌘B Operations MRF Events Reports Documents v 1.49.3 MM MRF.US08 Pallet TerraCyc…" at bounding box center [596, 293] width 1192 height 587
type input "349"
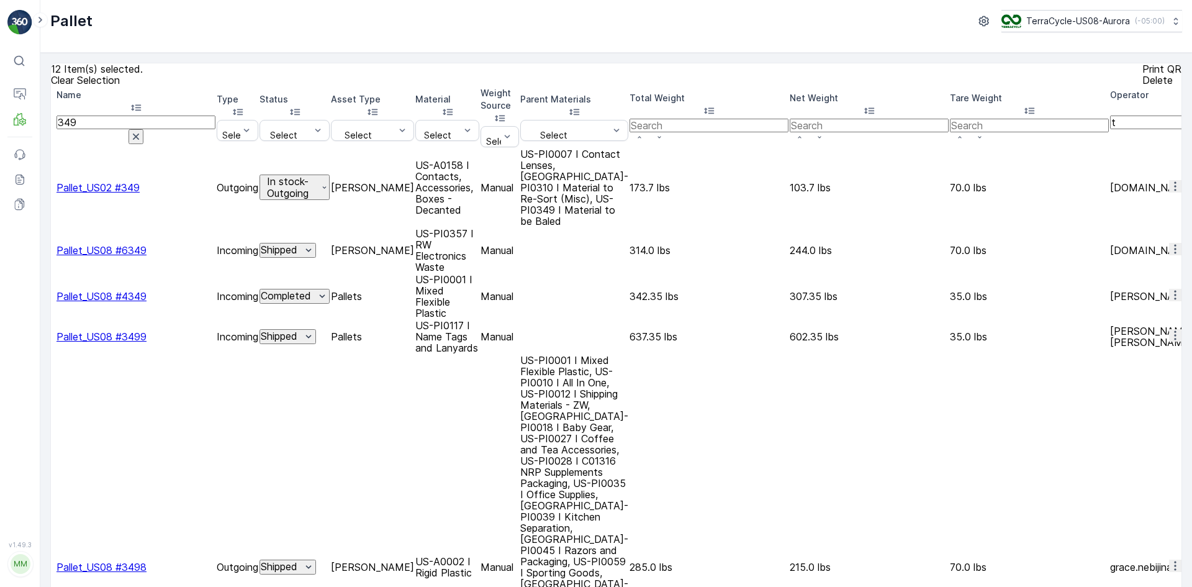
click at [52, 188] on div at bounding box center [52, 188] width 0 height 0
click at [52, 188] on input "checkbox" at bounding box center [52, 188] width 0 height 0
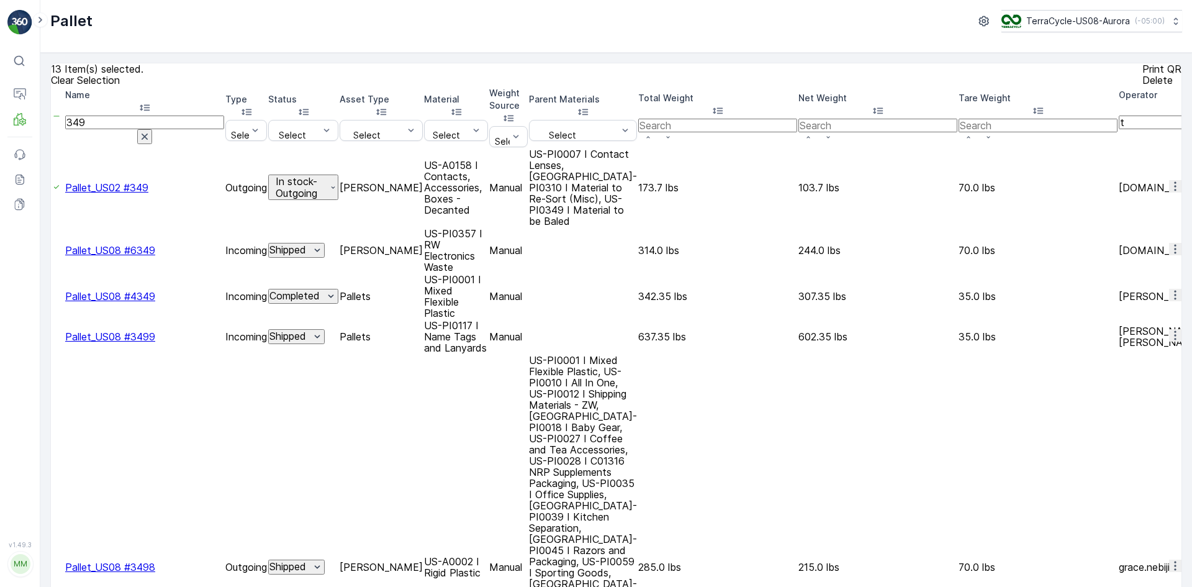
drag, startPoint x: 137, startPoint y: 125, endPoint x: 0, endPoint y: 124, distance: 136.6
click at [0, 124] on div "⌘B Operations MRF Events Reports Documents v 1.49.3 MM MRF.US08 Pallet TerraCyc…" at bounding box center [596, 293] width 1192 height 587
type input "347"
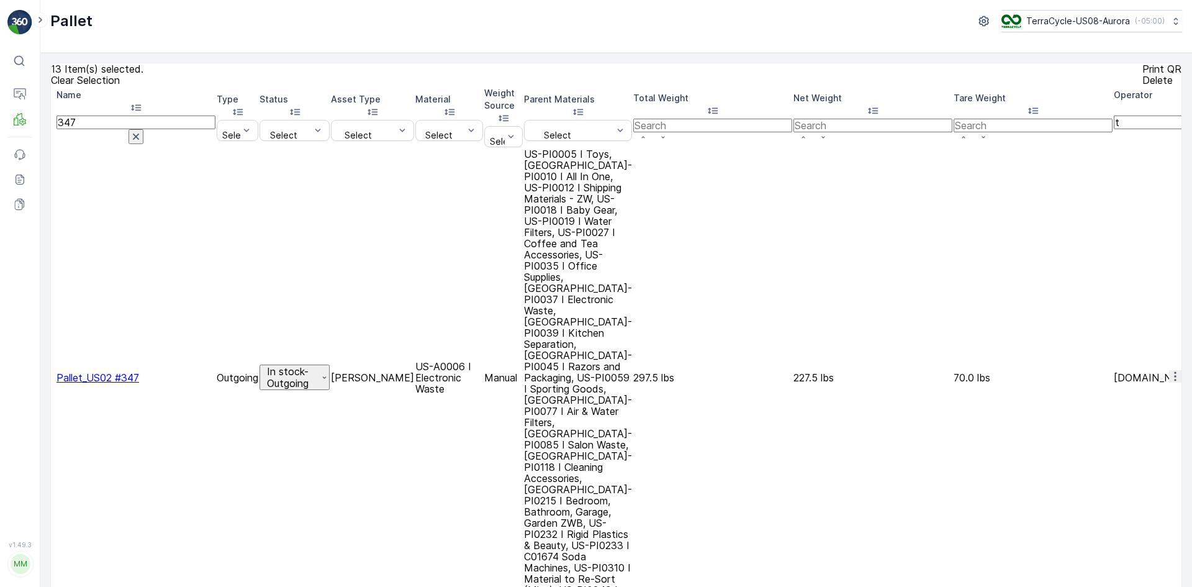
click at [52, 378] on div at bounding box center [52, 378] width 0 height 0
click at [52, 378] on input "checkbox" at bounding box center [52, 378] width 0 height 0
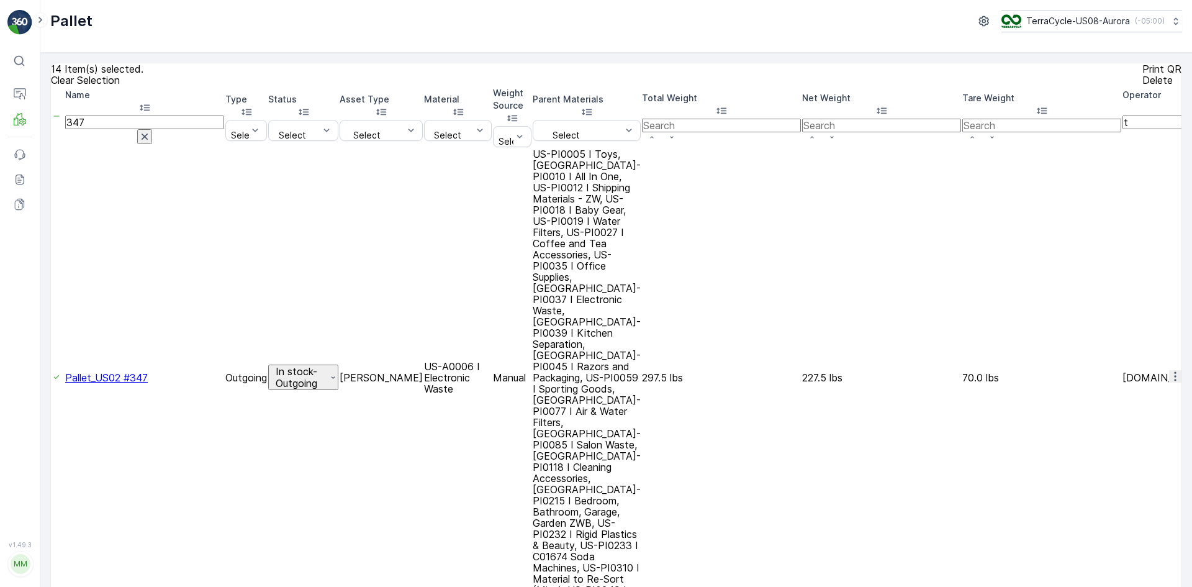
drag, startPoint x: 109, startPoint y: 133, endPoint x: 84, endPoint y: 129, distance: 24.5
click at [84, 129] on th "Name 347" at bounding box center [144, 117] width 159 height 60
type input "378"
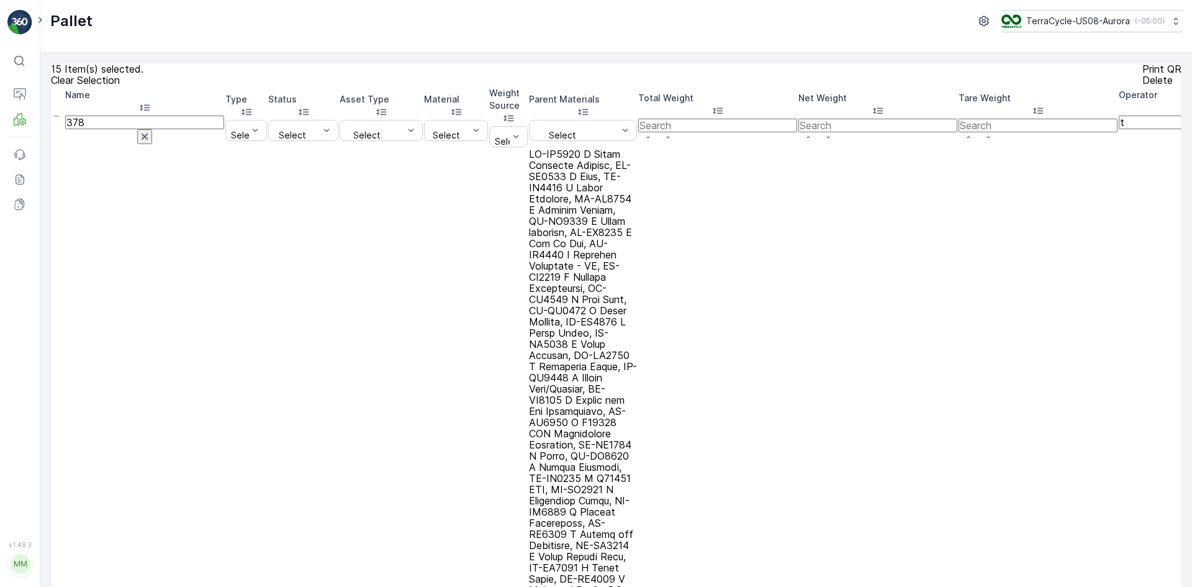
drag, startPoint x: 116, startPoint y: 129, endPoint x: 65, endPoint y: 129, distance: 50.9
type input "788"
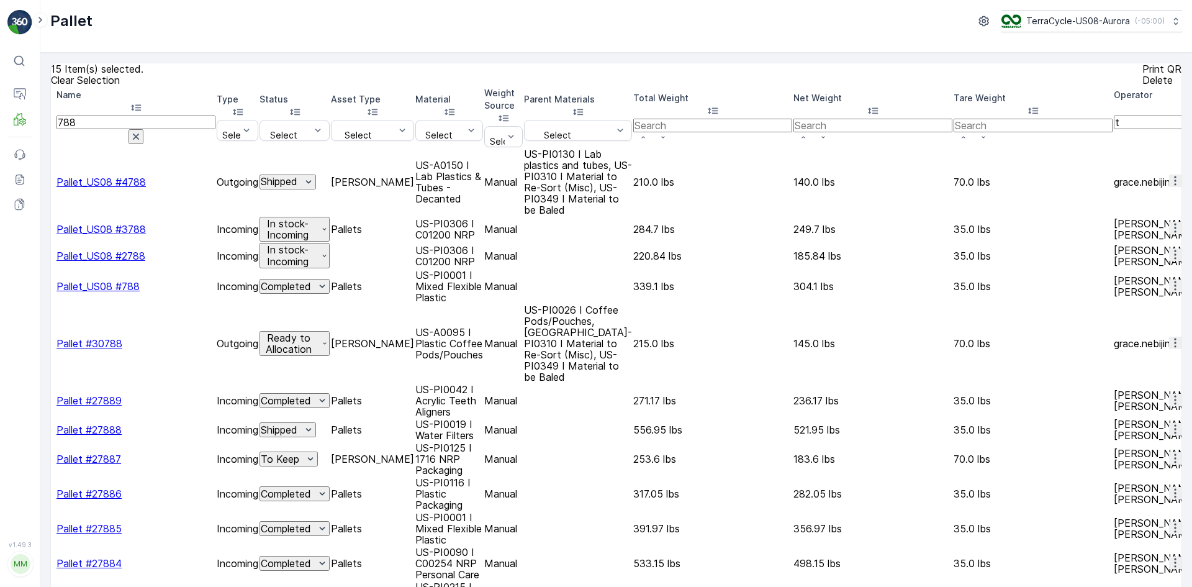
drag, startPoint x: 122, startPoint y: 127, endPoint x: 37, endPoint y: 143, distance: 86.5
click at [37, 143] on div "⌘B Operations MRF Events Reports Documents v 1.49.3 MM MRF.US08 Pallet TerraCyc…" at bounding box center [596, 293] width 1192 height 587
type input "787"
drag, startPoint x: 132, startPoint y: 124, endPoint x: 124, endPoint y: 124, distance: 8.7
click at [124, 124] on input "787" at bounding box center [136, 123] width 159 height 14
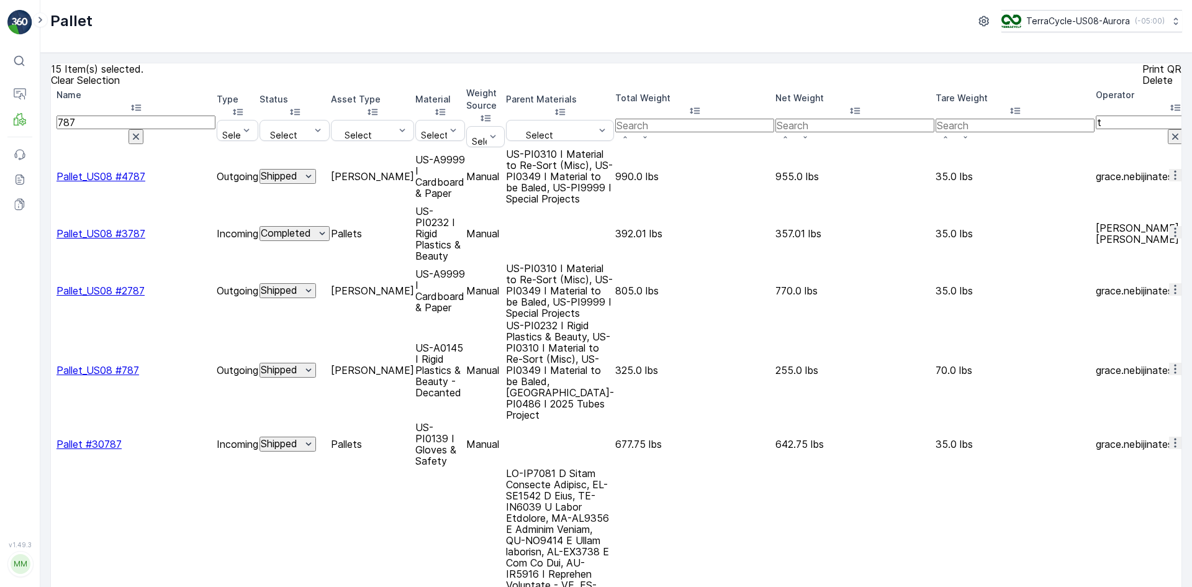
click at [121, 125] on input "787" at bounding box center [136, 123] width 159 height 14
type input "788"
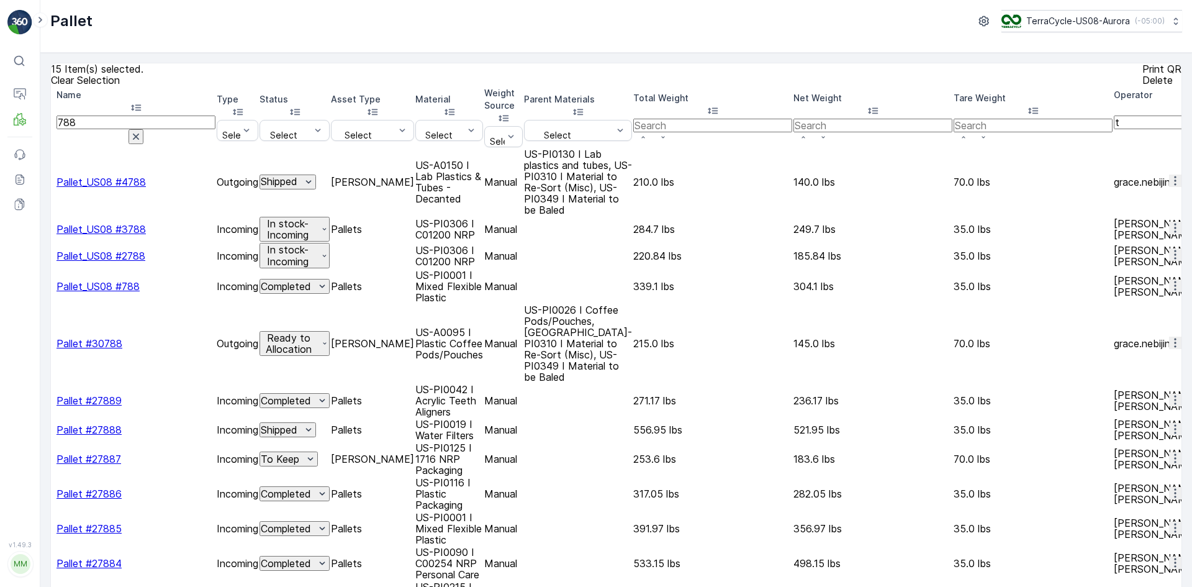
drag, startPoint x: 117, startPoint y: 127, endPoint x: 52, endPoint y: 131, distance: 65.9
click at [45, 131] on div "15 Item(s) selected. Clear Selection Print QR Delete Name 788 Type Select Statu…" at bounding box center [616, 320] width 1152 height 534
paste input "Pallet_US02 #"
type input "Pallet_US02 #"
click at [153, 125] on input "Pallet_US02 #" at bounding box center [136, 123] width 159 height 14
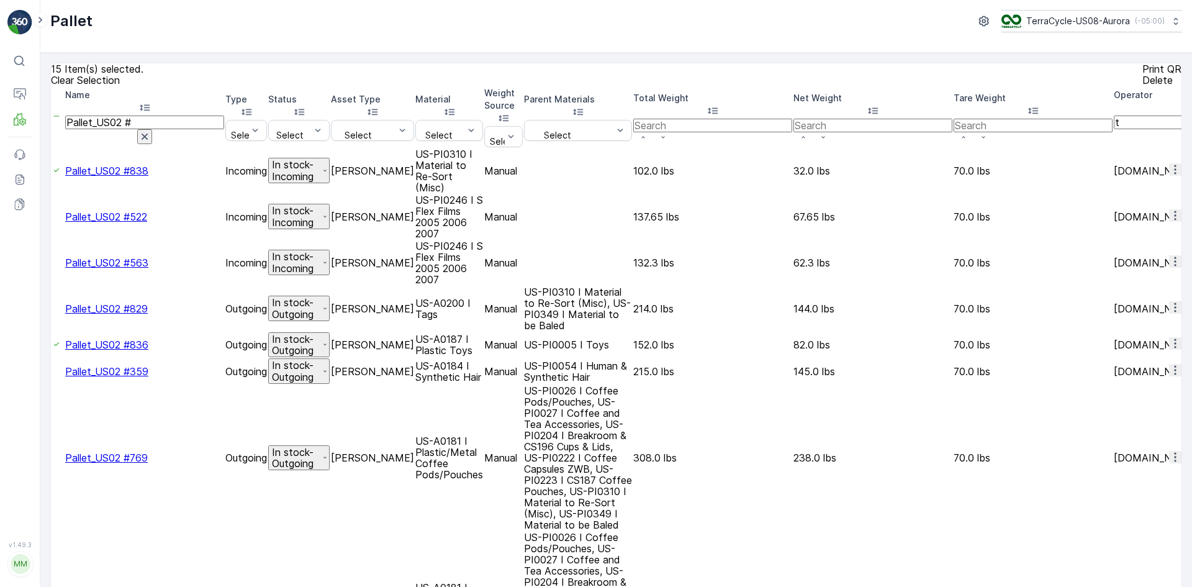
click at [153, 125] on input "Pallet_US02 #" at bounding box center [144, 123] width 159 height 14
type input "Pallet_US02 #788"
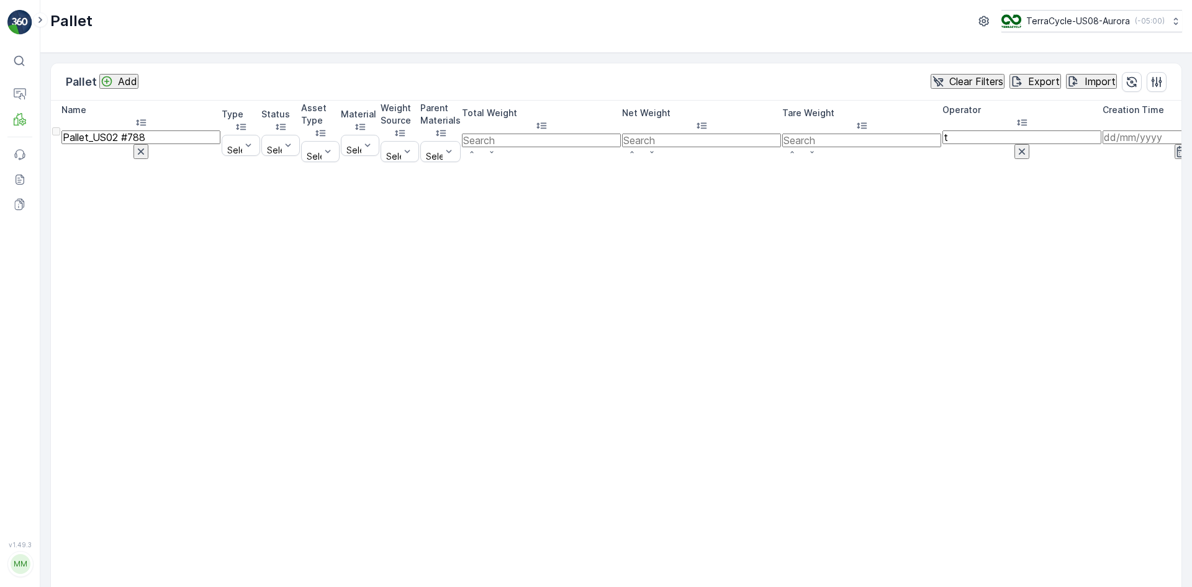
drag, startPoint x: 174, startPoint y: 129, endPoint x: 48, endPoint y: 132, distance: 126.1
click at [48, 132] on div "Pallet Add Clear Filters Export Import Name Pallet_US02 #788 Type Select Status…" at bounding box center [616, 320] width 1152 height 534
type input "24"
click at [118, 130] on input "24" at bounding box center [140, 137] width 159 height 14
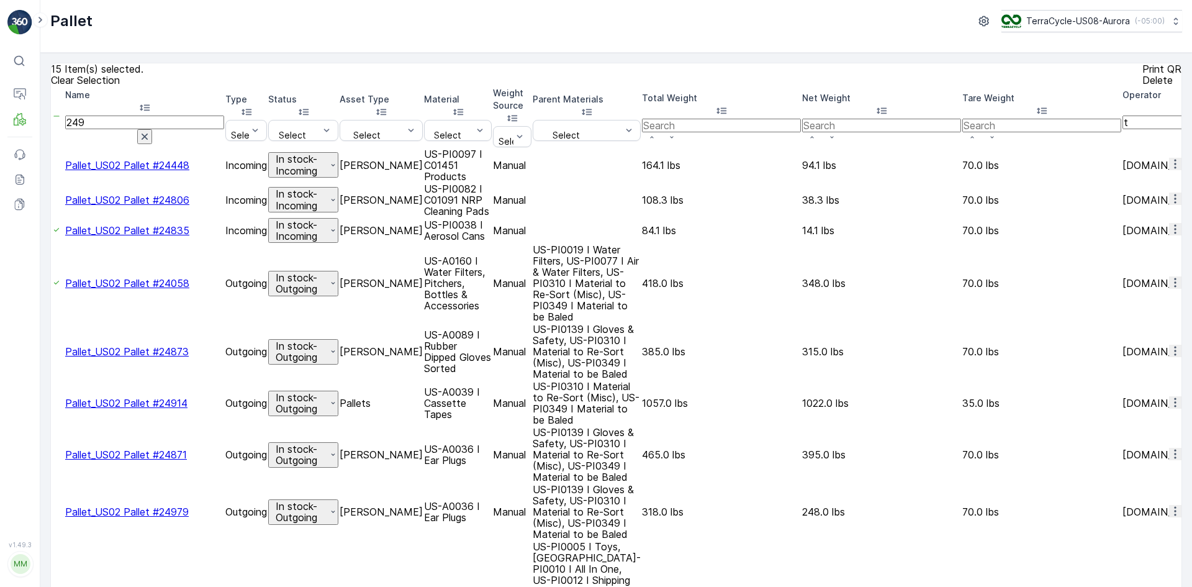
type input "24"
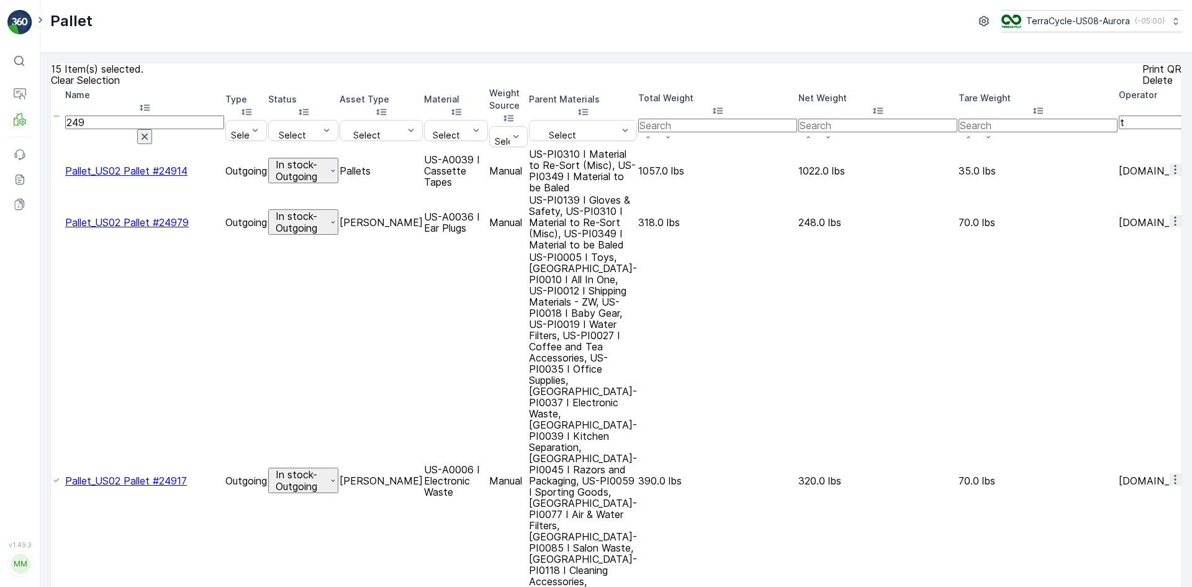
drag, startPoint x: 118, startPoint y: 127, endPoint x: 72, endPoint y: 134, distance: 46.4
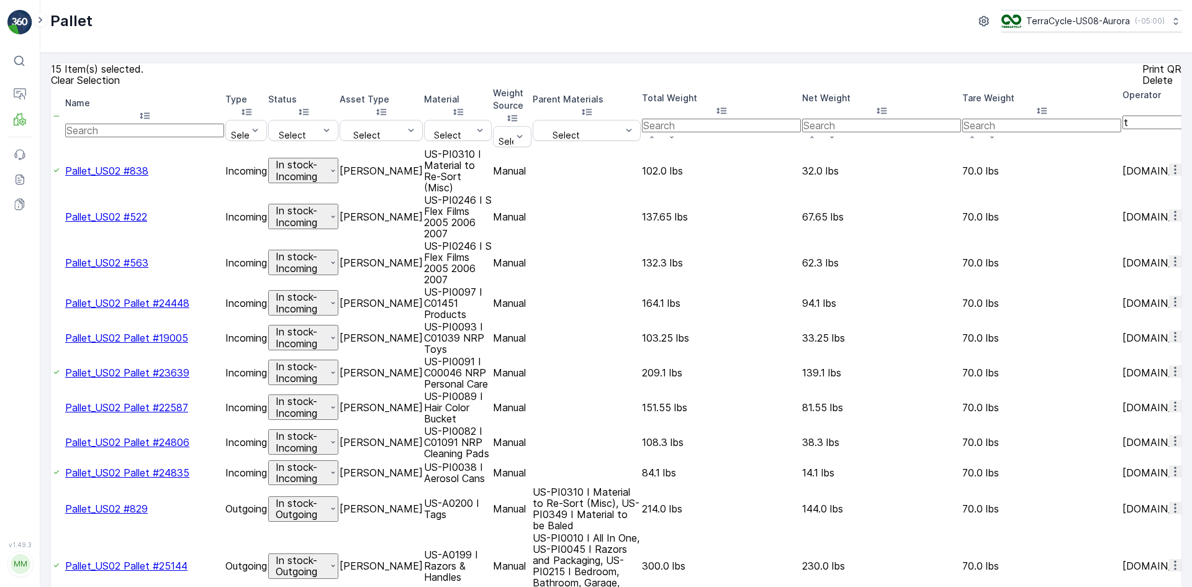
paste input "Pallet_US02 #"
type input "Pallet_US02 #"
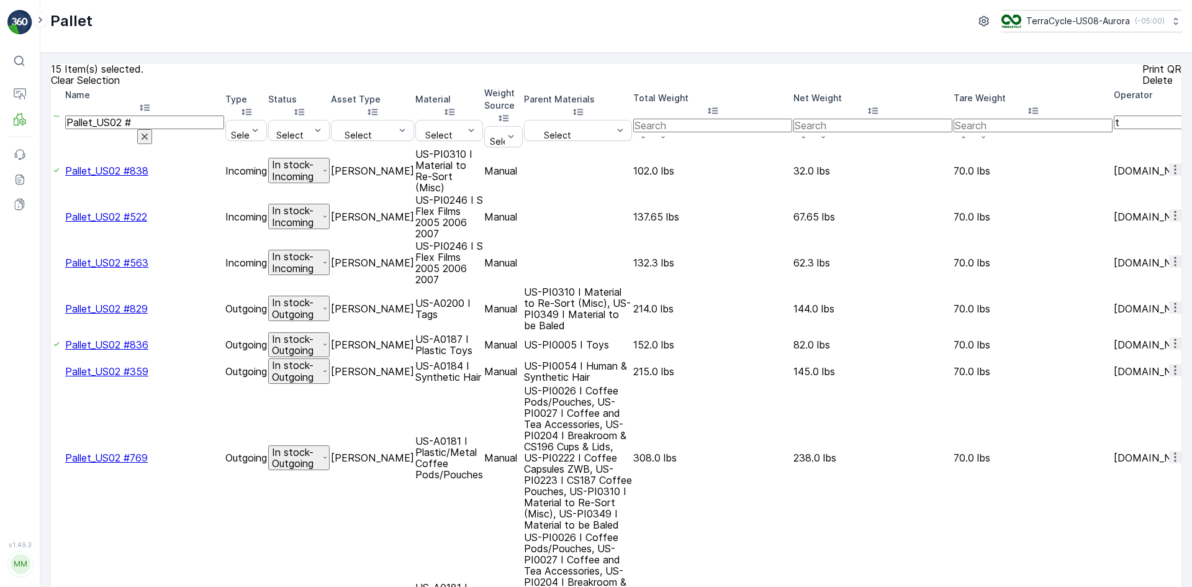
click at [52, 217] on div at bounding box center [52, 217] width 0 height 0
click at [52, 217] on input "checkbox" at bounding box center [52, 217] width 0 height 0
click at [52, 263] on div at bounding box center [52, 263] width 0 height 0
click at [52, 263] on input "checkbox" at bounding box center [52, 263] width 0 height 0
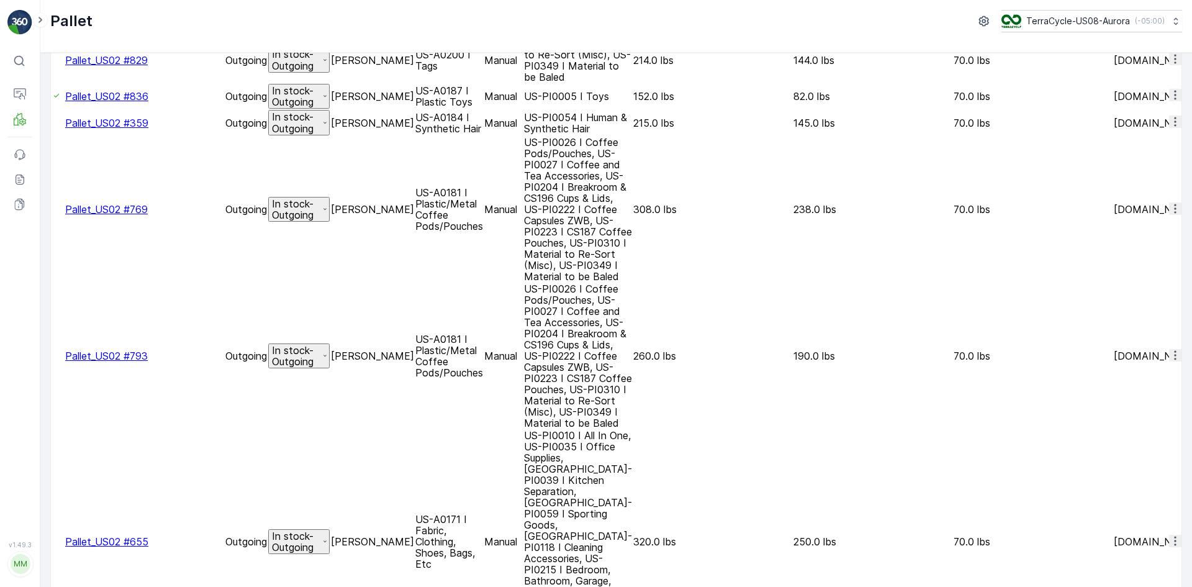
scroll to position [373, 0]
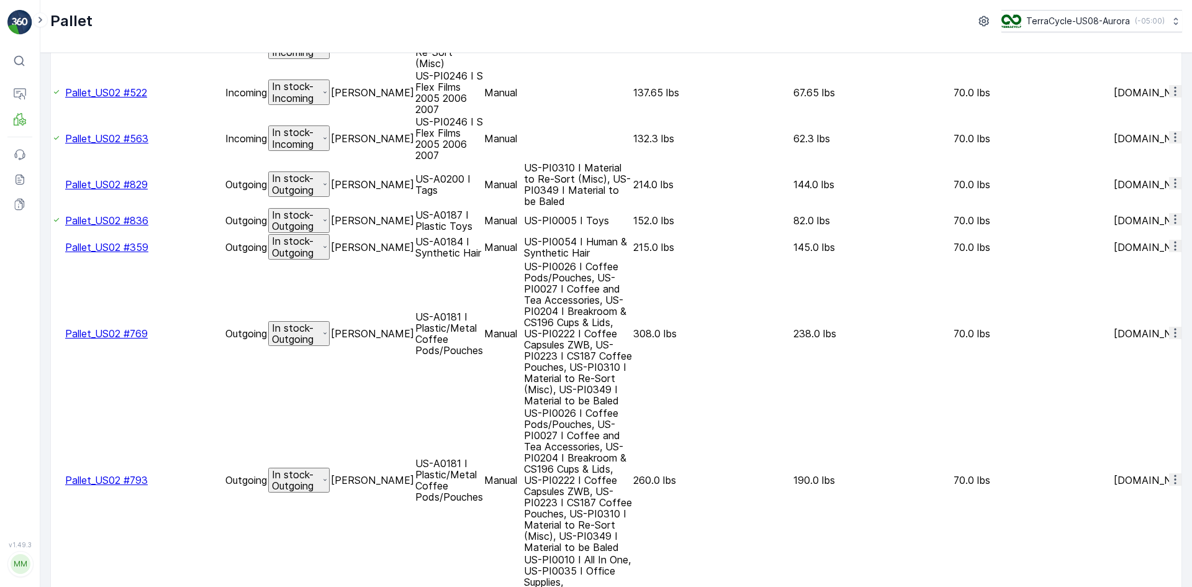
scroll to position [62, 0]
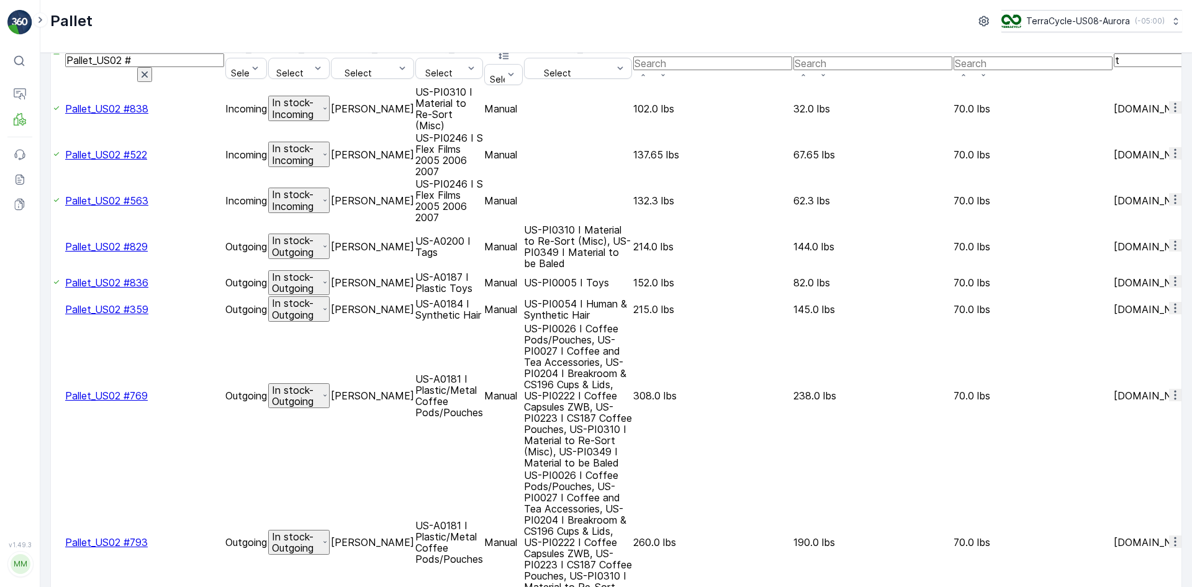
click at [52, 542] on div at bounding box center [52, 542] width 0 height 0
click at [52, 542] on input "checkbox" at bounding box center [52, 542] width 0 height 0
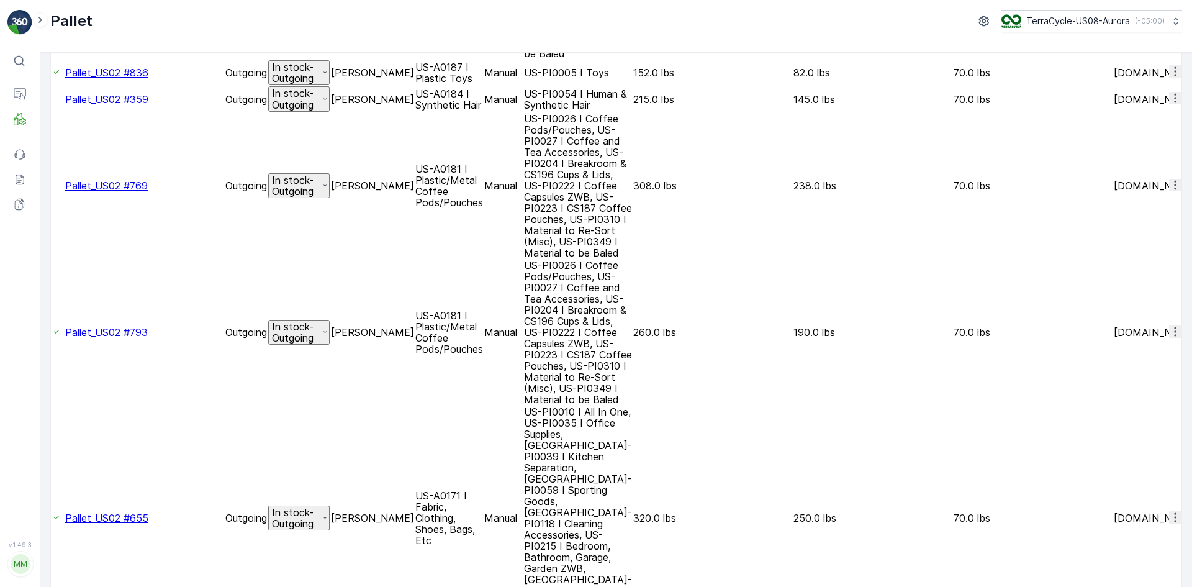
scroll to position [299, 0]
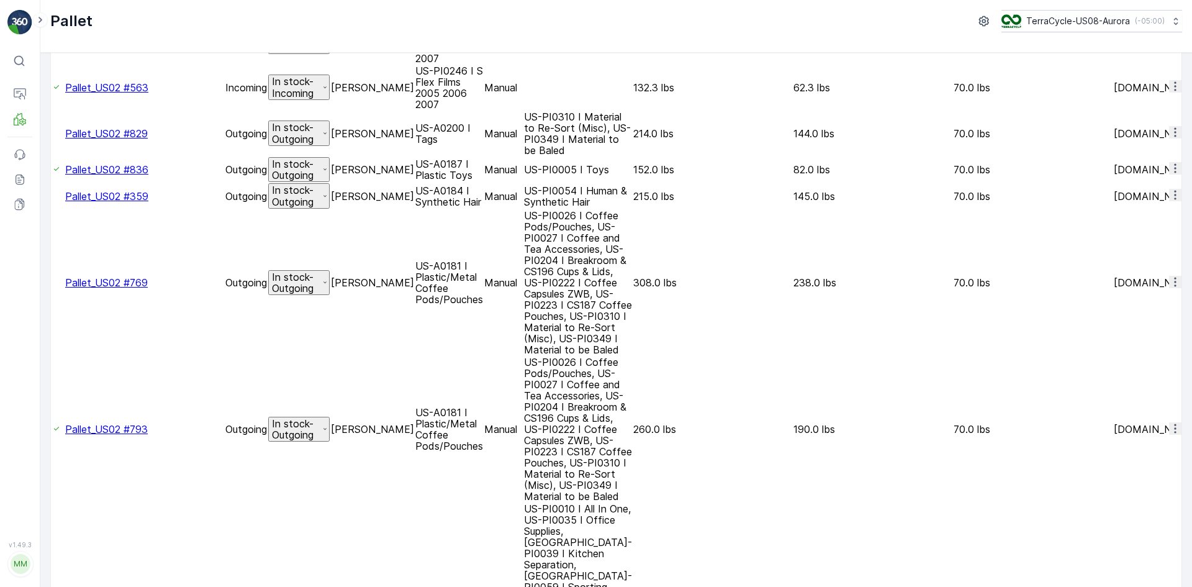
scroll to position [113, 0]
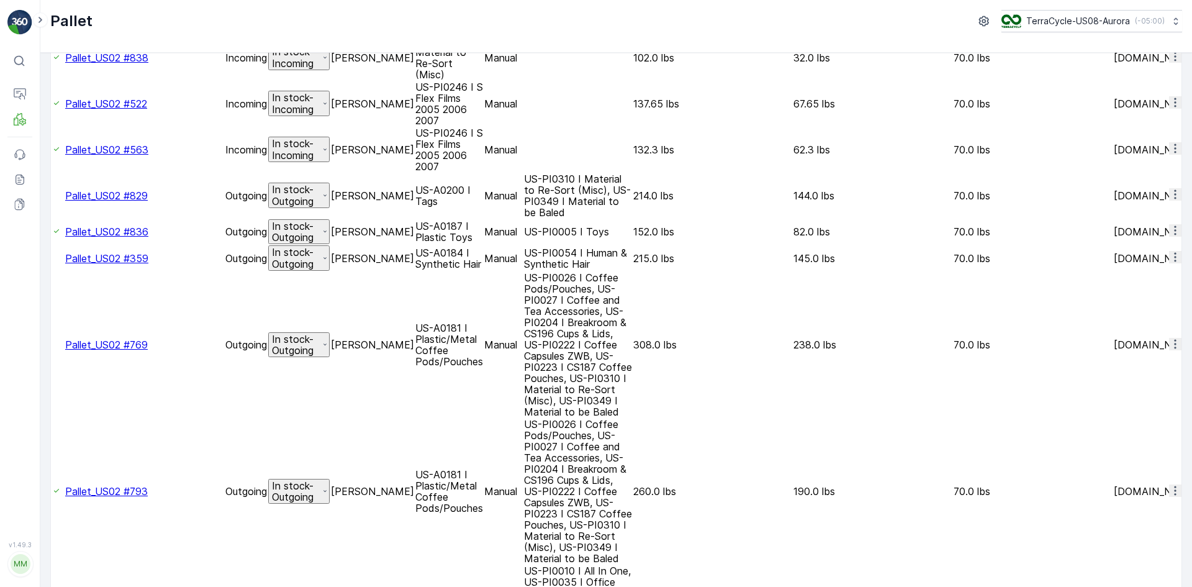
click at [52, 345] on div at bounding box center [52, 345] width 0 height 0
click at [52, 345] on input "checkbox" at bounding box center [52, 345] width 0 height 0
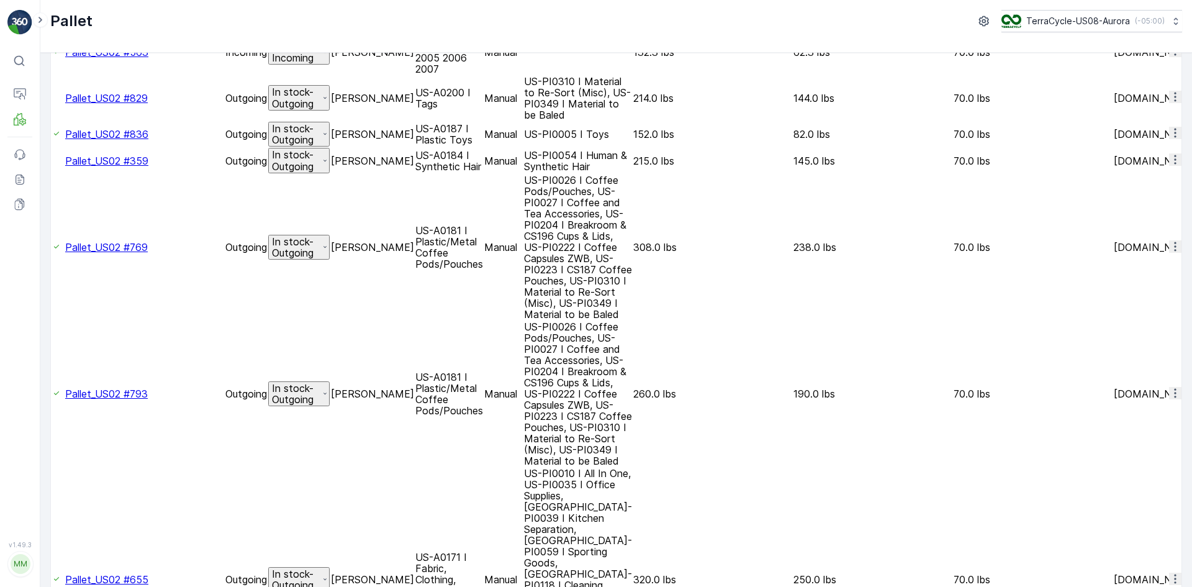
scroll to position [237, 0]
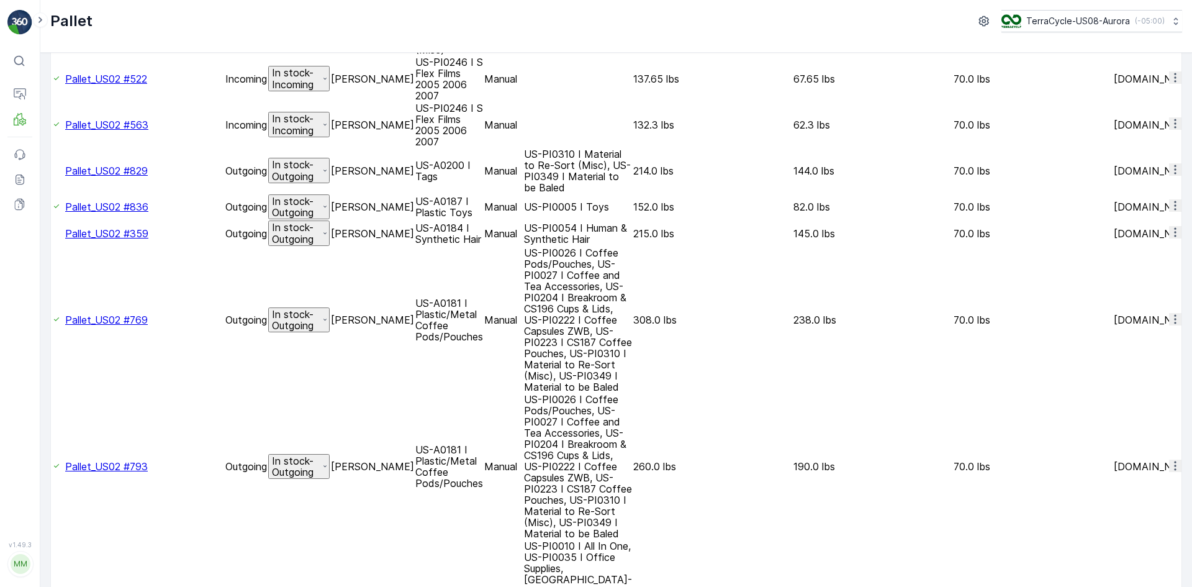
scroll to position [113, 0]
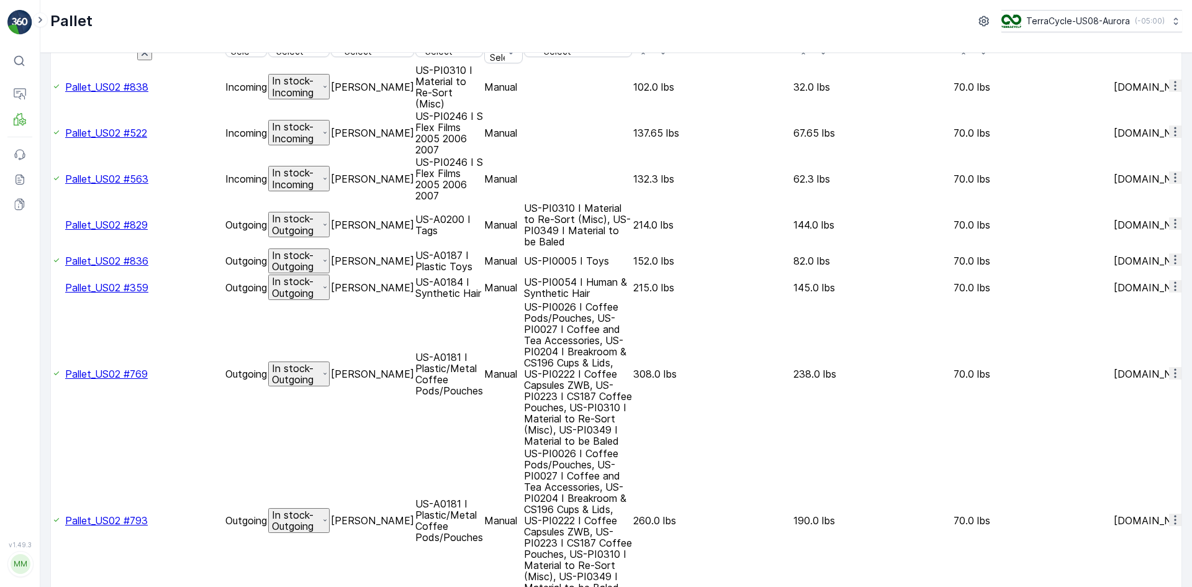
scroll to position [51, 0]
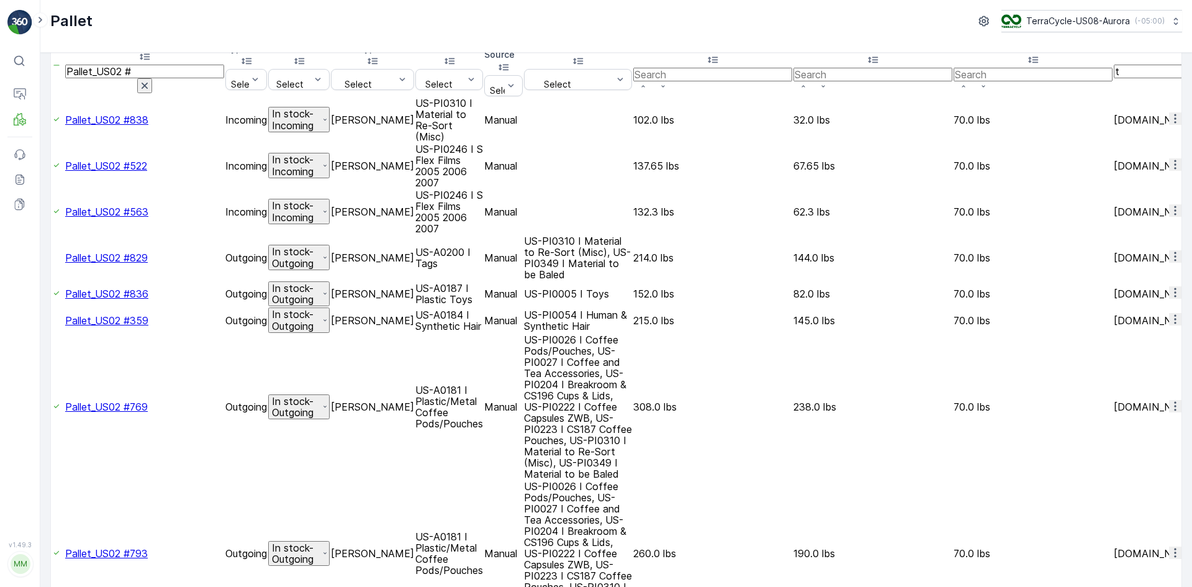
click at [52, 258] on div at bounding box center [52, 258] width 0 height 0
click at [52, 258] on input "checkbox" at bounding box center [52, 258] width 0 height 0
click at [52, 320] on div at bounding box center [52, 320] width 0 height 0
click at [52, 320] on input "checkbox" at bounding box center [52, 320] width 0 height 0
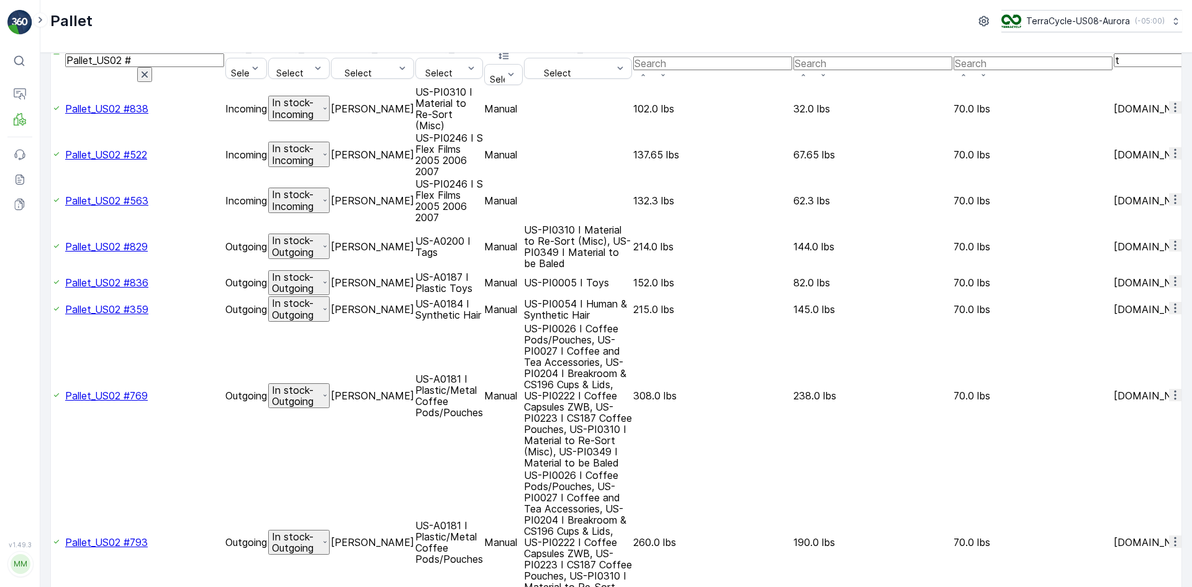
scroll to position [0, 0]
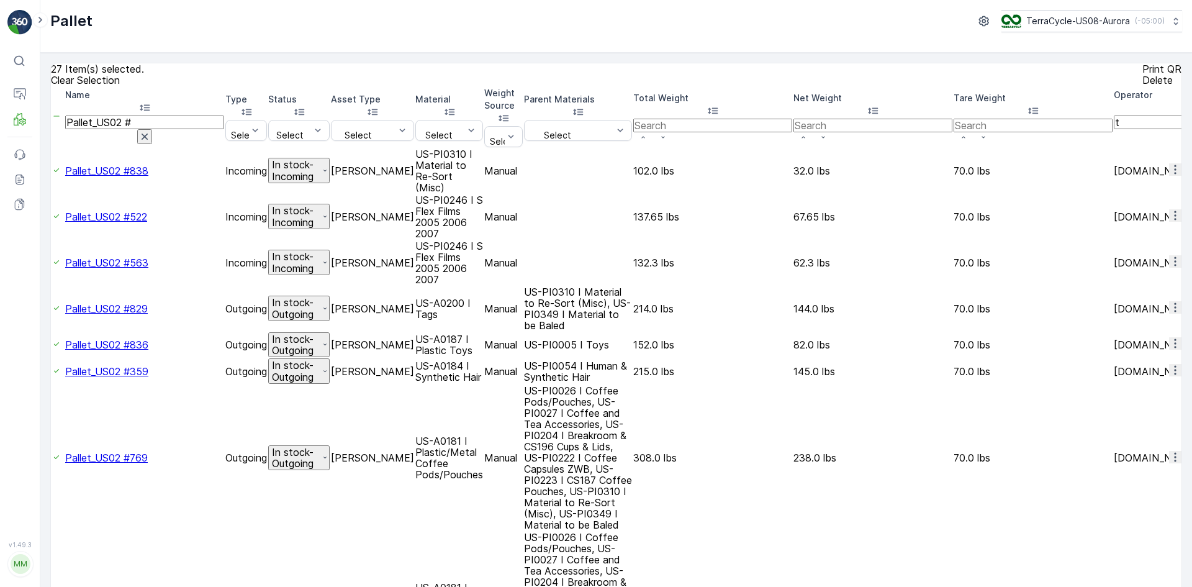
click at [159, 129] on input "Pallet_US02 #" at bounding box center [144, 123] width 159 height 14
type input "Pallet_US02 #821"
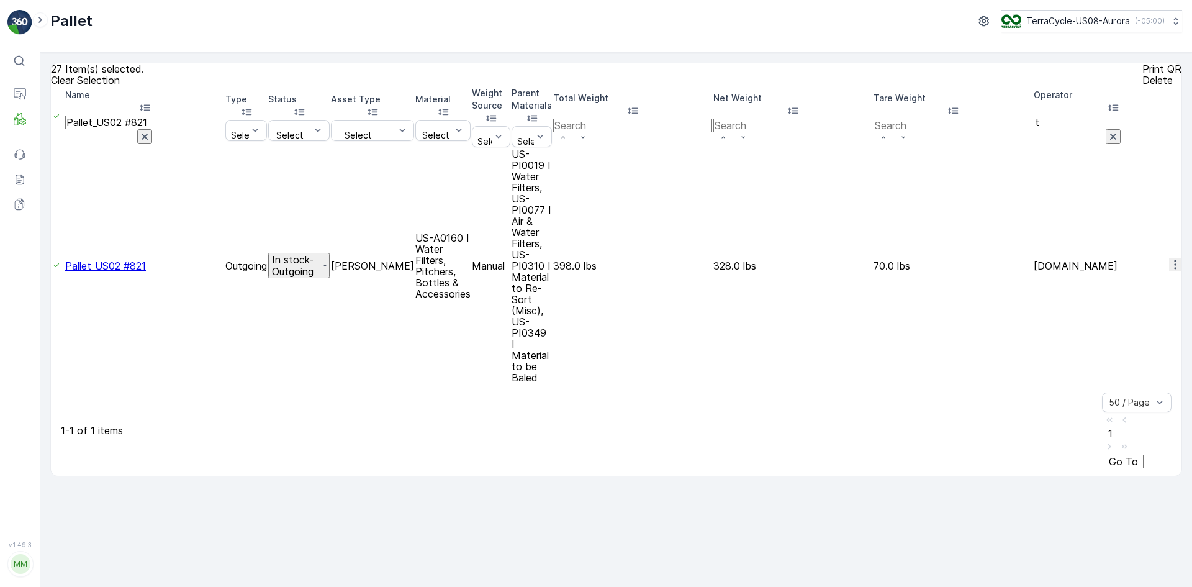
drag, startPoint x: 163, startPoint y: 128, endPoint x: 147, endPoint y: 125, distance: 16.3
click at [147, 125] on input "Pallet_US02 #821" at bounding box center [144, 123] width 159 height 14
type input "Pallet_US02 #793"
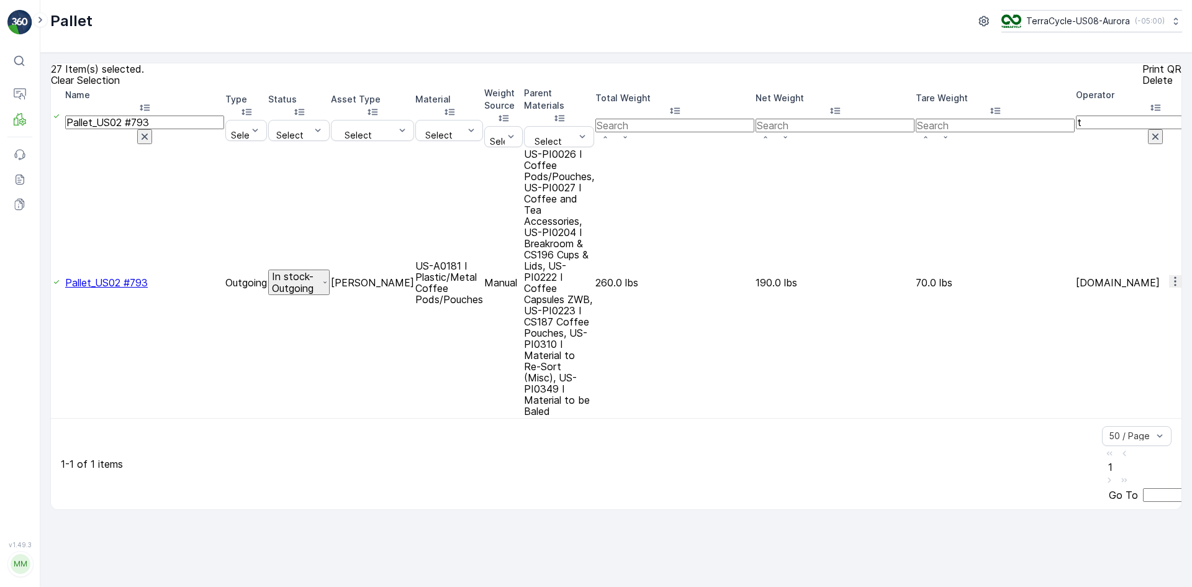
drag, startPoint x: 165, startPoint y: 129, endPoint x: 149, endPoint y: 124, distance: 16.7
click at [149, 124] on input "Pallet_US02 #793" at bounding box center [144, 123] width 159 height 14
type input "Pallet_US02 #"
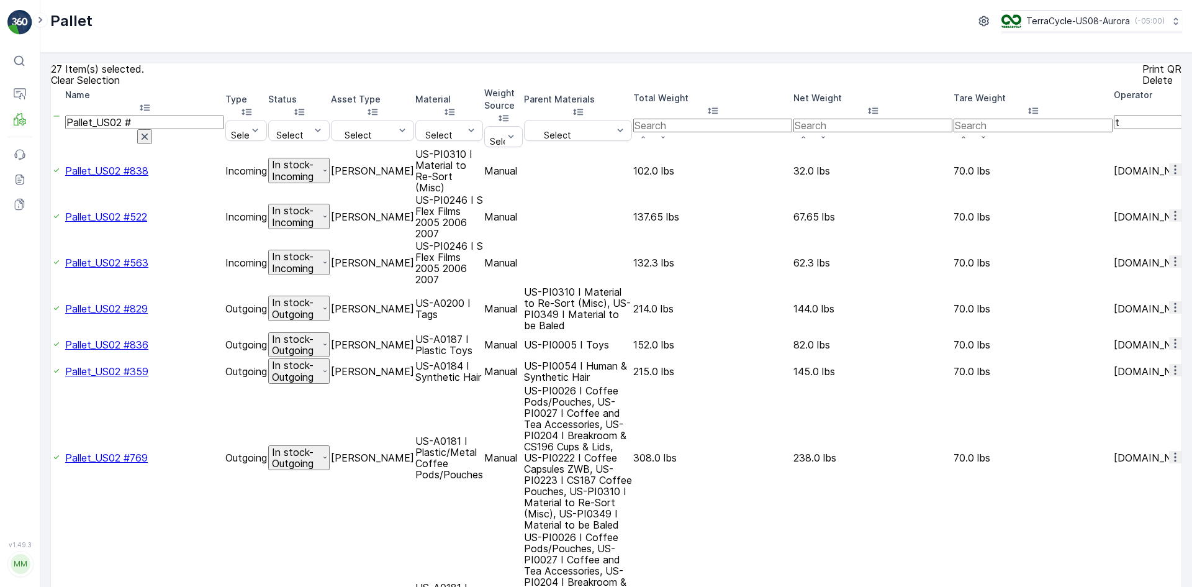
drag, startPoint x: 161, startPoint y: 122, endPoint x: 0, endPoint y: 147, distance: 162.7
click at [0, 143] on div "⌘B Operations MRF Events Reports Documents v 1.49.3 MM MRF.US08 Pallet TerraCyc…" at bounding box center [596, 293] width 1192 height 587
type input "1900"
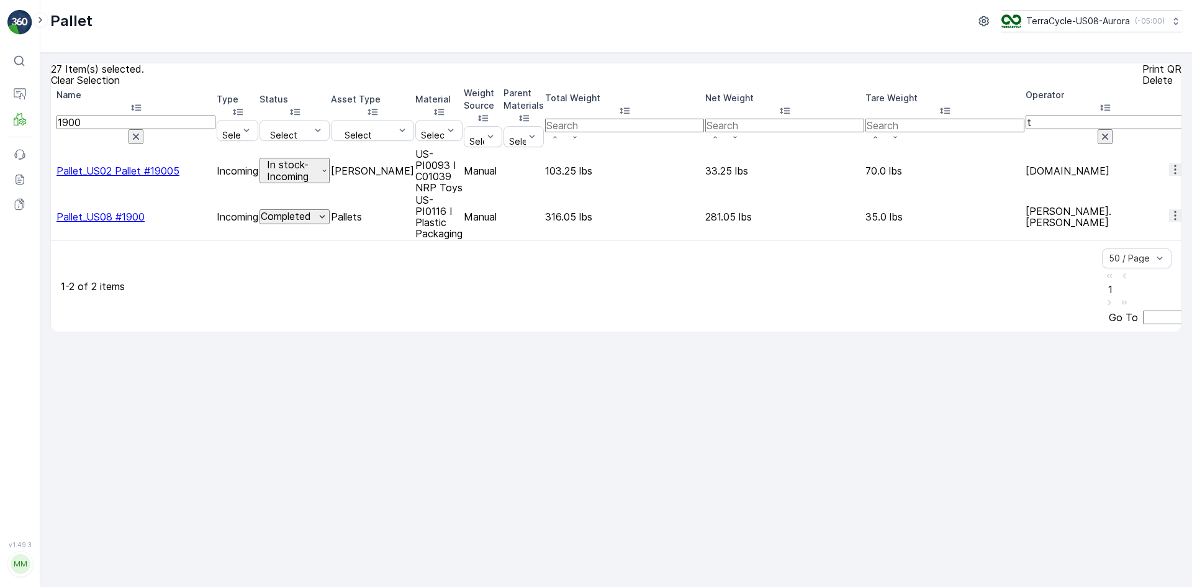
click at [52, 171] on div at bounding box center [52, 171] width 0 height 0
click at [52, 171] on input "checkbox" at bounding box center [52, 171] width 0 height 0
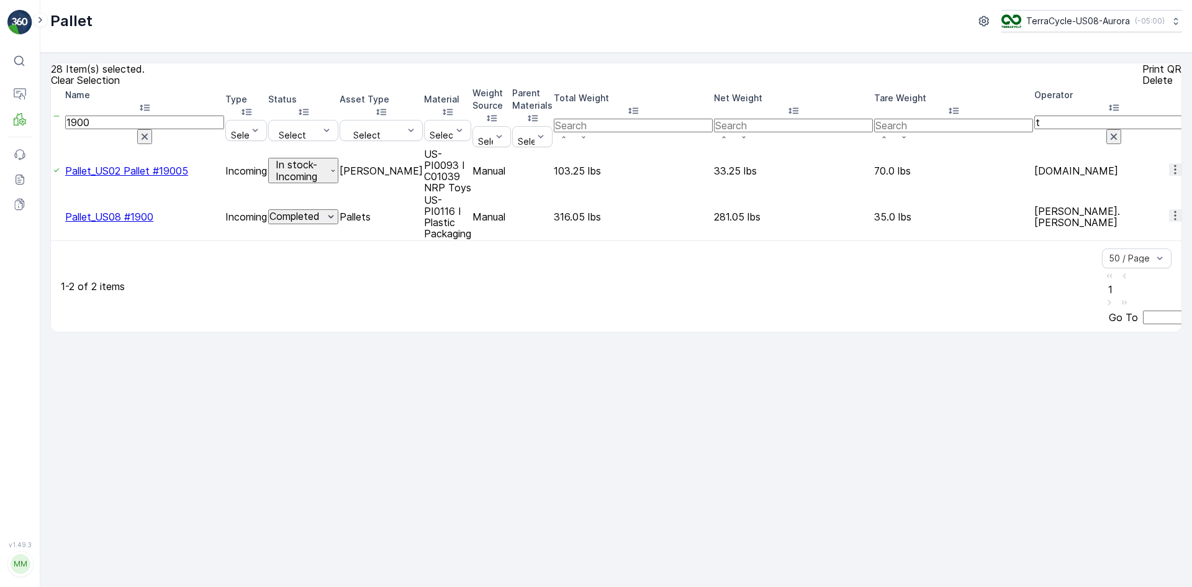
drag, startPoint x: 135, startPoint y: 133, endPoint x: 73, endPoint y: 129, distance: 62.2
type input "24448"
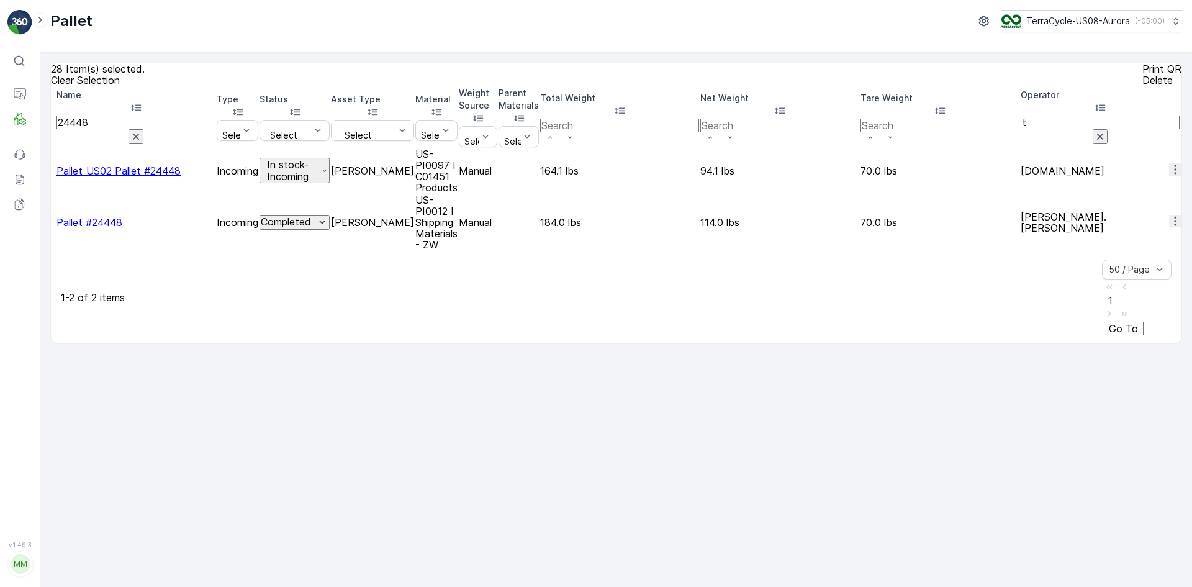
click at [55, 153] on td at bounding box center [53, 170] width 3 height 45
click at [52, 171] on div at bounding box center [52, 171] width 0 height 0
click at [52, 171] on input "checkbox" at bounding box center [52, 171] width 0 height 0
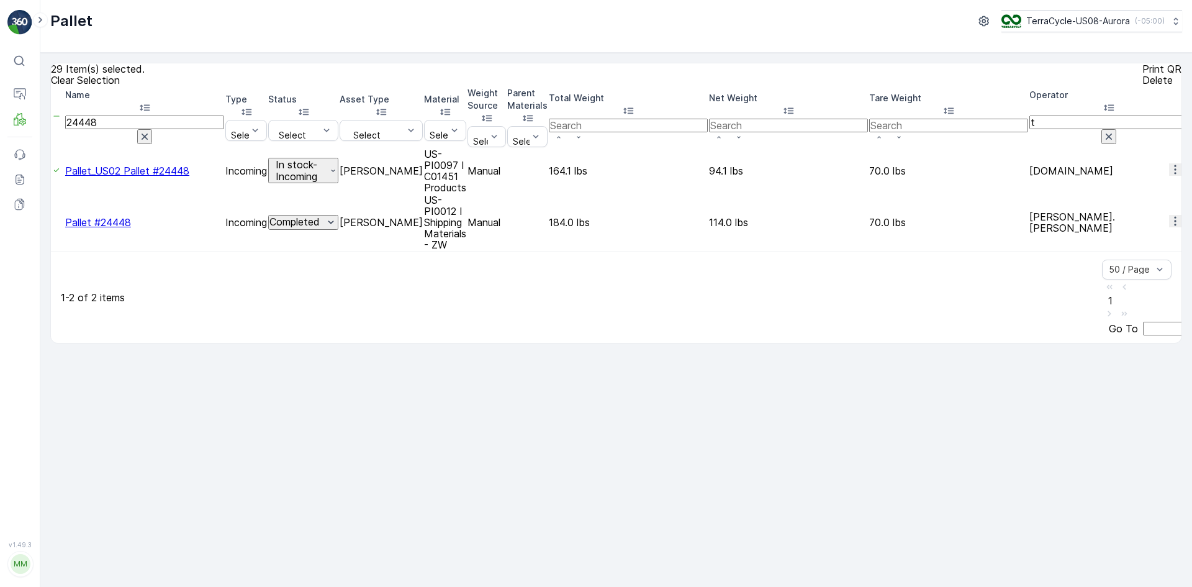
drag, startPoint x: 134, startPoint y: 128, endPoint x: 104, endPoint y: 125, distance: 29.3
click at [104, 125] on input "24448" at bounding box center [144, 123] width 159 height 14
type input "24873"
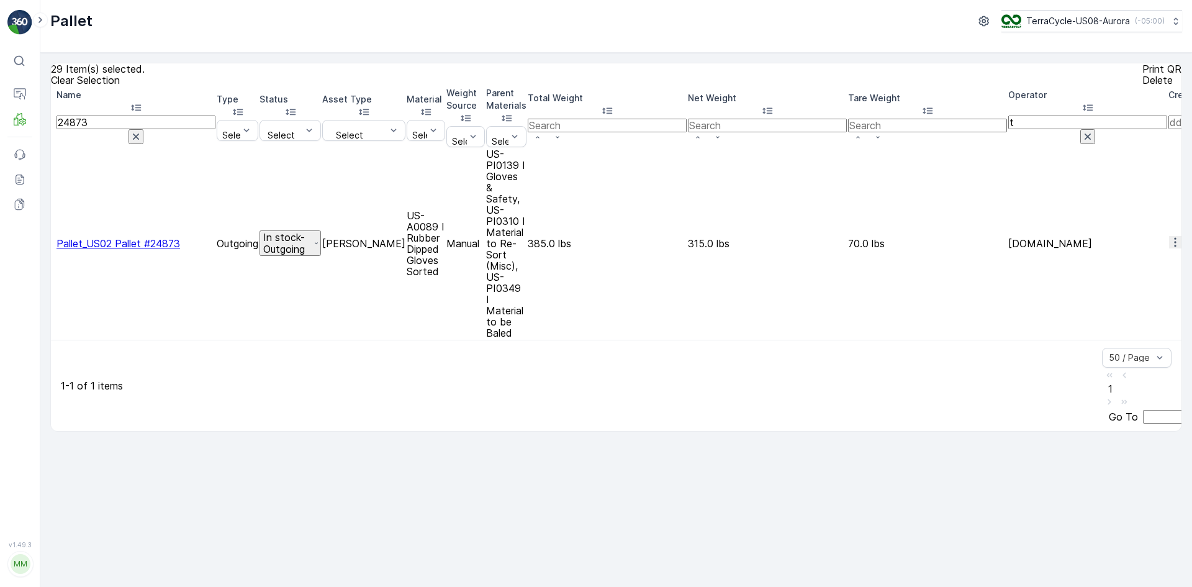
click at [52, 243] on div at bounding box center [52, 243] width 0 height 0
click at [52, 243] on input "checkbox" at bounding box center [52, 243] width 0 height 0
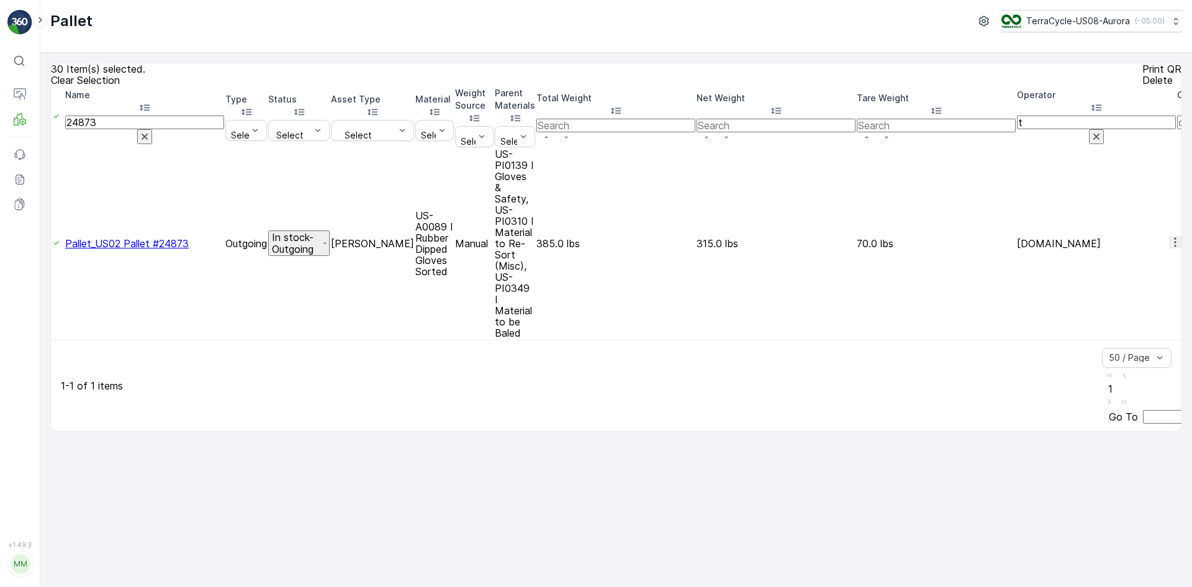
drag, startPoint x: 137, startPoint y: 127, endPoint x: 84, endPoint y: 130, distance: 52.9
click at [84, 130] on th "Name 24873" at bounding box center [144, 117] width 159 height 60
type input "24806"
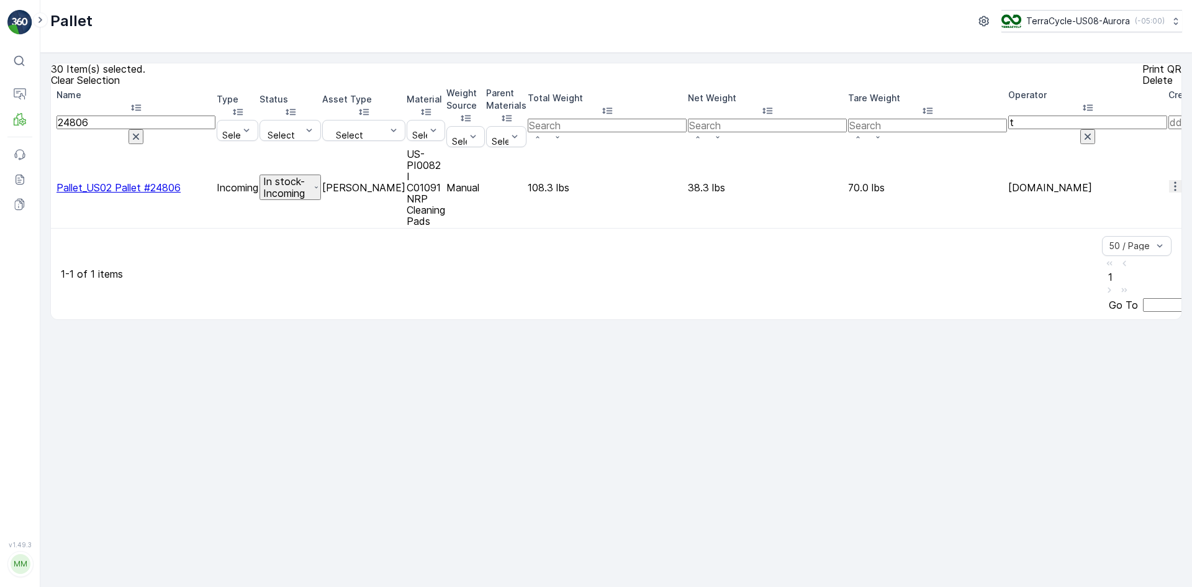
click at [52, 188] on div at bounding box center [52, 188] width 0 height 0
click at [52, 188] on input "checkbox" at bounding box center [52, 188] width 0 height 0
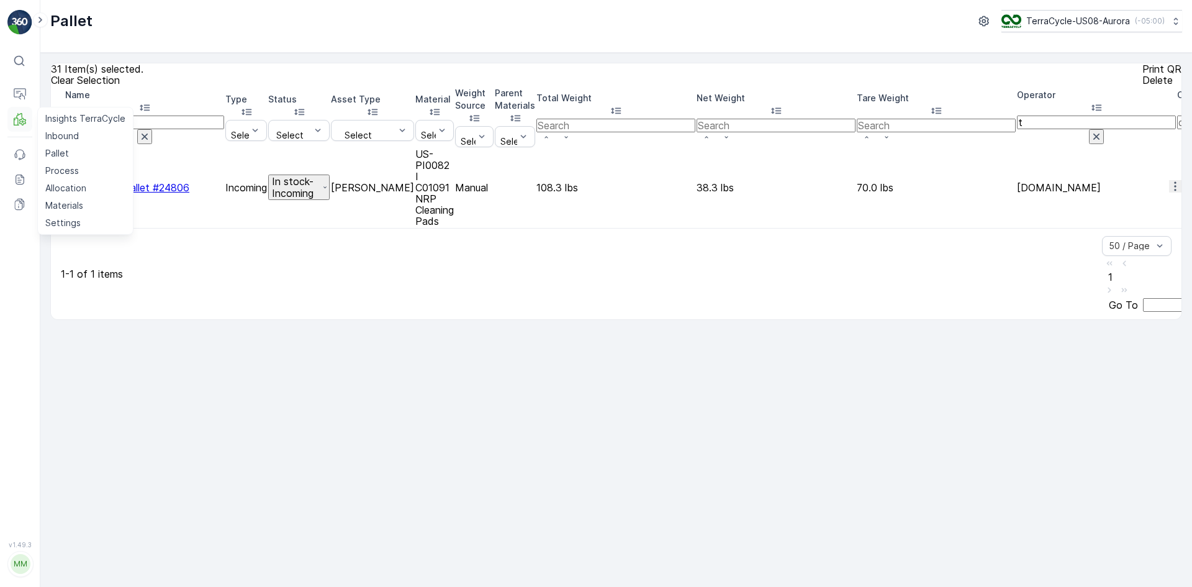
drag, startPoint x: 138, startPoint y: 125, endPoint x: 25, endPoint y: 109, distance: 114.1
click at [25, 109] on div "⌘B Operations MRF Insights TerraCycle Inbound Pallet Process Allocation Materia…" at bounding box center [596, 293] width 1192 height 587
type input "25206"
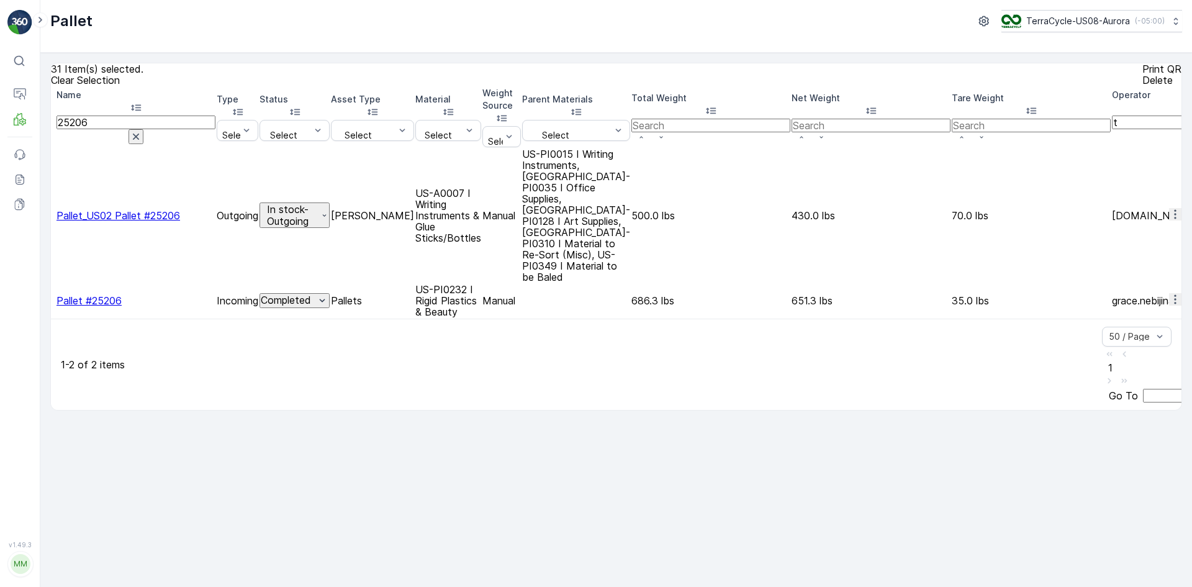
click at [52, 216] on div at bounding box center [52, 216] width 0 height 0
click at [52, 216] on input "checkbox" at bounding box center [52, 216] width 0 height 0
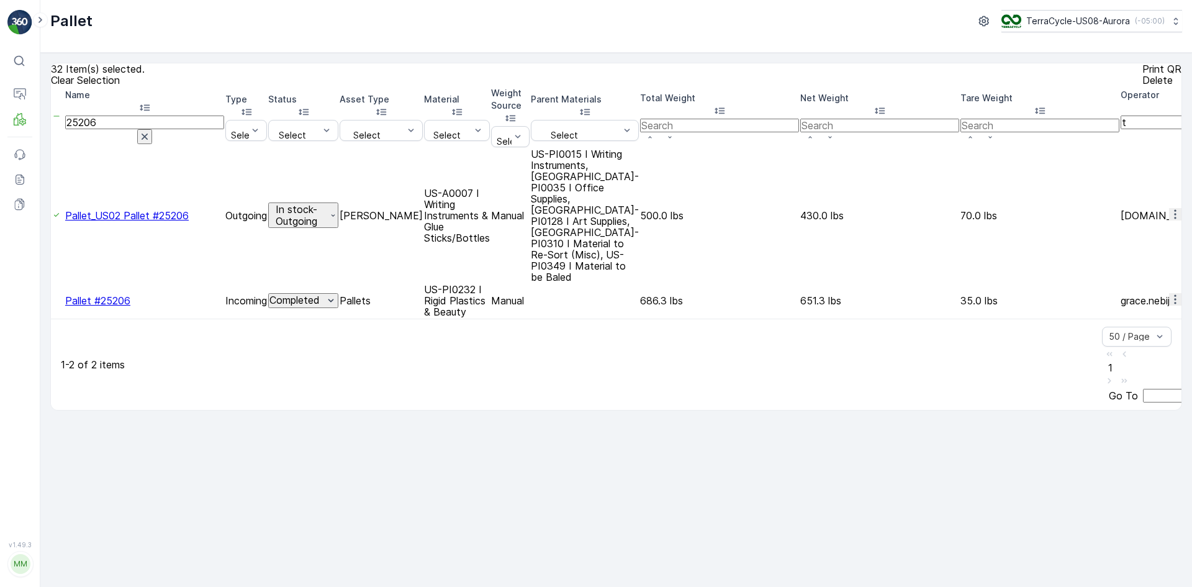
drag, startPoint x: 157, startPoint y: 126, endPoint x: 105, endPoint y: 125, distance: 51.6
click at [105, 125] on input "25206" at bounding box center [144, 123] width 159 height 14
type input "25448"
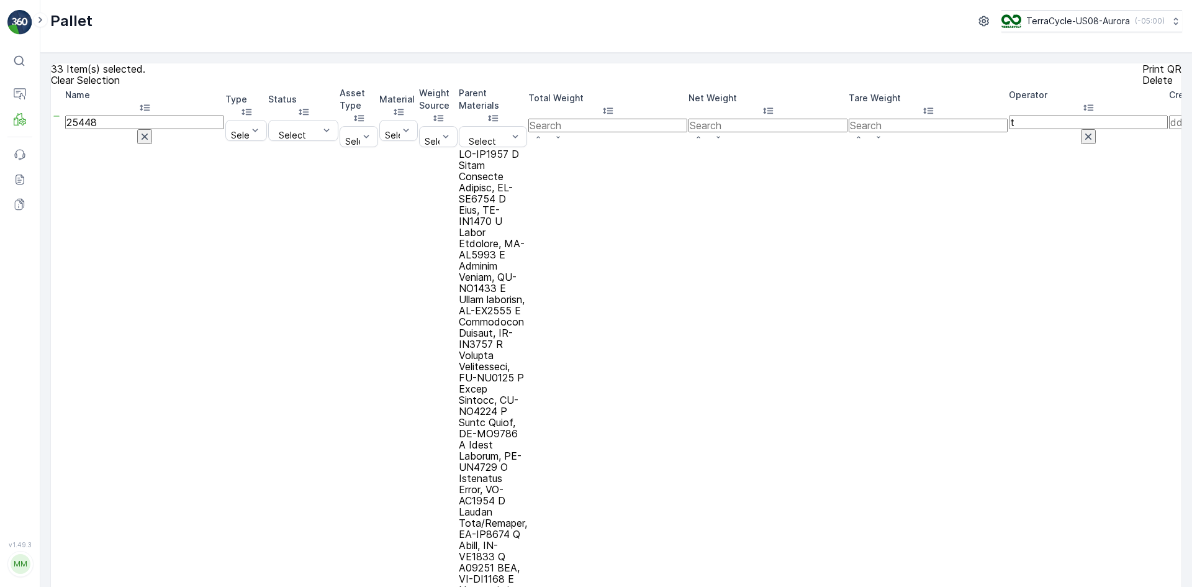
drag, startPoint x: 138, startPoint y: 125, endPoint x: 105, endPoint y: 120, distance: 33.4
click at [105, 120] on input "25448" at bounding box center [144, 123] width 159 height 14
type input "25346"
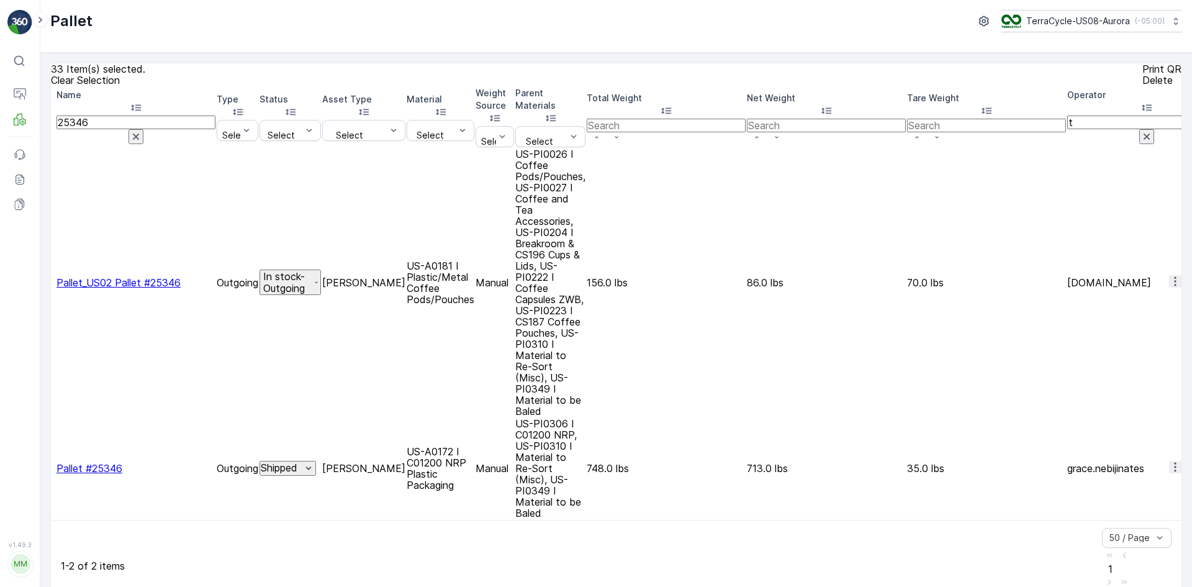
click at [52, 283] on div at bounding box center [52, 283] width 0 height 0
click at [52, 283] on input "checkbox" at bounding box center [52, 283] width 0 height 0
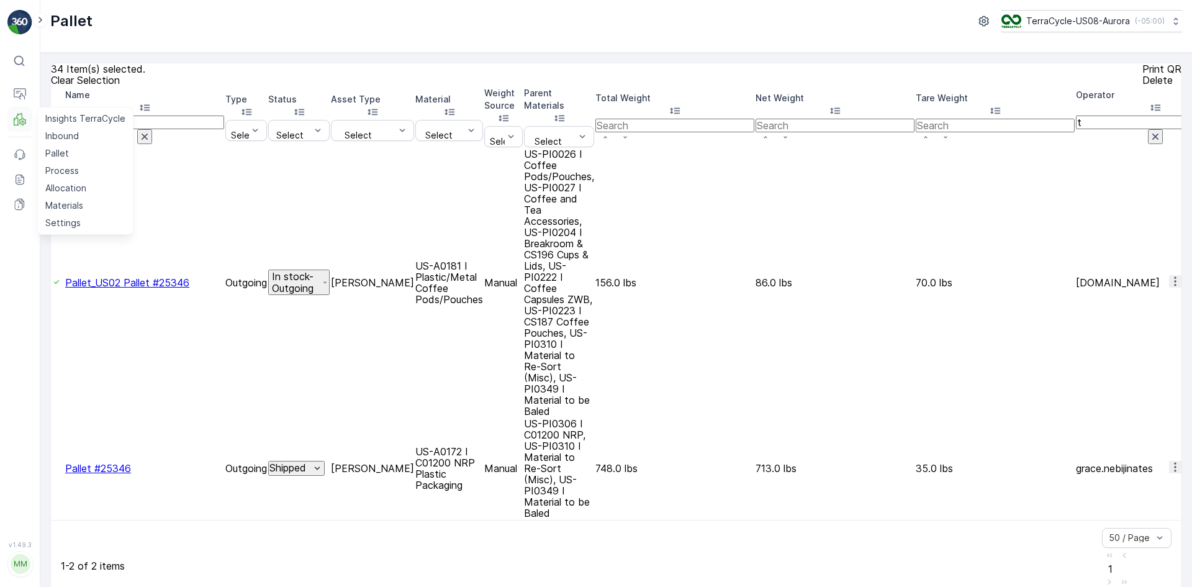
drag, startPoint x: 124, startPoint y: 125, endPoint x: 29, endPoint y: 123, distance: 94.4
click at [29, 123] on div "⌘B Operations MRF Insights TerraCycle Inbound Pallet Process Allocation Materia…" at bounding box center [596, 293] width 1192 height 587
type input "24914"
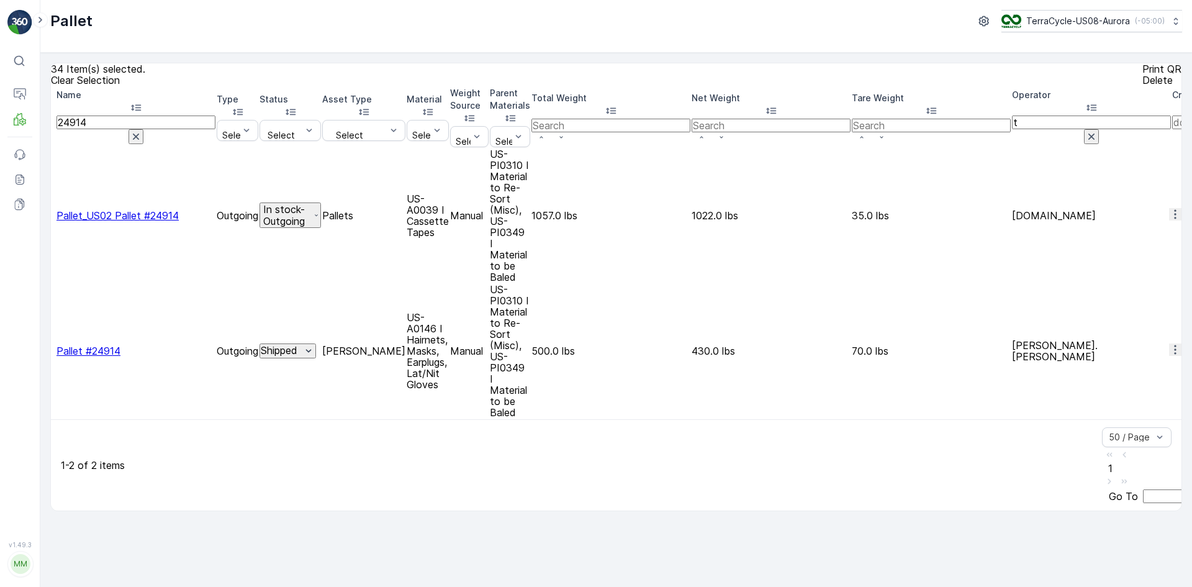
click at [52, 216] on div at bounding box center [52, 216] width 0 height 0
click at [52, 216] on input "checkbox" at bounding box center [52, 216] width 0 height 0
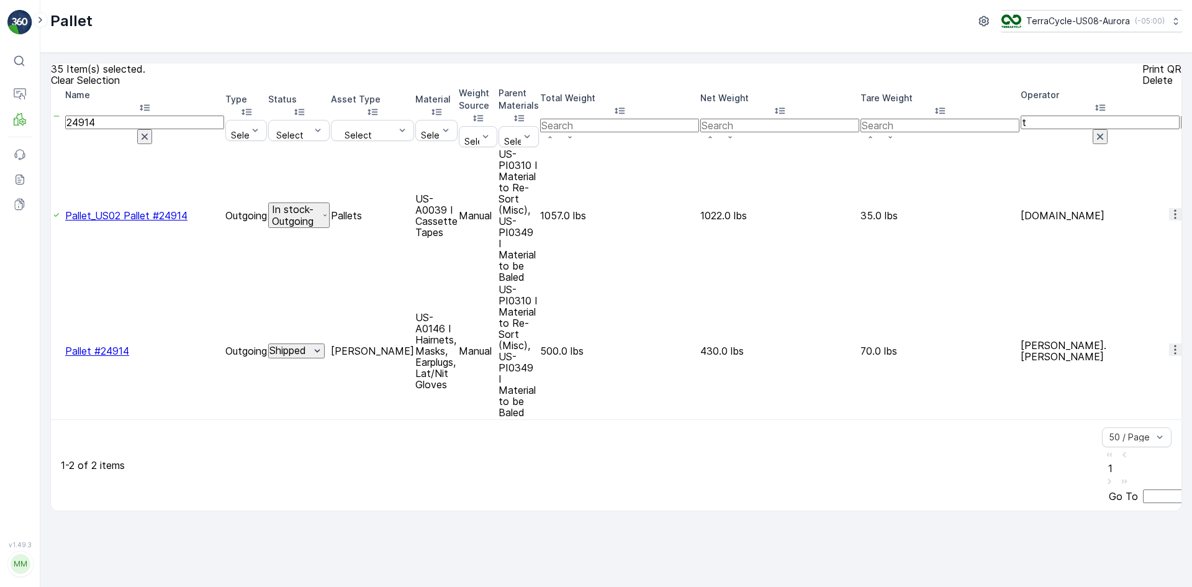
drag, startPoint x: 135, startPoint y: 125, endPoint x: 64, endPoint y: 132, distance: 71.1
type input "25210"
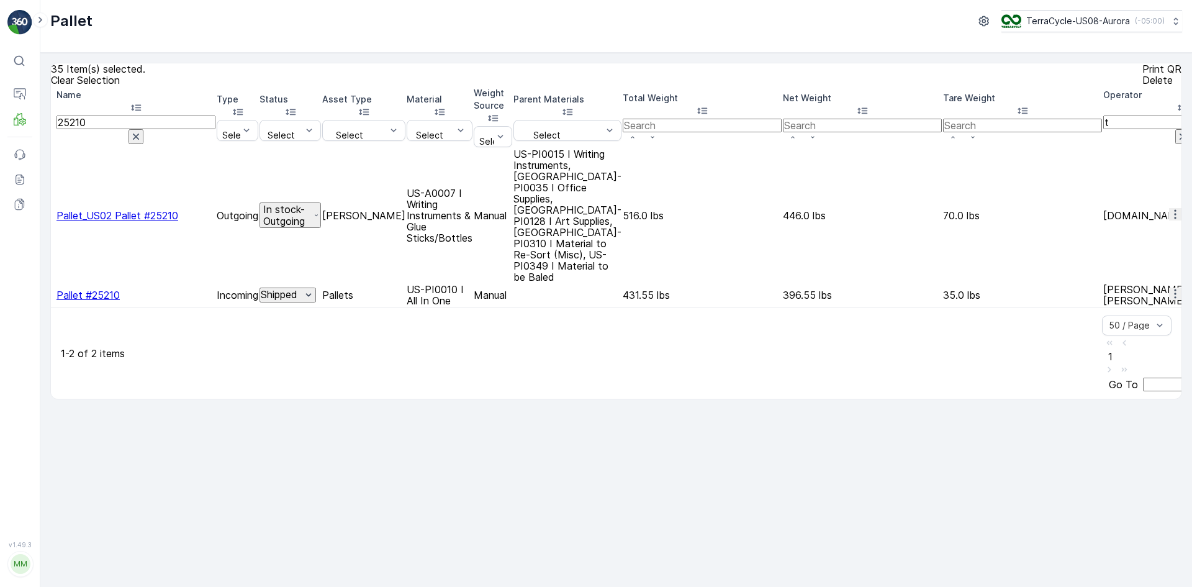
click at [52, 216] on div at bounding box center [52, 216] width 0 height 0
click at [52, 216] on input "checkbox" at bounding box center [52, 216] width 0 height 0
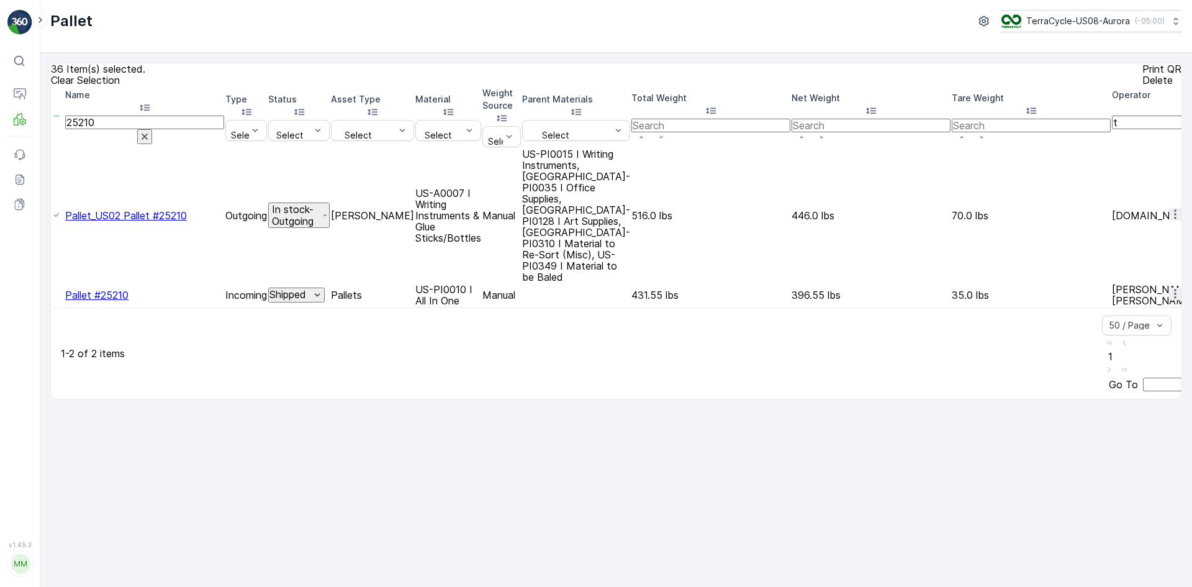
drag, startPoint x: 127, startPoint y: 126, endPoint x: 22, endPoint y: 137, distance: 105.5
click at [22, 137] on div "⌘B Operations MRF Events Reports Documents v 1.49.3 MM MRF.US08 Pallet TerraCyc…" at bounding box center [596, 293] width 1192 height 587
type input "24871"
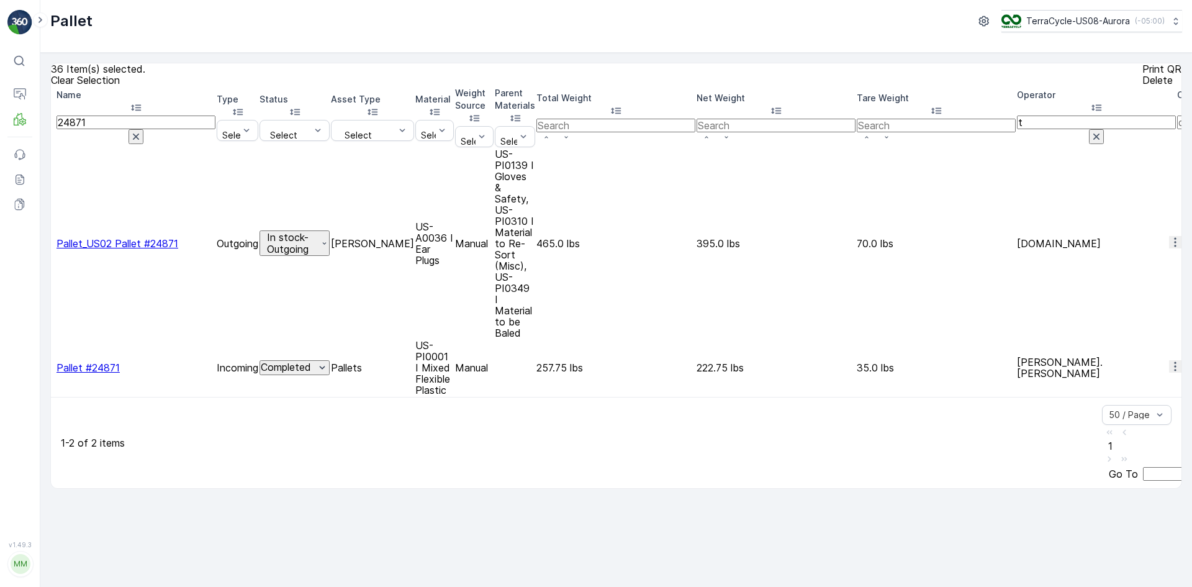
click at [55, 155] on td at bounding box center [53, 243] width 3 height 190
click at [52, 243] on div at bounding box center [52, 243] width 0 height 0
click at [52, 243] on input "checkbox" at bounding box center [52, 243] width 0 height 0
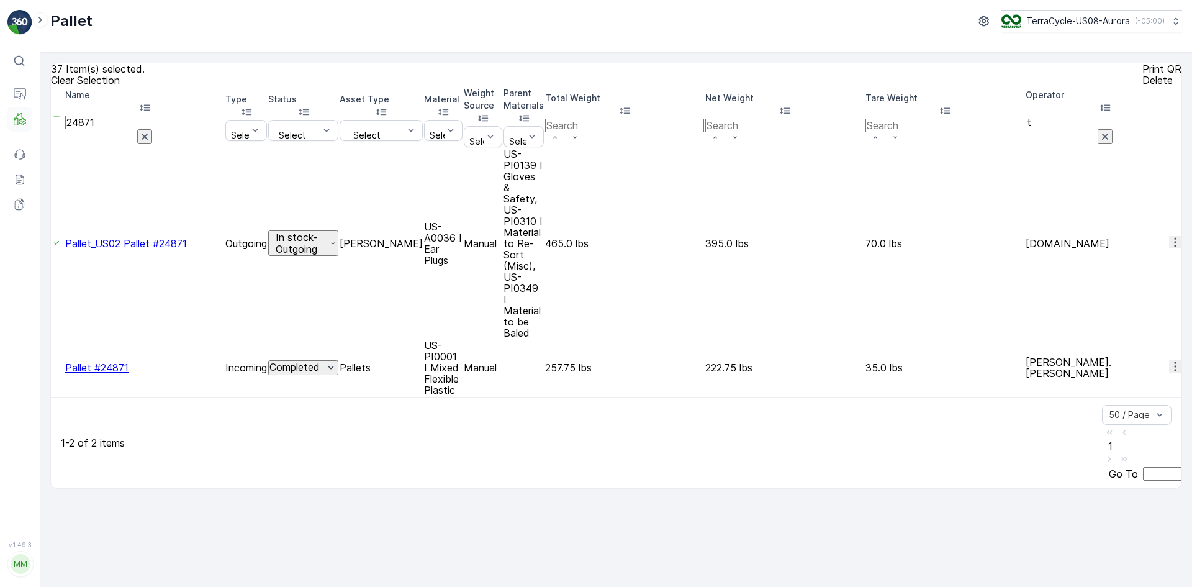
drag, startPoint x: 139, startPoint y: 122, endPoint x: 15, endPoint y: 122, distance: 124.2
click at [15, 122] on div "⌘B Operations MRF Events Reports Documents v 1.49.3 MM MRF.US08 Pallet TerraCyc…" at bounding box center [596, 293] width 1192 height 587
type input "22587"
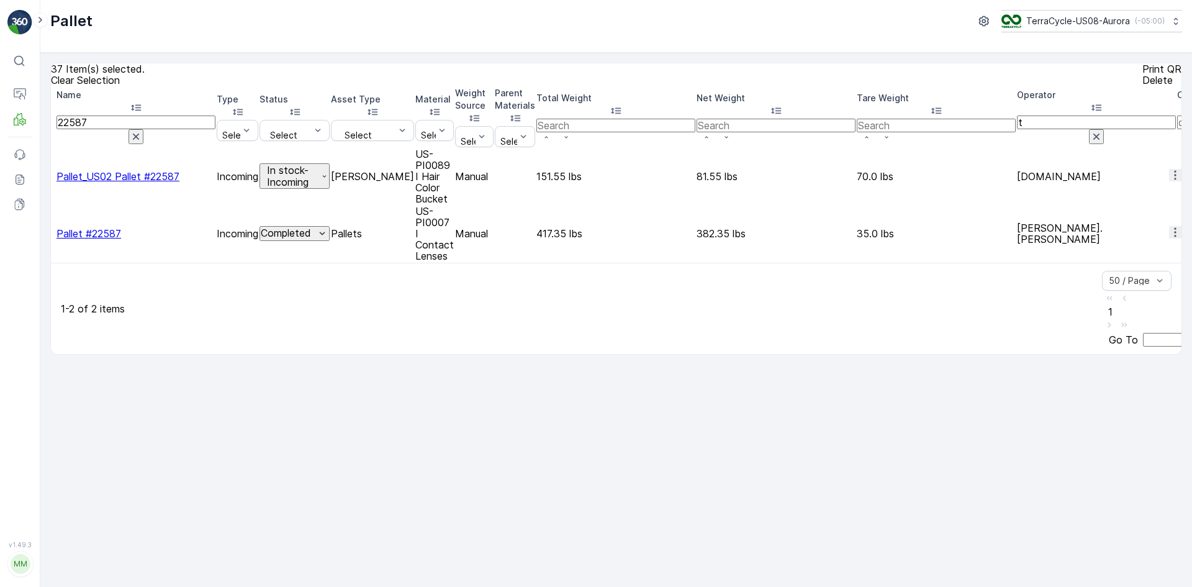
click at [52, 176] on div at bounding box center [52, 176] width 0 height 0
click at [52, 176] on input "checkbox" at bounding box center [52, 176] width 0 height 0
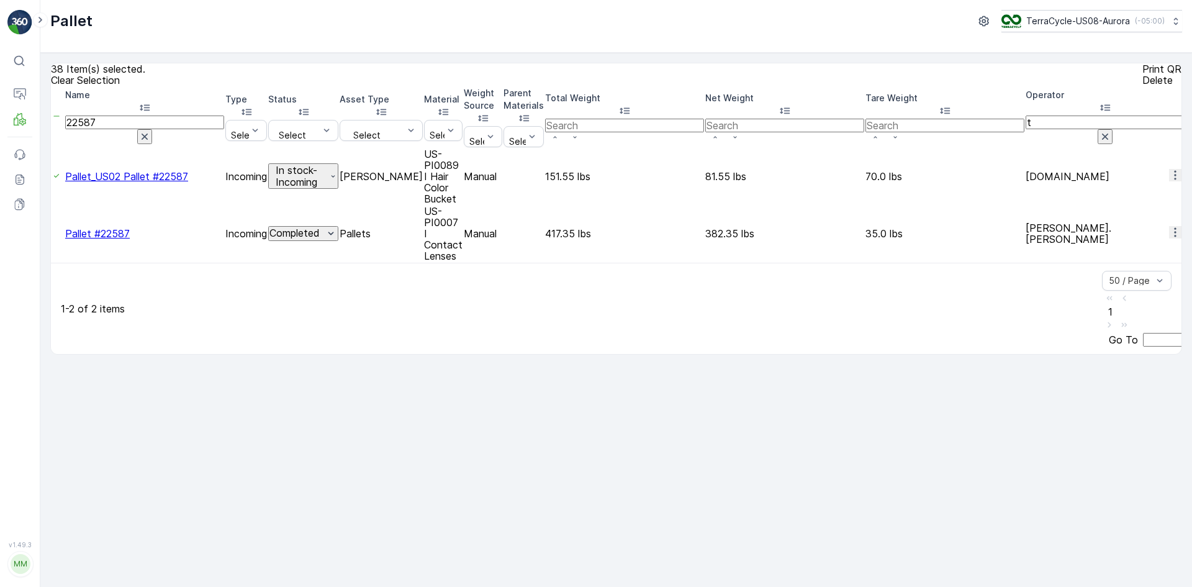
drag, startPoint x: 124, startPoint y: 125, endPoint x: 37, endPoint y: 178, distance: 100.9
click at [37, 178] on div "⌘B Operations MRF Events Reports Documents v 1.49.3 MM MRF.US08 Pallet TerraCyc…" at bounding box center [596, 293] width 1192 height 587
type input "25"
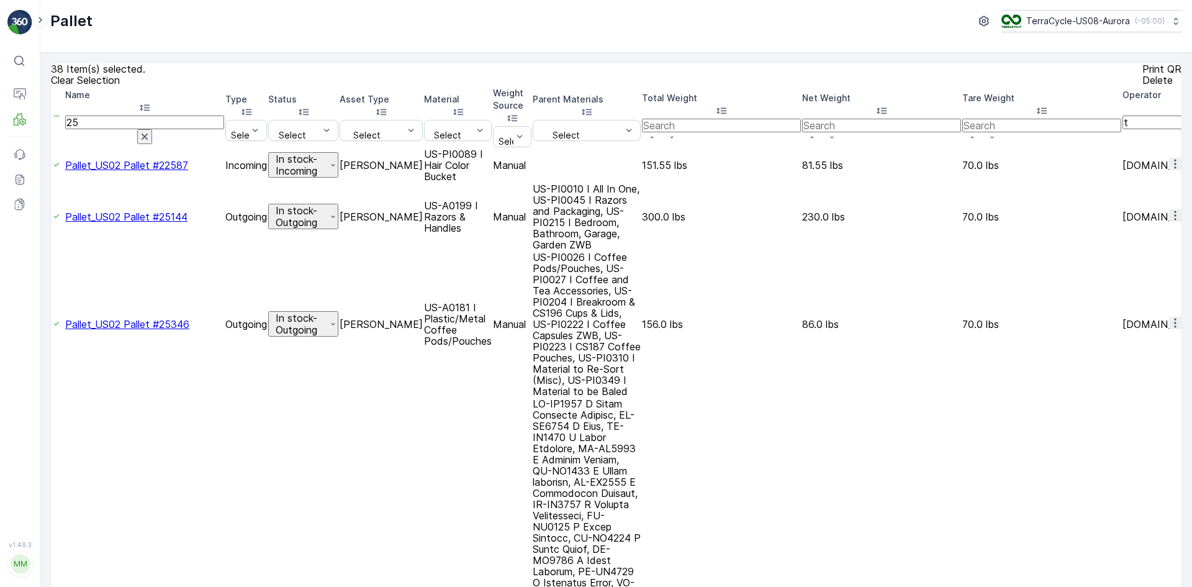
click at [117, 127] on input "25" at bounding box center [144, 123] width 159 height 14
type input "25385"
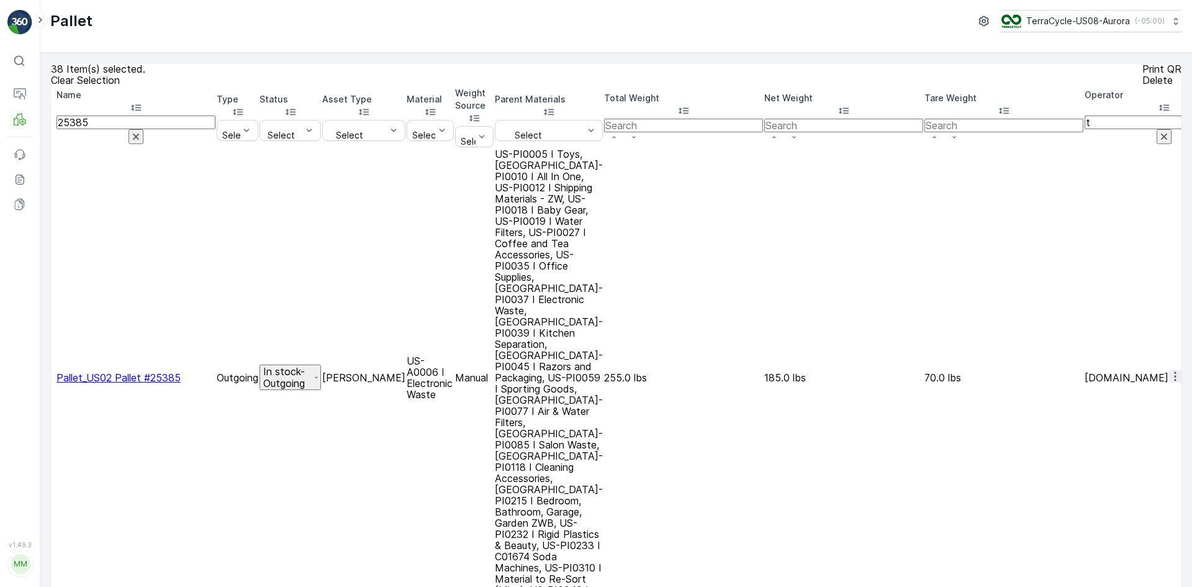
click at [52, 378] on div at bounding box center [52, 378] width 0 height 0
click at [52, 378] on input "checkbox" at bounding box center [52, 378] width 0 height 0
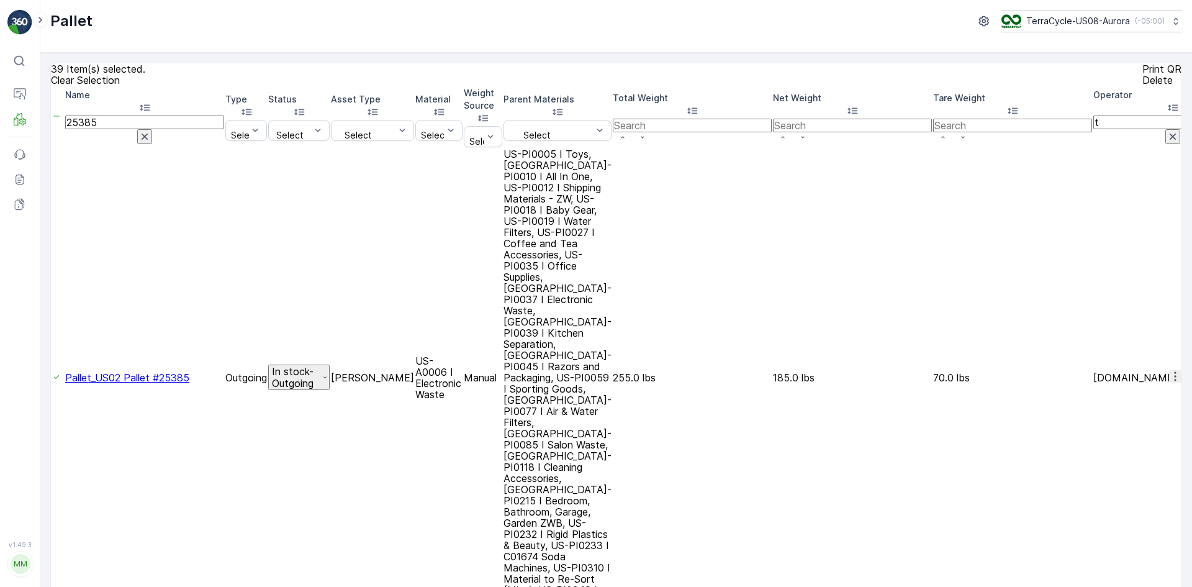
drag, startPoint x: 165, startPoint y: 130, endPoint x: 0, endPoint y: 141, distance: 165.0
click at [0, 141] on div "⌘B Operations MRF Events Reports Documents v 1.49.3 MM MRF.US08 Pallet TerraCyc…" at bounding box center [596, 293] width 1192 height 587
type input "249789"
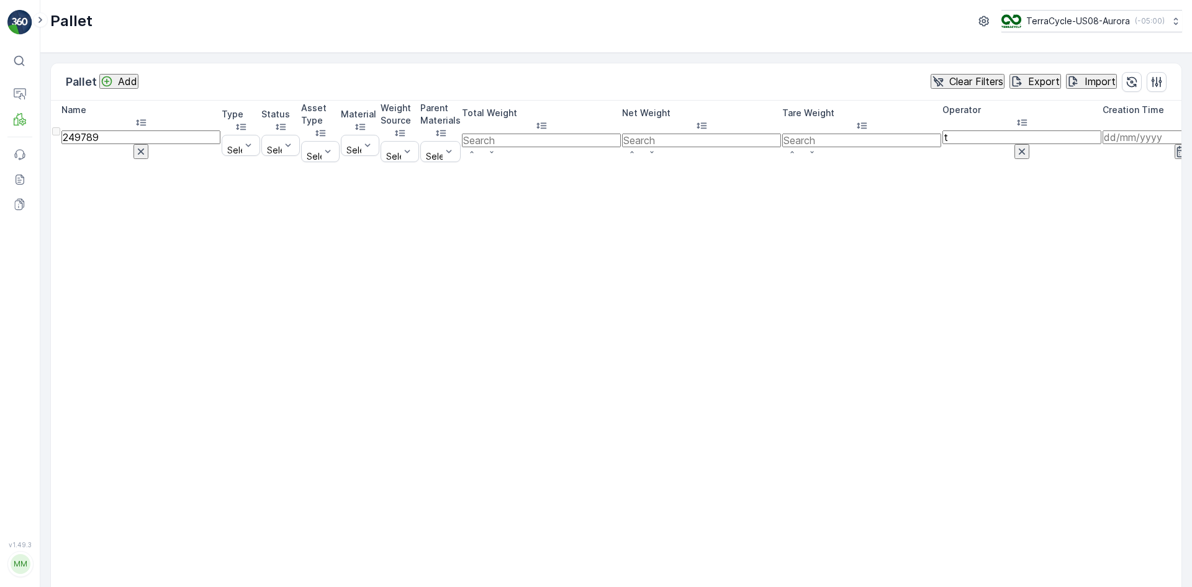
click at [116, 130] on input "249789" at bounding box center [140, 137] width 159 height 14
type input "24979"
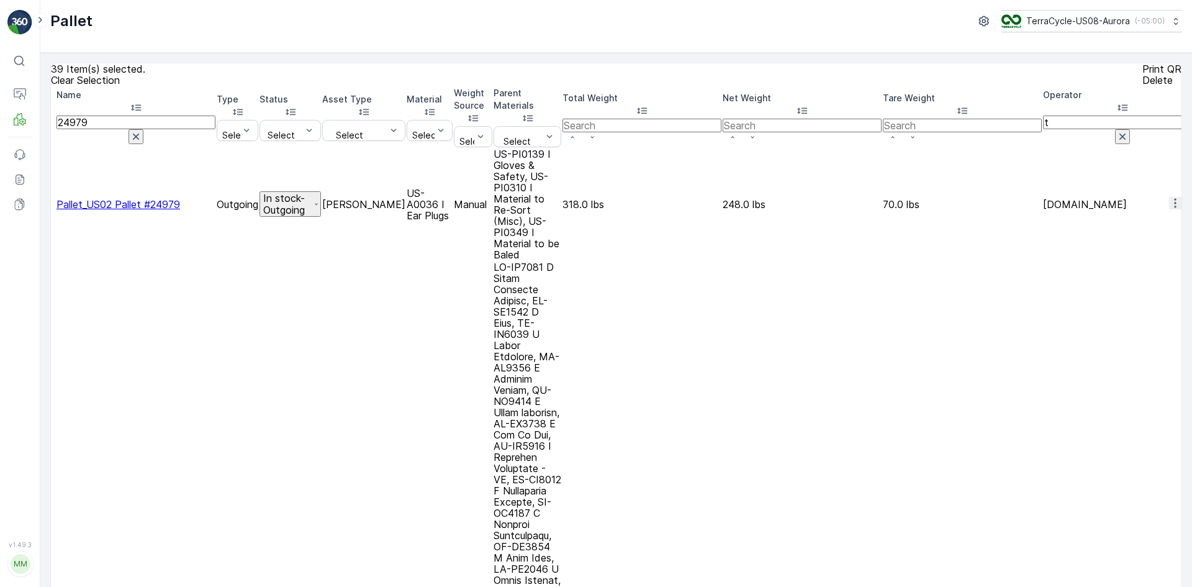
click at [52, 204] on div at bounding box center [52, 204] width 0 height 0
click at [52, 204] on input "checkbox" at bounding box center [52, 204] width 0 height 0
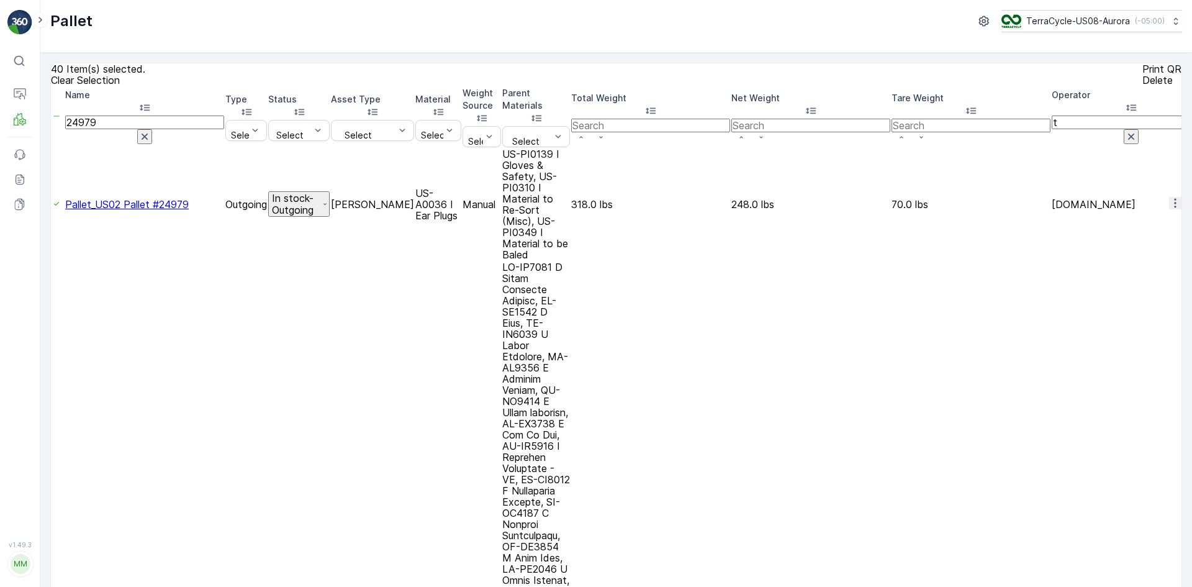
drag, startPoint x: 120, startPoint y: 129, endPoint x: 7, endPoint y: 139, distance: 113.5
click at [7, 139] on div "⌘B Operations MRF Events Reports Documents v 1.49.3 MM MRF.US08 Pallet TerraCyc…" at bounding box center [596, 293] width 1192 height 587
type input "788"
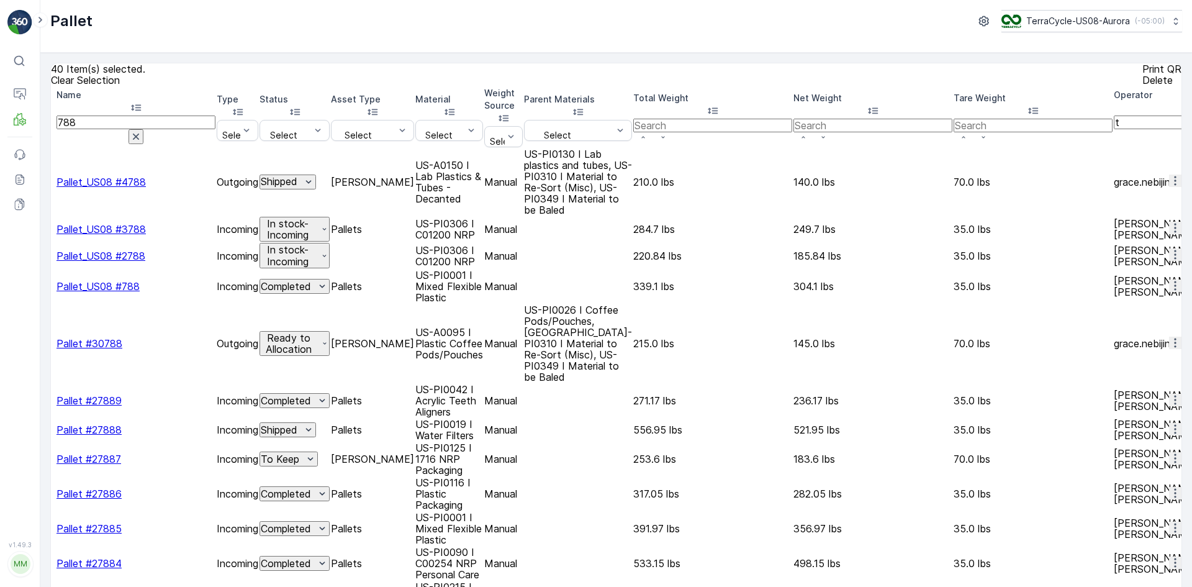
drag, startPoint x: 114, startPoint y: 125, endPoint x: 0, endPoint y: 137, distance: 114.3
click at [0, 132] on div "⌘B Operations MRF Events Reports Documents v 1.49.3 MM MRF.US08 Pallet TerraCyc…" at bounding box center [596, 293] width 1192 height 587
paste input "Pallet_US02 #"
type input "Pallet_US02 #"
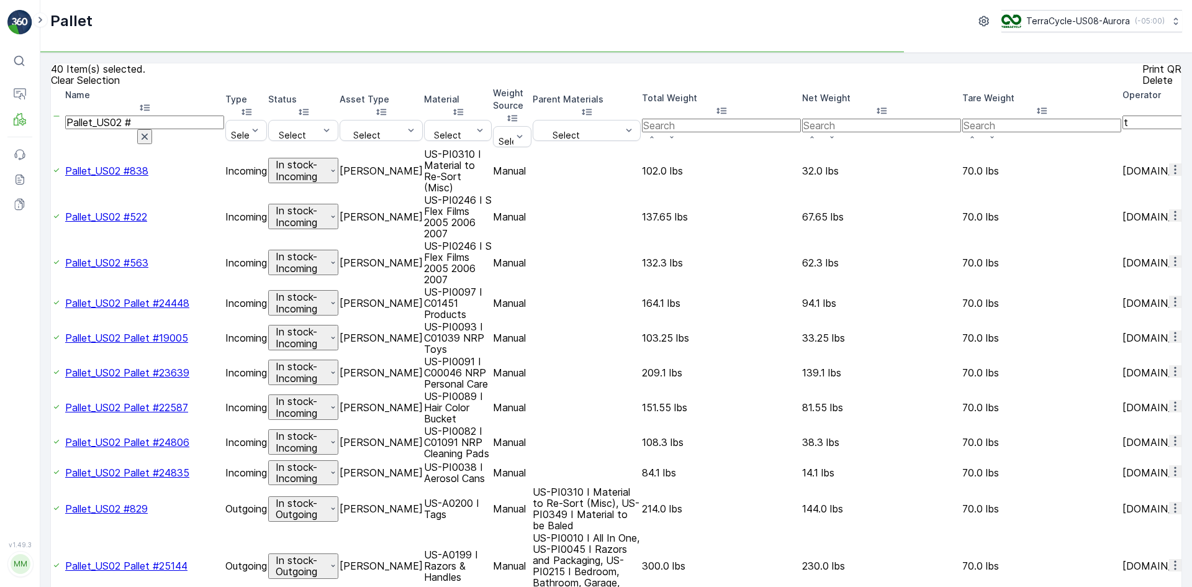
click at [165, 136] on th "Name Pallet_US02 #" at bounding box center [144, 117] width 159 height 60
click at [161, 128] on input "Pallet_US02 #" at bounding box center [144, 123] width 159 height 14
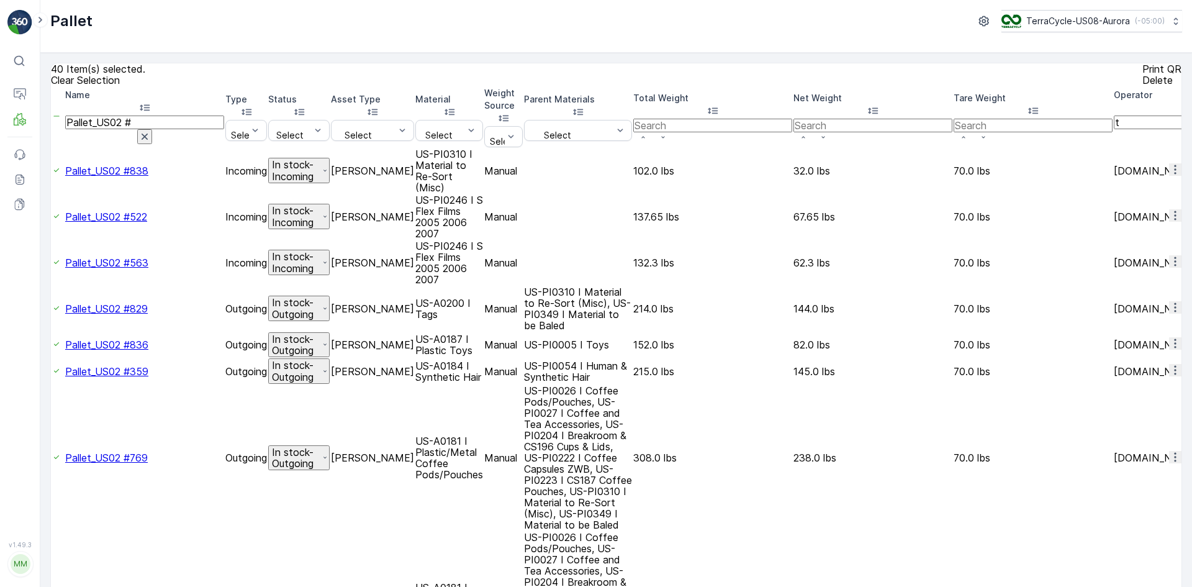
click at [164, 125] on input "Pallet_US02 #" at bounding box center [144, 123] width 159 height 14
type input "Pallet_US02 #788"
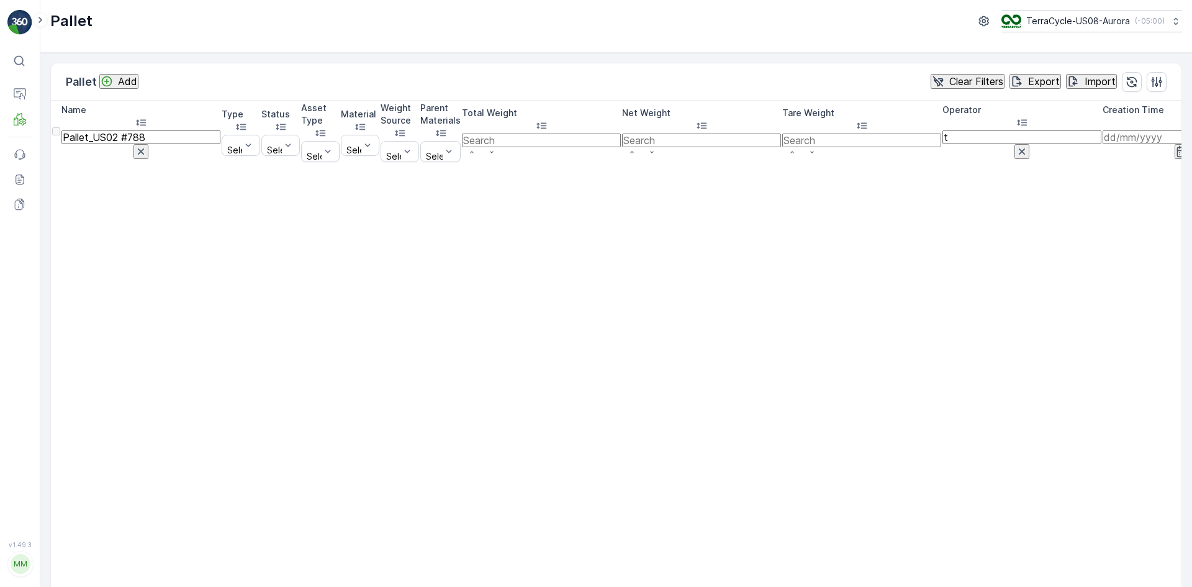
drag, startPoint x: 165, startPoint y: 129, endPoint x: 150, endPoint y: 123, distance: 15.3
click at [150, 130] on input "Pallet_US02 #788" at bounding box center [140, 137] width 159 height 14
type input "Pallet_US02 #775"
drag, startPoint x: 171, startPoint y: 128, endPoint x: 144, endPoint y: 118, distance: 29.1
click at [144, 130] on input "Pallet_US02 #775" at bounding box center [140, 137] width 159 height 14
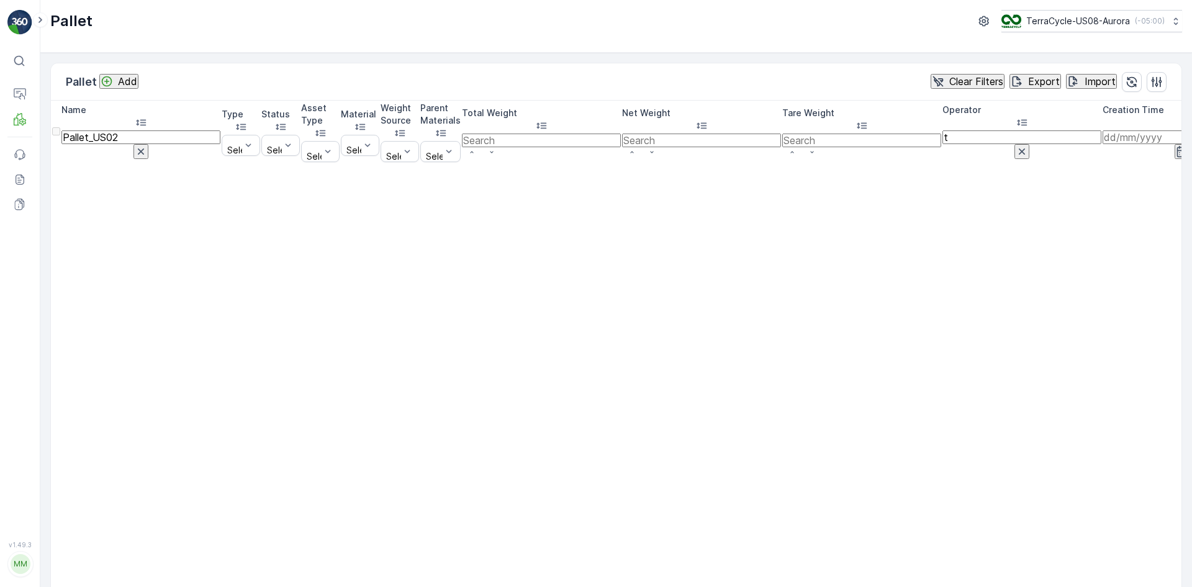
type input "Pallet_US02"
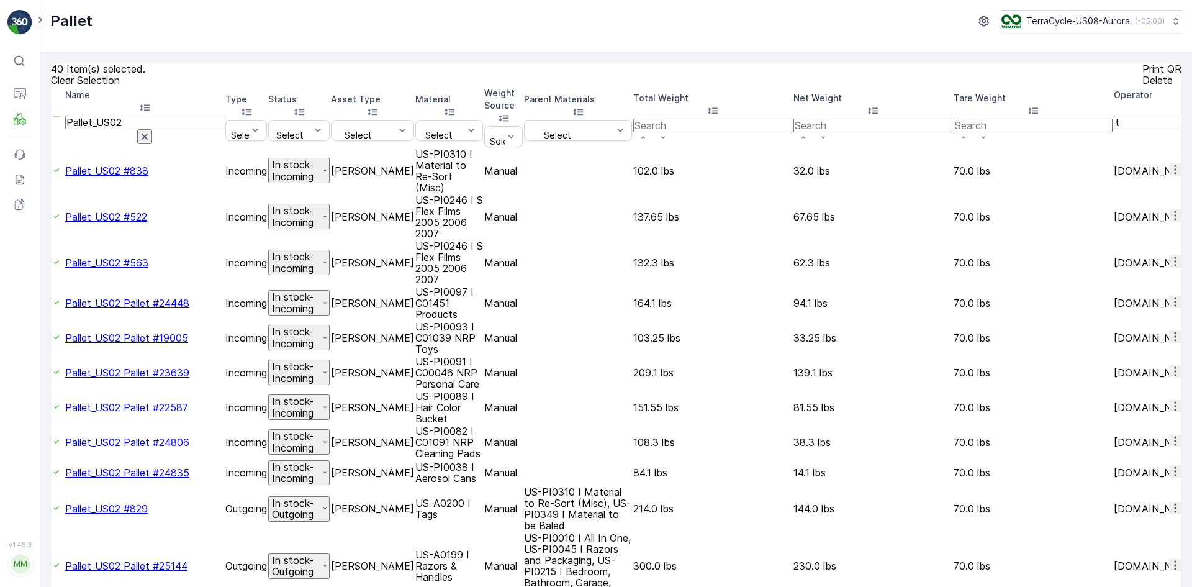
click at [1143, 75] on p "Print QR" at bounding box center [1162, 68] width 39 height 11
drag, startPoint x: 50, startPoint y: 89, endPoint x: 29, endPoint y: 112, distance: 31.2
click at [78, 187] on p "Allocation" at bounding box center [65, 188] width 41 height 12
